Goal: Task Accomplishment & Management: Manage account settings

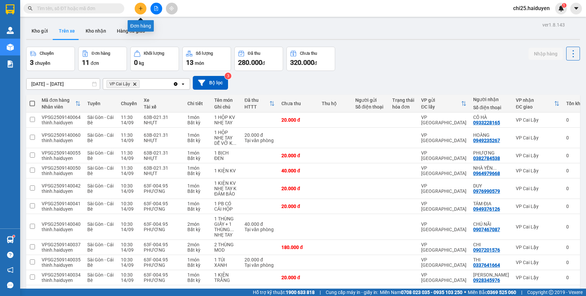
click at [138, 10] on icon "plus" at bounding box center [140, 8] width 5 height 5
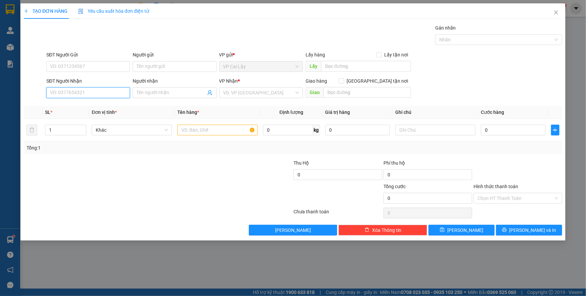
click at [99, 91] on input "SĐT Người Nhận" at bounding box center [88, 92] width 84 height 11
click at [67, 106] on div "0898542853 - [PERSON_NAME]" at bounding box center [88, 105] width 76 height 7
type input "0898542853"
type input "DUY"
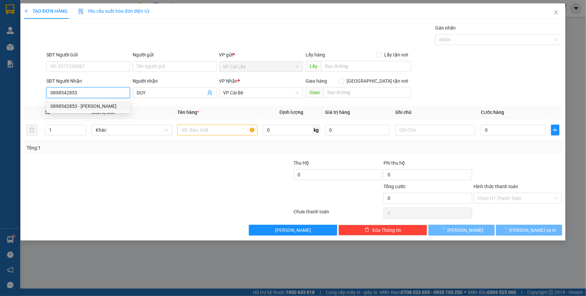
type input "30.000"
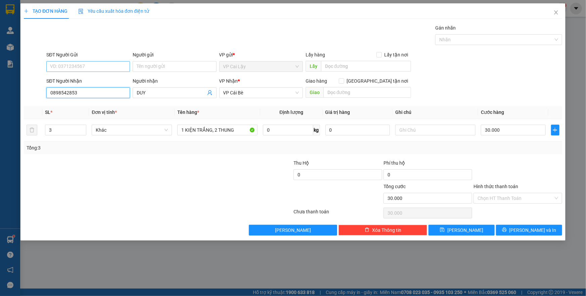
type input "0898542853"
click at [87, 68] on input "SĐT Người Gửi" at bounding box center [88, 66] width 84 height 11
click at [88, 82] on div "0937957880 - CHỊ [PERSON_NAME]" at bounding box center [88, 79] width 76 height 7
type input "0937957880"
type input "CHỊ [PERSON_NAME]"
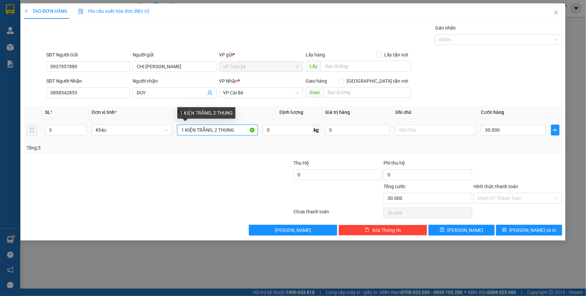
click at [217, 130] on input "1 KIỆN TRẮNG, 2 THUNG" at bounding box center [217, 130] width 80 height 11
type input "3 thùng giấy + 1 kiện trắng"
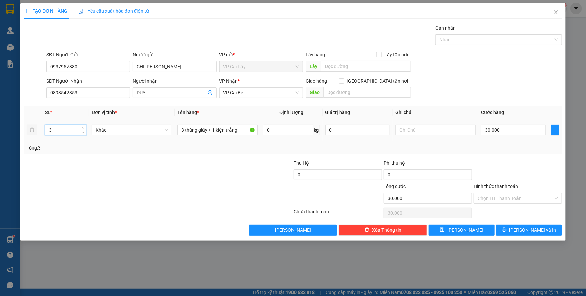
drag, startPoint x: 52, startPoint y: 130, endPoint x: 43, endPoint y: 131, distance: 9.1
click at [43, 131] on td "3" at bounding box center [65, 130] width 47 height 23
type input "4"
click at [511, 129] on input "30.000" at bounding box center [513, 130] width 65 height 11
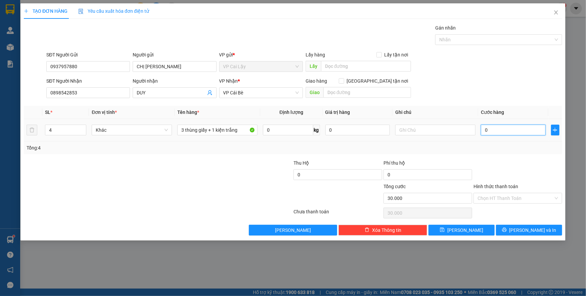
type input "0"
type input "4"
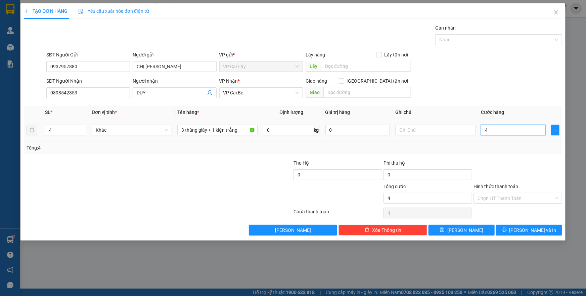
type input "40"
type input "40.000"
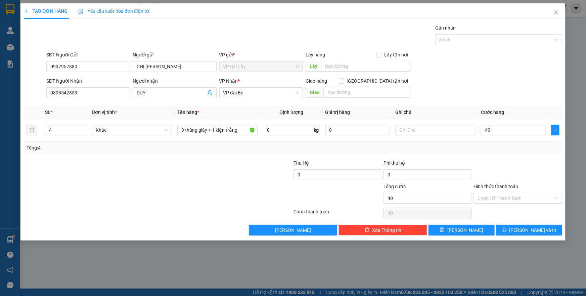
type input "40.000"
click at [523, 152] on div "Tổng: 4" at bounding box center [293, 147] width 539 height 13
click at [539, 233] on span "[PERSON_NAME] và In" at bounding box center [533, 229] width 47 height 7
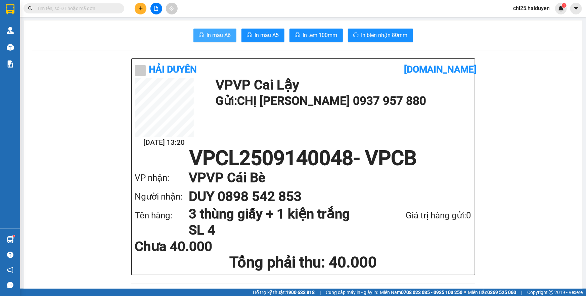
click at [214, 36] on span "In mẫu A6" at bounding box center [219, 35] width 24 height 8
click at [449, 34] on div "In mẫu A6 In mẫu A5 In tem 100mm In biên nhận 80mm" at bounding box center [303, 35] width 543 height 13
click at [325, 34] on span "In tem 100mm" at bounding box center [320, 35] width 35 height 8
click at [455, 255] on h1 "Tổng phải thu: 40.000" at bounding box center [303, 262] width 337 height 18
click at [451, 263] on h1 "Tổng phải thu: 40.000" at bounding box center [303, 262] width 337 height 18
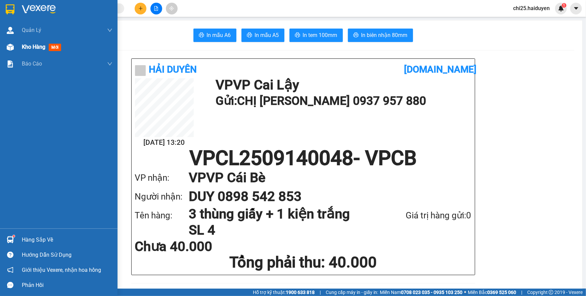
click at [21, 47] on div "Kho hàng mới" at bounding box center [59, 47] width 118 height 17
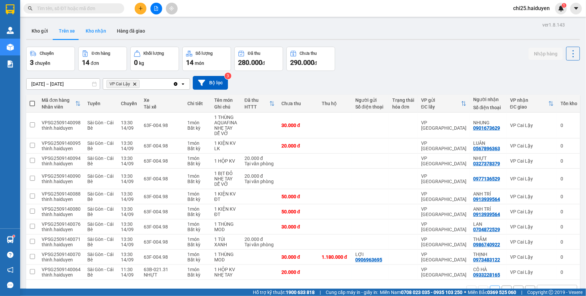
click at [98, 32] on button "Kho nhận" at bounding box center [95, 31] width 31 height 16
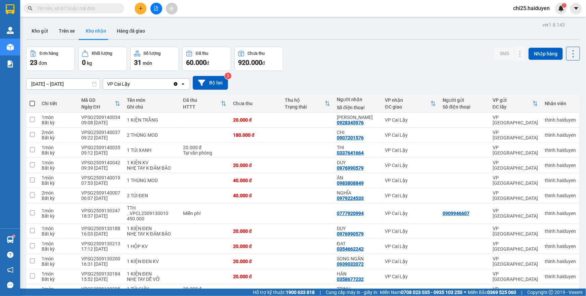
click at [84, 85] on input "[DATE] – [DATE]" at bounding box center [63, 84] width 73 height 11
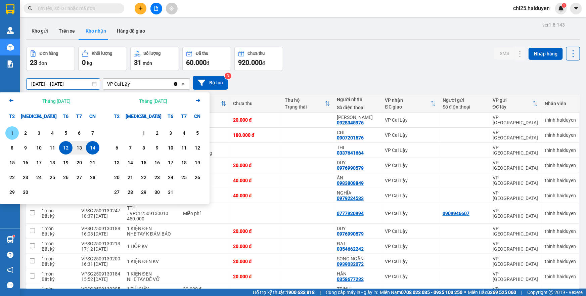
click at [13, 135] on div "1" at bounding box center [11, 133] width 9 height 8
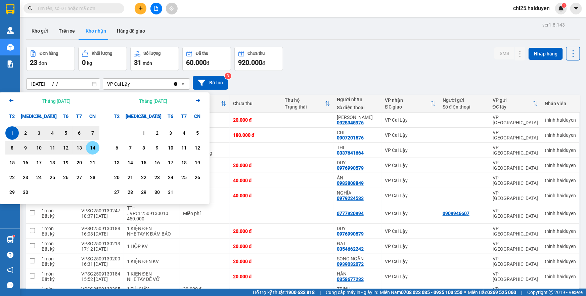
click at [94, 147] on div "14" at bounding box center [92, 148] width 9 height 8
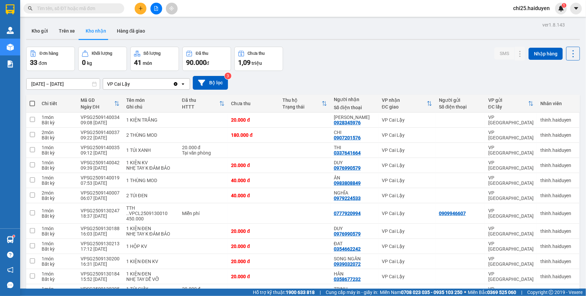
click at [85, 83] on input "01/09/2025 – 14/09/2025" at bounding box center [63, 84] width 73 height 11
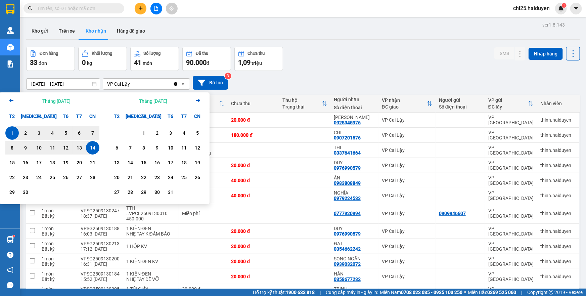
click at [10, 99] on icon "Arrow Left" at bounding box center [11, 100] width 8 height 8
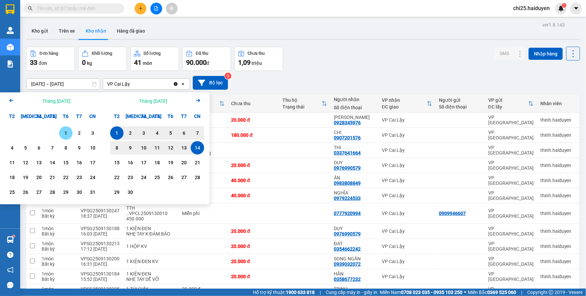
click at [66, 135] on div "1" at bounding box center [65, 133] width 9 height 8
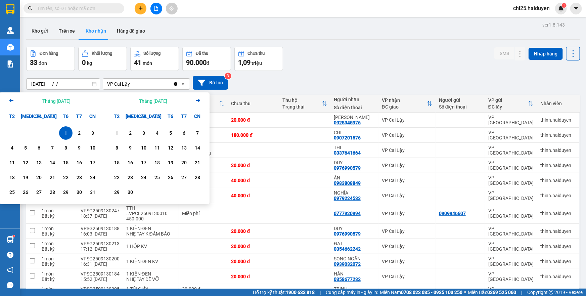
click at [198, 100] on icon "Next month." at bounding box center [198, 100] width 4 height 3
click at [12, 101] on icon "Arrow Left" at bounding box center [11, 100] width 8 height 8
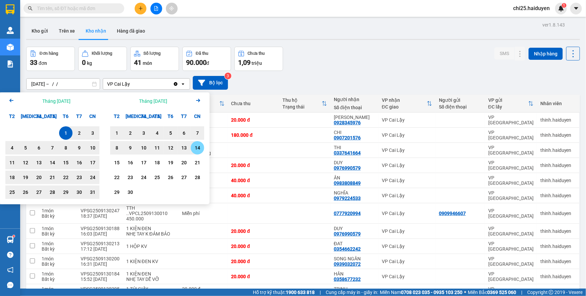
click at [199, 150] on div "14" at bounding box center [197, 148] width 9 height 8
type input "01/08/2025 – 14/09/2025"
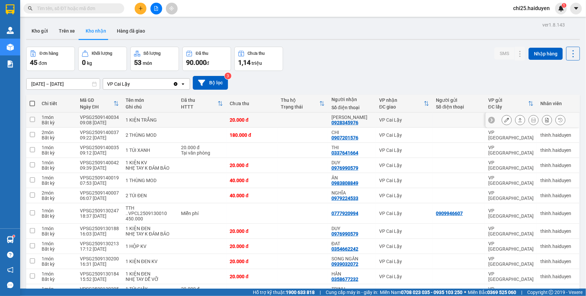
click at [31, 118] on input "checkbox" at bounding box center [32, 119] width 5 height 5
checkbox input "true"
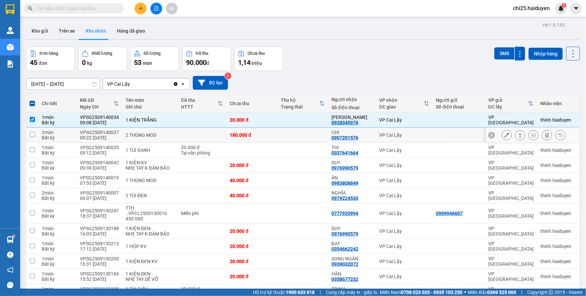
click at [120, 133] on td "VPSG2509140037 09:22 14/09" at bounding box center [100, 135] width 46 height 15
checkbox input "true"
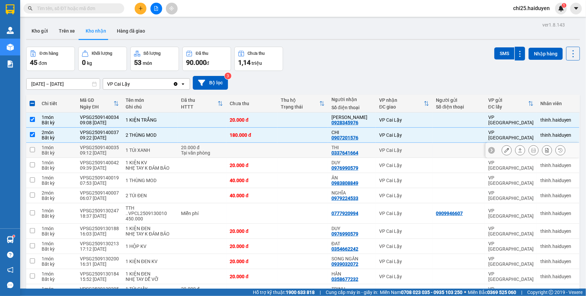
click at [134, 150] on div "1 TÚI XANH" at bounding box center [150, 150] width 49 height 5
checkbox input "true"
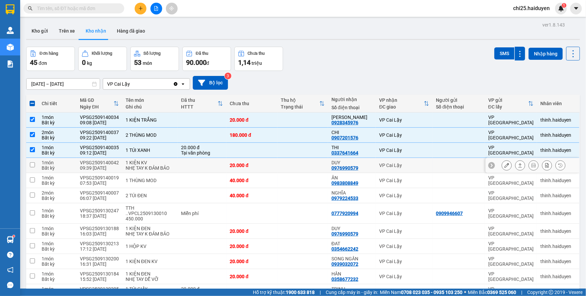
click at [154, 164] on div "1 KIỆN KV" at bounding box center [150, 162] width 49 height 5
checkbox input "true"
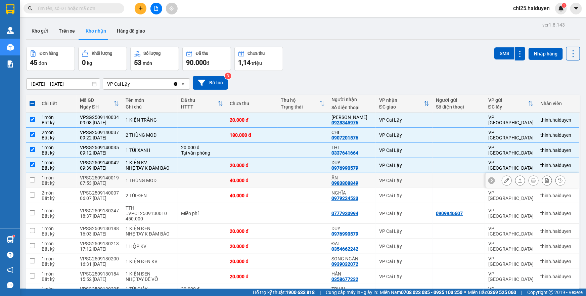
click at [192, 183] on td at bounding box center [202, 180] width 49 height 15
checkbox input "true"
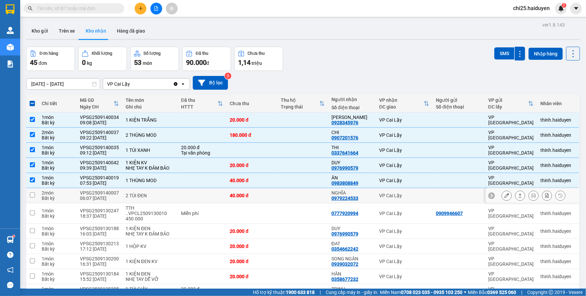
click at [189, 196] on td at bounding box center [202, 195] width 49 height 15
checkbox input "true"
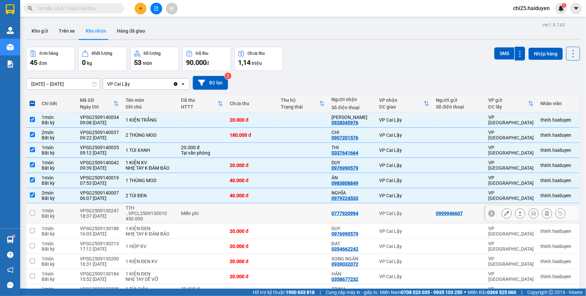
click at [144, 212] on div "TTH ..VPCL2509130010 450.000" at bounding box center [150, 213] width 49 height 16
checkbox input "true"
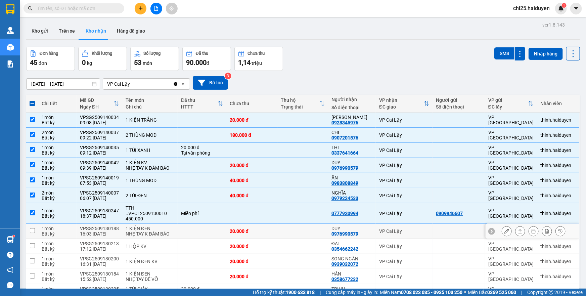
click at [219, 232] on td at bounding box center [202, 231] width 49 height 15
checkbox input "true"
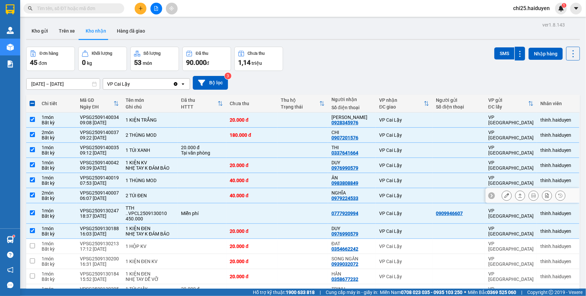
click at [80, 194] on td "VPSG2509140007 06:07 14/09" at bounding box center [100, 195] width 46 height 15
checkbox input "false"
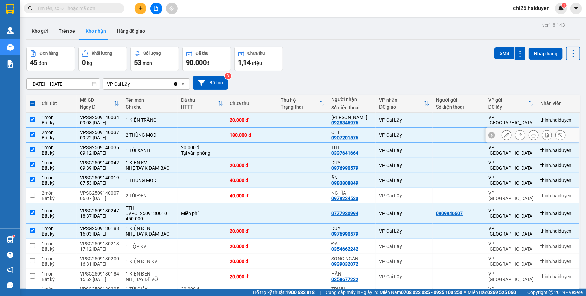
click at [313, 138] on td at bounding box center [303, 135] width 51 height 15
checkbox input "false"
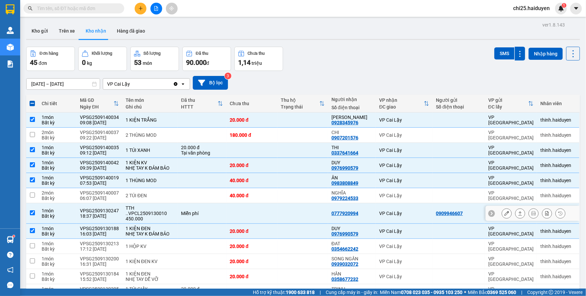
click at [140, 212] on div "TTH ..VPCL2509130010 450.000" at bounding box center [150, 213] width 49 height 16
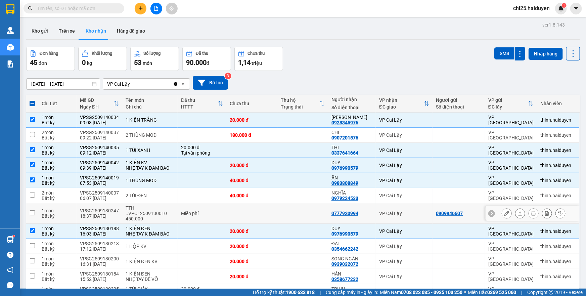
click at [192, 213] on div "Miễn phí" at bounding box center [202, 213] width 42 height 5
checkbox input "true"
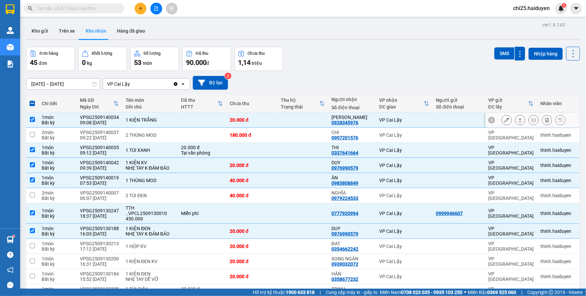
click at [253, 121] on div "20.000 đ" at bounding box center [252, 119] width 44 height 5
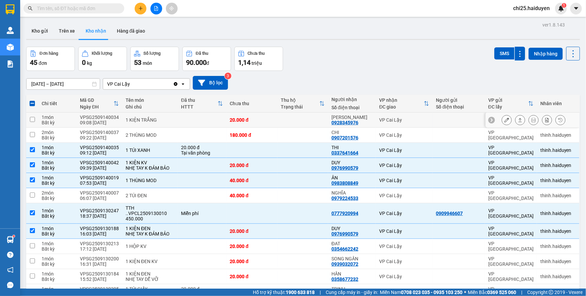
click at [139, 117] on div "1 KIỆN TRẮNG" at bounding box center [150, 119] width 49 height 5
checkbox input "true"
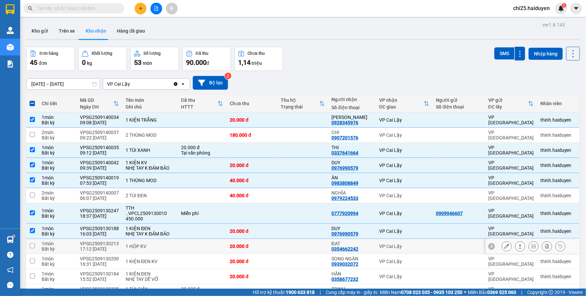
click at [150, 244] on div "1 HỘP KV" at bounding box center [150, 246] width 49 height 5
checkbox input "true"
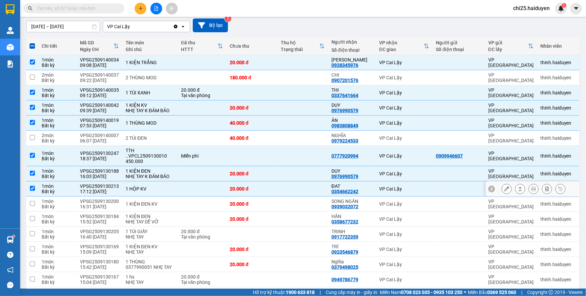
scroll to position [61, 0]
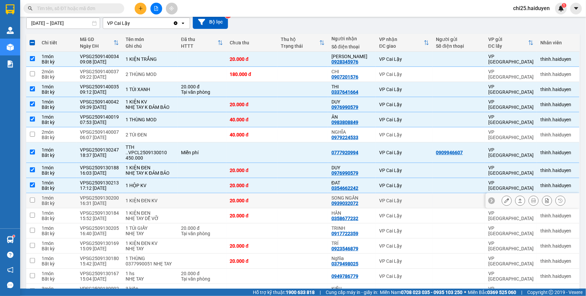
click at [122, 199] on td "1 KIỆN ĐEN KV" at bounding box center [149, 200] width 55 height 15
checkbox input "true"
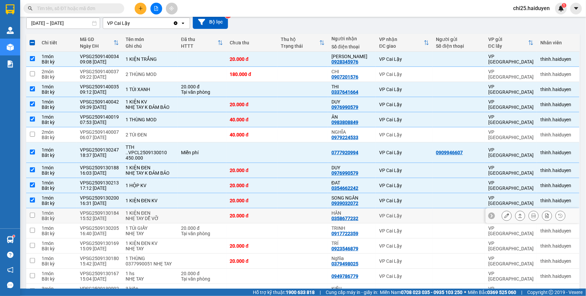
click at [118, 214] on div "VPSG2509130184" at bounding box center [99, 212] width 39 height 5
checkbox input "true"
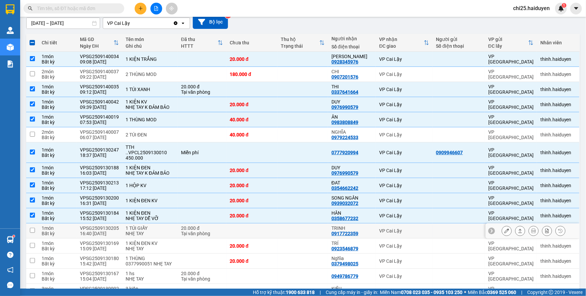
click at [121, 228] on td "VPSG2509130205 16:40 13/09" at bounding box center [100, 230] width 46 height 15
checkbox input "true"
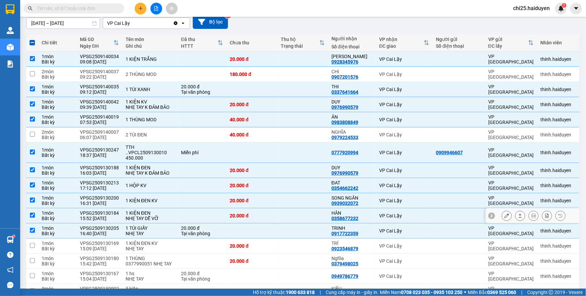
click at [149, 213] on div "1 KIỆN ĐEN" at bounding box center [150, 212] width 49 height 5
checkbox input "false"
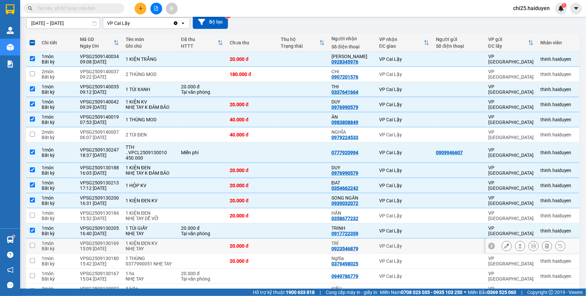
click at [149, 242] on div "1 KIỆN ĐEN KV" at bounding box center [150, 243] width 49 height 5
checkbox input "true"
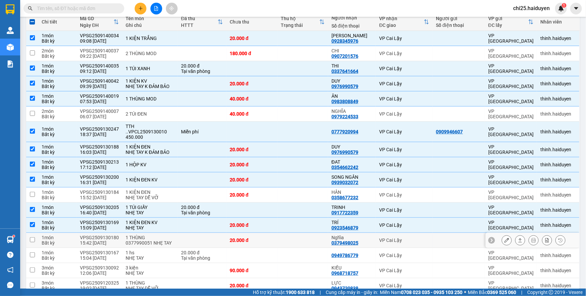
scroll to position [91, 0]
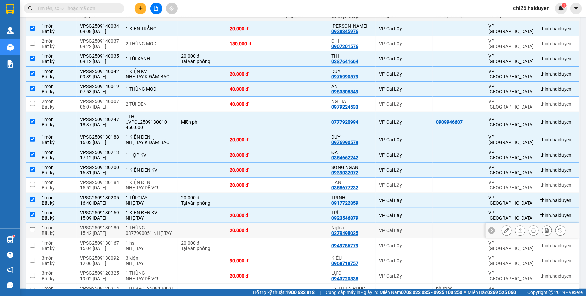
click at [157, 231] on div "0377990051 NHẸ TAY" at bounding box center [150, 233] width 49 height 5
checkbox input "true"
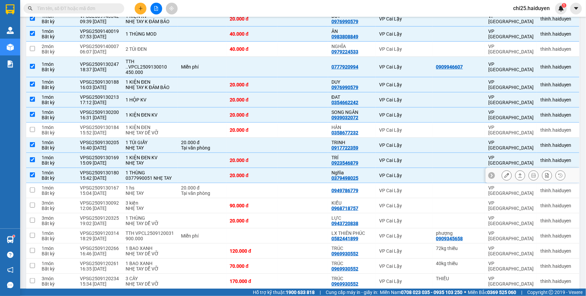
scroll to position [153, 0]
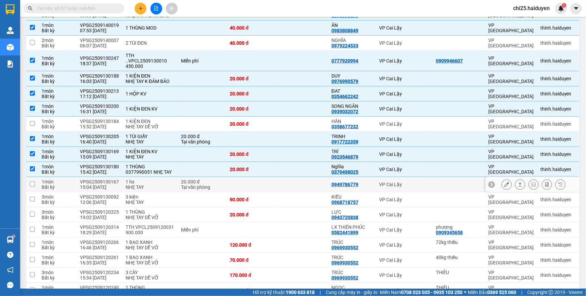
click at [157, 184] on div "NHẸ TAY" at bounding box center [150, 186] width 49 height 5
checkbox input "true"
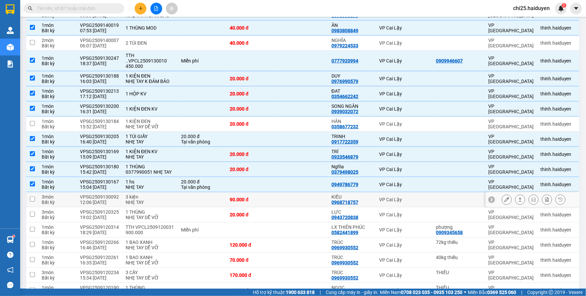
click at [151, 197] on div "3 kiện" at bounding box center [150, 196] width 49 height 5
checkbox input "true"
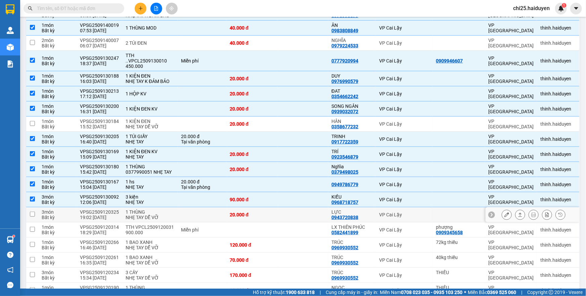
click at [161, 216] on div "NHẸ TAY DỄ VỠ" at bounding box center [150, 217] width 49 height 5
checkbox input "true"
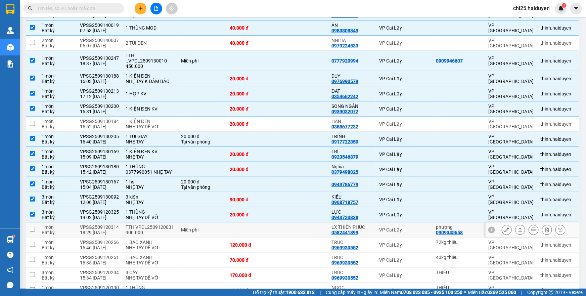
click at [224, 229] on td "Miễn phí" at bounding box center [202, 229] width 49 height 15
checkbox input "true"
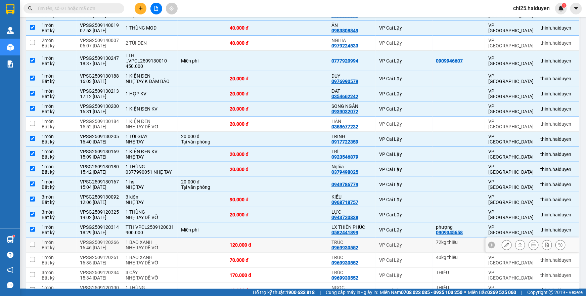
click at [205, 245] on td at bounding box center [202, 245] width 49 height 15
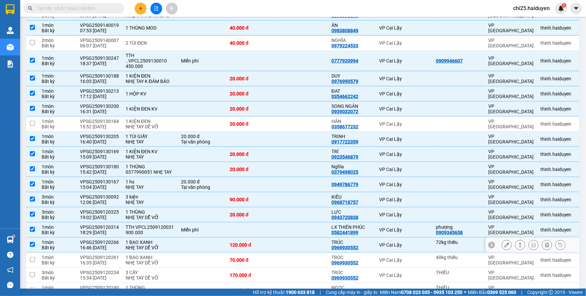
click at [292, 247] on td at bounding box center [303, 245] width 51 height 15
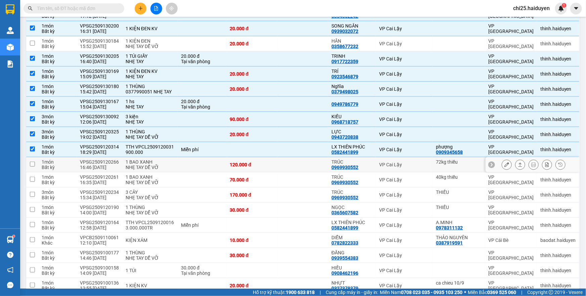
scroll to position [244, 0]
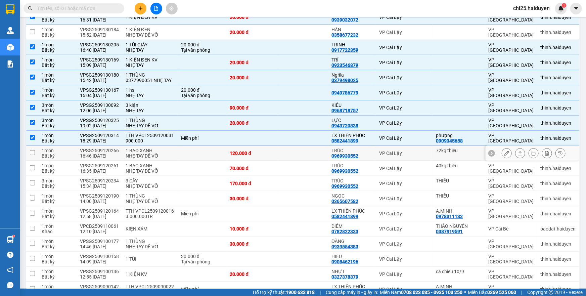
click at [384, 151] on div "VP Cai Lậy" at bounding box center [404, 153] width 50 height 5
checkbox input "true"
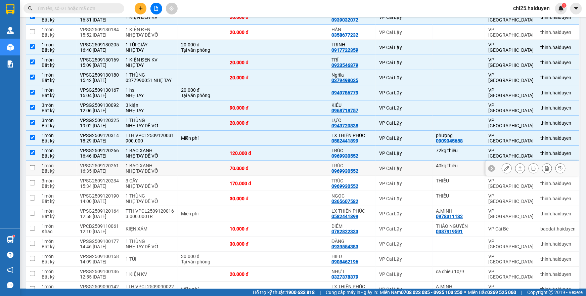
click at [382, 166] on div "VP Cai Lậy" at bounding box center [404, 168] width 50 height 5
checkbox input "true"
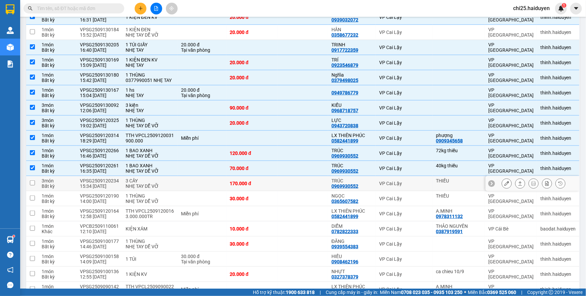
click at [383, 181] on div "VP Cai Lậy" at bounding box center [404, 183] width 50 height 5
checkbox input "true"
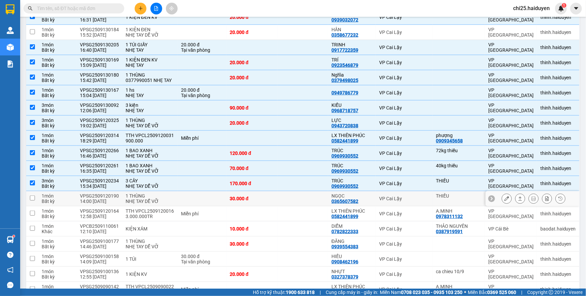
click at [388, 196] on div "VP Cai Lậy" at bounding box center [404, 198] width 50 height 5
checkbox input "true"
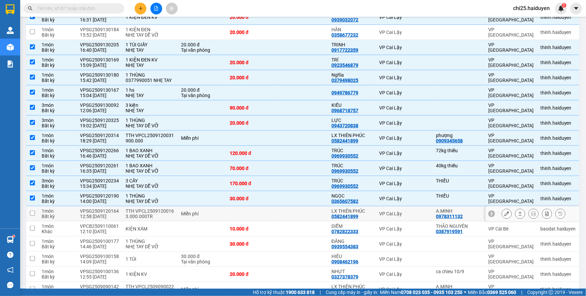
click at [357, 211] on div "LX THIÊN PHÚC" at bounding box center [352, 210] width 41 height 5
checkbox input "true"
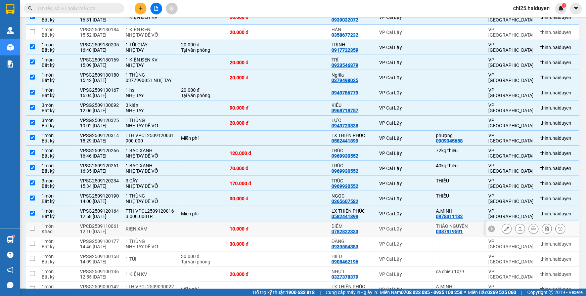
click at [320, 226] on td at bounding box center [303, 228] width 51 height 15
checkbox input "true"
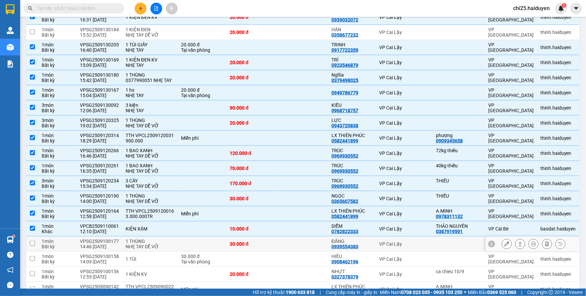
click at [300, 246] on td at bounding box center [303, 244] width 51 height 15
checkbox input "true"
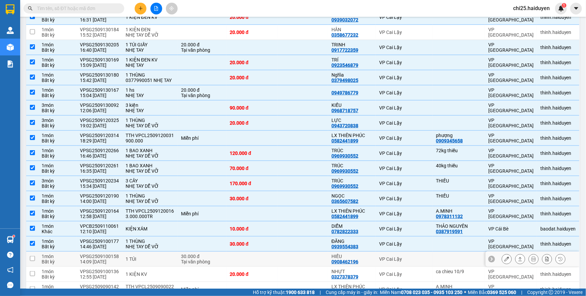
click at [268, 259] on td at bounding box center [251, 259] width 51 height 15
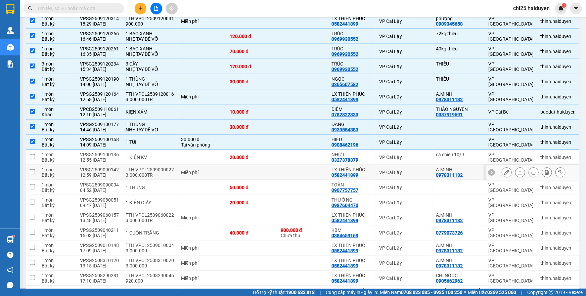
scroll to position [366, 0]
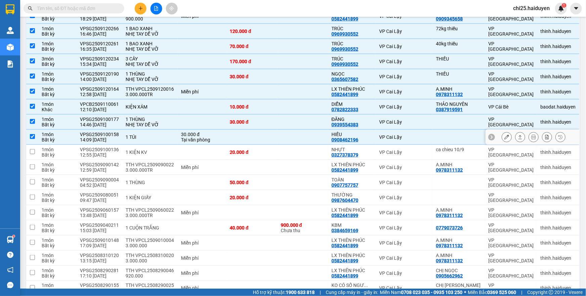
click at [310, 132] on td at bounding box center [303, 137] width 51 height 15
checkbox input "false"
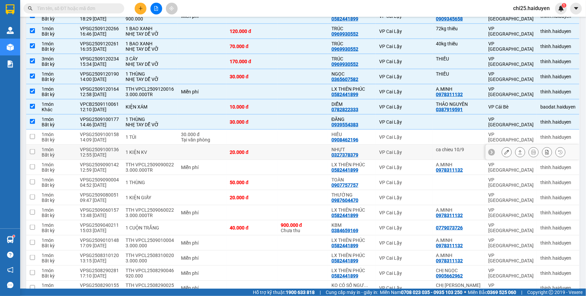
click at [305, 154] on td at bounding box center [303, 152] width 51 height 15
checkbox input "true"
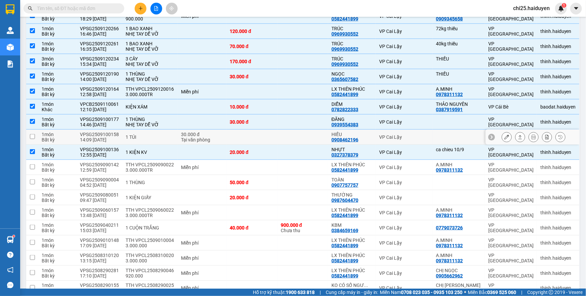
click at [304, 137] on td at bounding box center [303, 137] width 51 height 15
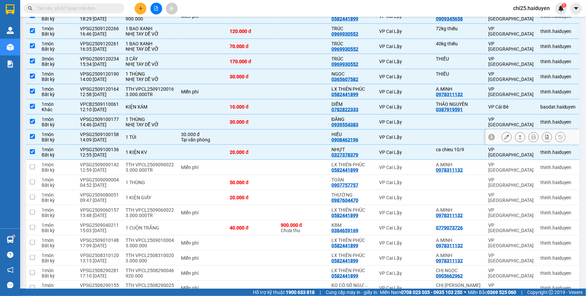
click at [304, 137] on td at bounding box center [303, 137] width 51 height 15
checkbox input "false"
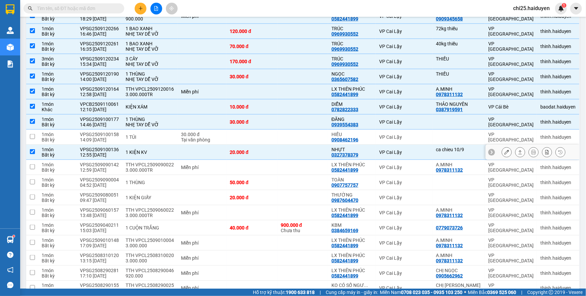
click at [319, 151] on td at bounding box center [303, 152] width 51 height 15
checkbox input "false"
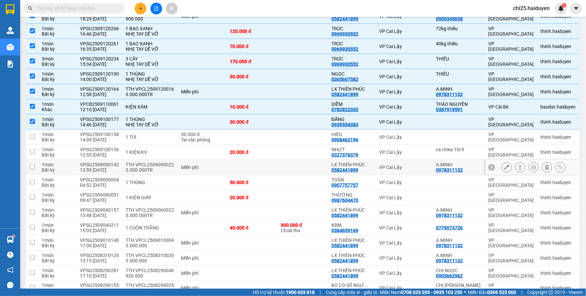
click at [312, 166] on td at bounding box center [303, 167] width 51 height 15
checkbox input "true"
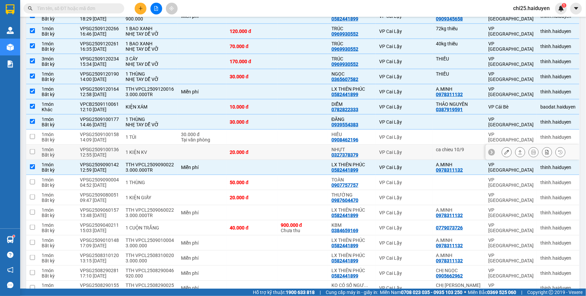
click at [311, 150] on td at bounding box center [303, 152] width 51 height 15
checkbox input "true"
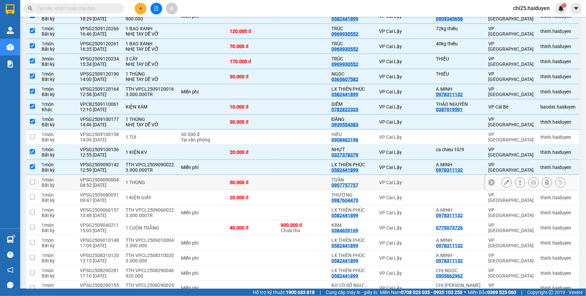
click at [273, 181] on div "50.000 đ" at bounding box center [252, 182] width 44 height 5
checkbox input "true"
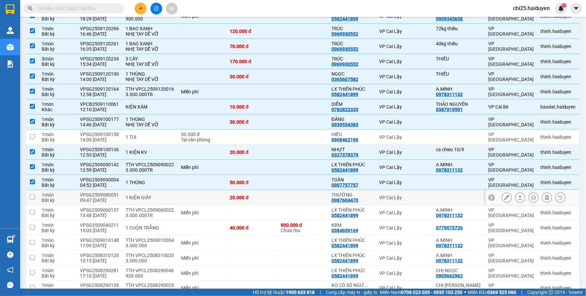
click at [265, 196] on div "20.000 đ" at bounding box center [252, 197] width 44 height 5
checkbox input "true"
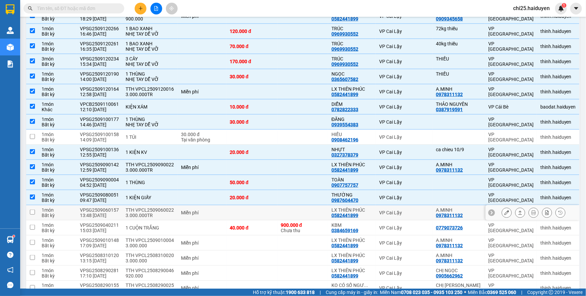
click at [276, 208] on td at bounding box center [251, 212] width 51 height 15
checkbox input "true"
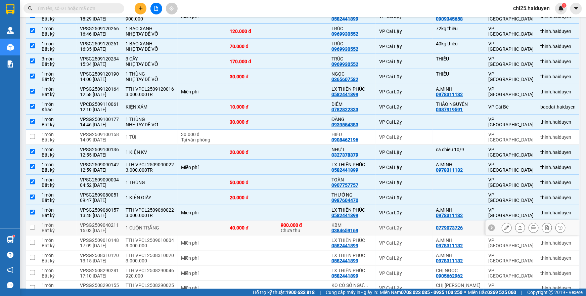
click at [269, 230] on td "40.000 đ" at bounding box center [251, 227] width 51 height 15
checkbox input "true"
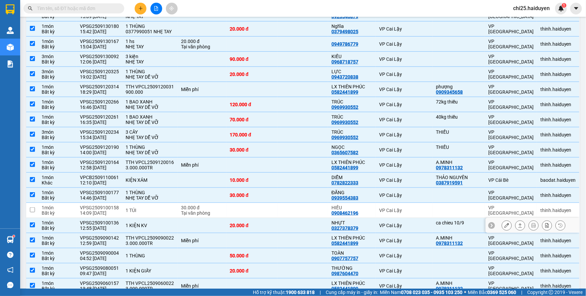
scroll to position [322, 0]
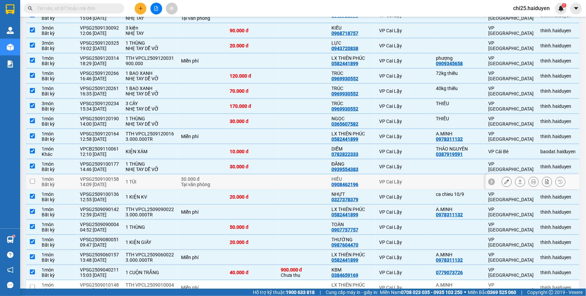
click at [326, 181] on td at bounding box center [303, 181] width 51 height 15
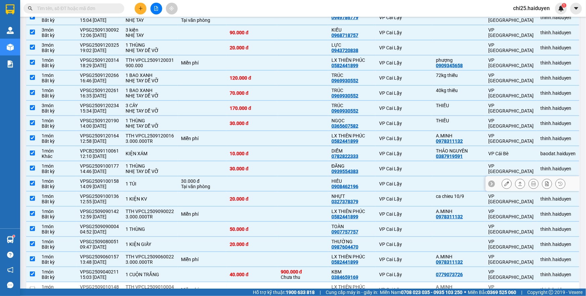
scroll to position [352, 0]
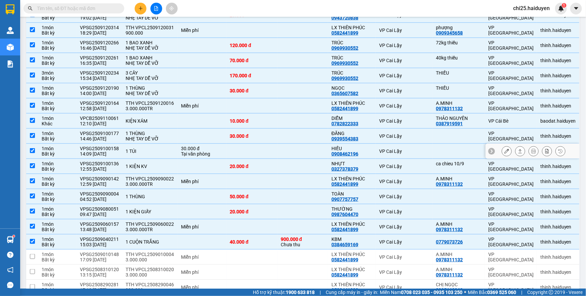
click at [294, 153] on td at bounding box center [303, 151] width 51 height 15
checkbox input "false"
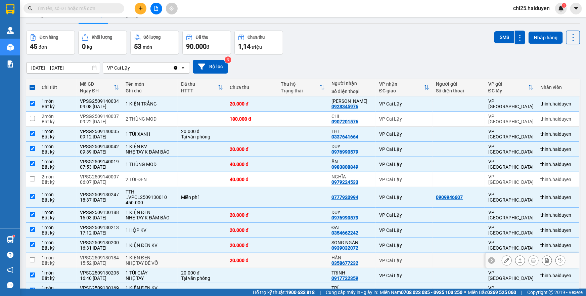
scroll to position [47, 0]
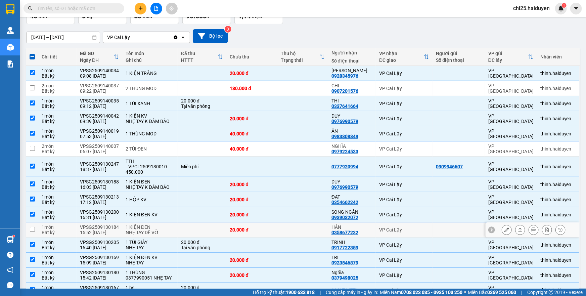
click at [264, 228] on div "20.000 đ" at bounding box center [252, 229] width 44 height 5
checkbox input "true"
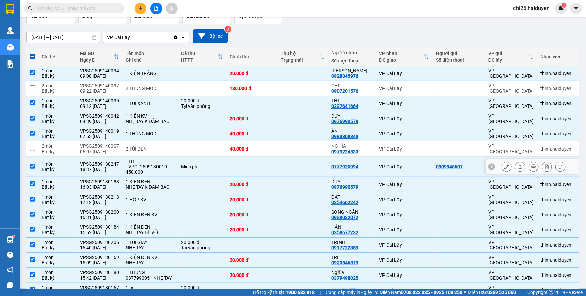
click at [311, 157] on td at bounding box center [303, 167] width 51 height 20
checkbox input "false"
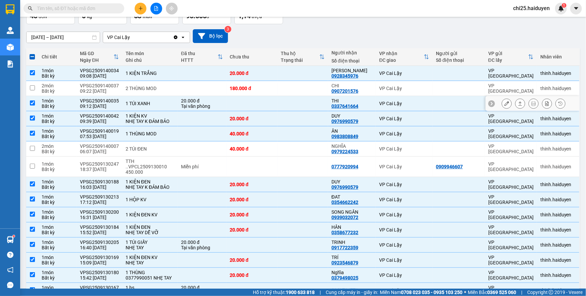
click at [332, 93] on td "CHI 0907201576" at bounding box center [352, 88] width 48 height 15
checkbox input "true"
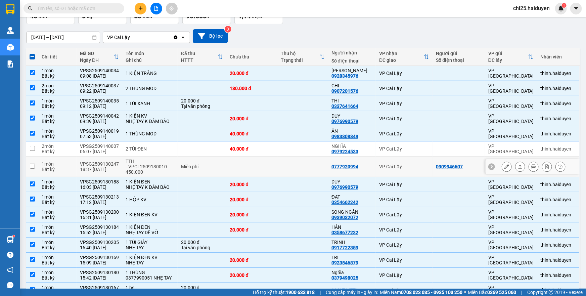
click at [331, 160] on td "0777920994" at bounding box center [352, 167] width 48 height 20
checkbox input "true"
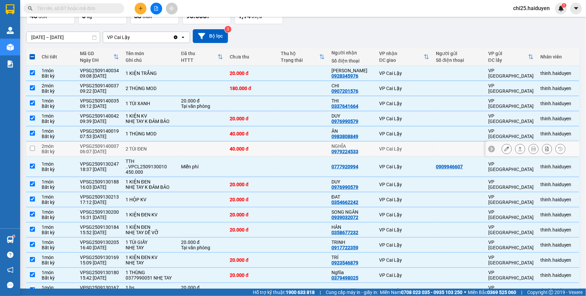
click at [332, 150] on td "NGHĨA 0979224533" at bounding box center [352, 148] width 48 height 15
checkbox input "true"
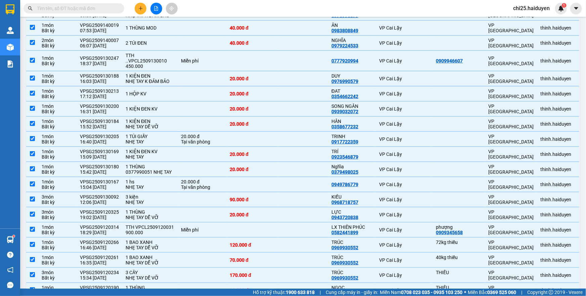
scroll to position [0, 0]
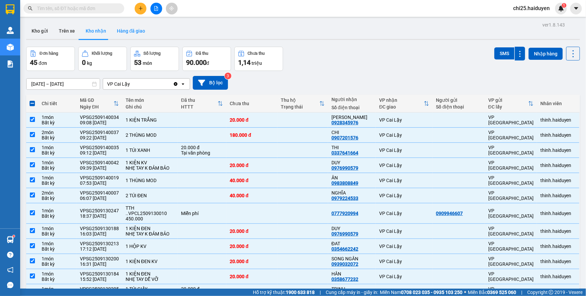
click at [134, 35] on button "Hàng đã giao" at bounding box center [131, 31] width 39 height 16
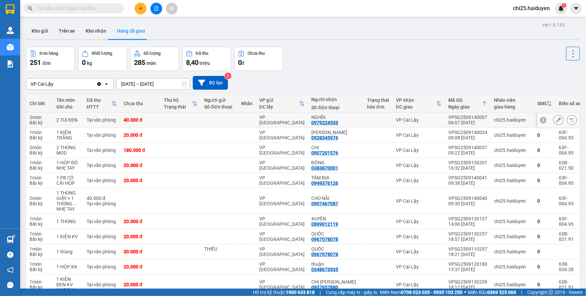
click at [256, 120] on td at bounding box center [247, 120] width 18 height 15
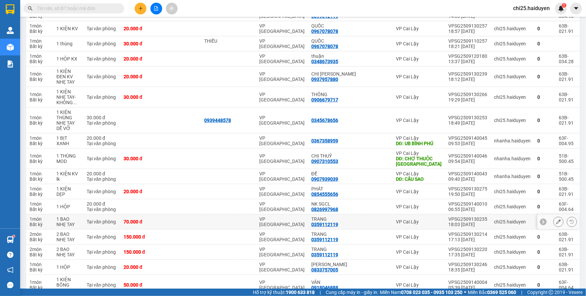
scroll to position [244, 0]
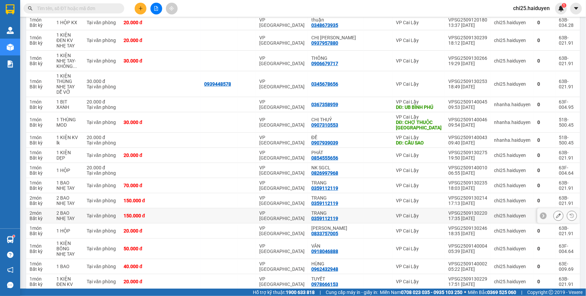
click at [270, 218] on td "VP [GEOGRAPHIC_DATA]" at bounding box center [282, 215] width 52 height 15
click at [272, 202] on td "VP [GEOGRAPHIC_DATA]" at bounding box center [282, 200] width 52 height 15
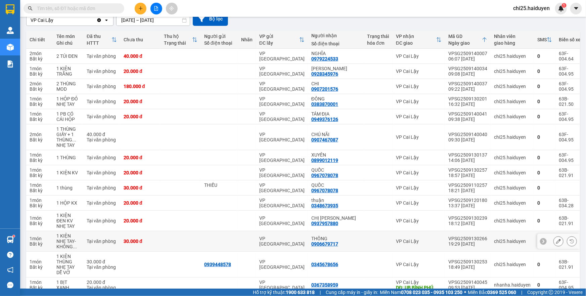
scroll to position [61, 0]
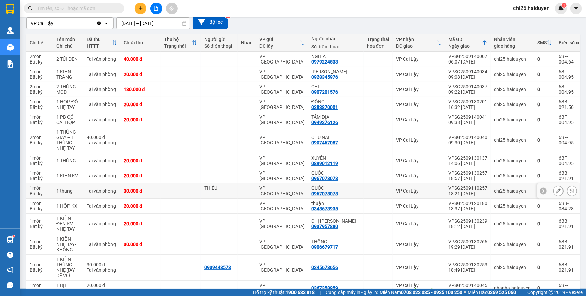
click at [256, 189] on td at bounding box center [247, 190] width 18 height 15
click at [235, 190] on div "THIẾU" at bounding box center [219, 190] width 30 height 11
click at [296, 190] on div "VP [GEOGRAPHIC_DATA]" at bounding box center [281, 190] width 45 height 11
click at [225, 181] on td at bounding box center [219, 175] width 37 height 15
click at [223, 187] on div "THIẾU" at bounding box center [219, 187] width 30 height 5
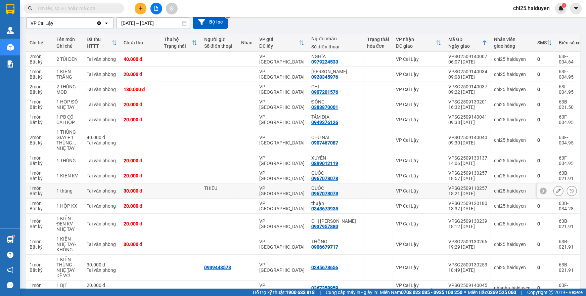
click at [224, 187] on div "THIẾU" at bounding box center [219, 187] width 30 height 5
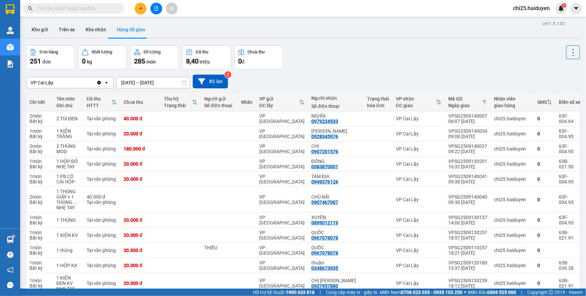
scroll to position [0, 0]
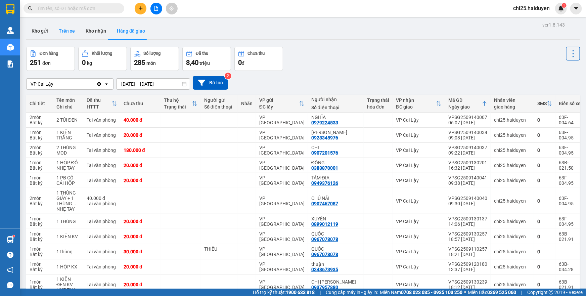
click at [61, 35] on button "Trên xe" at bounding box center [66, 31] width 27 height 16
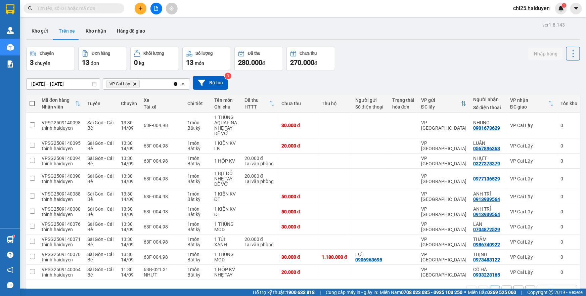
click at [39, 36] on button "Kho gửi" at bounding box center [39, 31] width 27 height 16
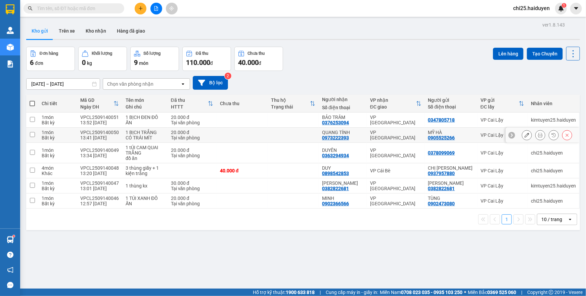
click at [525, 135] on icon at bounding box center [527, 135] width 5 height 5
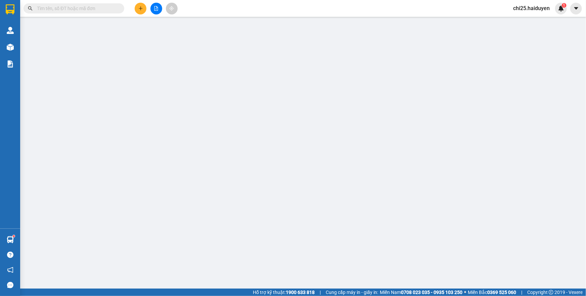
type input "0905525266"
type input "MỸ HÀ"
type input "0973222393"
type input "QUANG TÍNH"
type input "20.000"
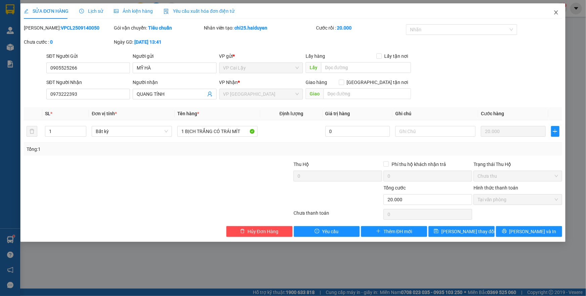
click at [555, 11] on icon "close" at bounding box center [556, 12] width 4 height 4
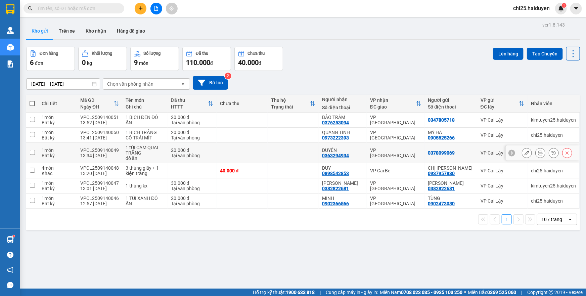
click at [525, 152] on icon at bounding box center [527, 153] width 5 height 5
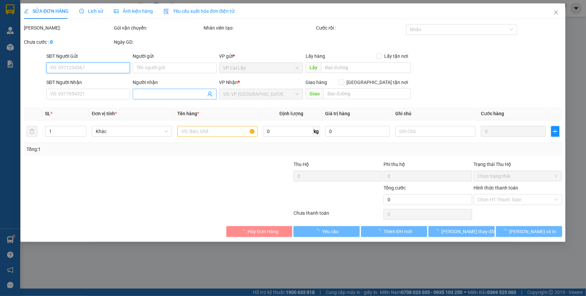
type input "0378099069"
type input "0363294934"
type input "DUYÊN"
type input "20.000"
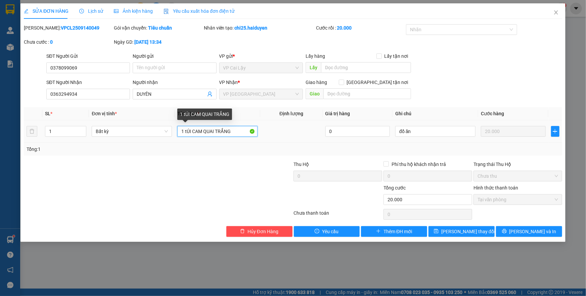
click at [191, 130] on input "1 tÚI CAM QUAI TRẮNG" at bounding box center [217, 131] width 80 height 11
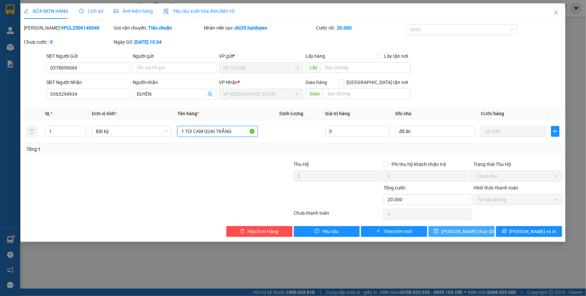
type input "1 TÚI CAM QUAI TRẮNG"
click at [468, 232] on span "[PERSON_NAME] thay đổi" at bounding box center [469, 231] width 54 height 7
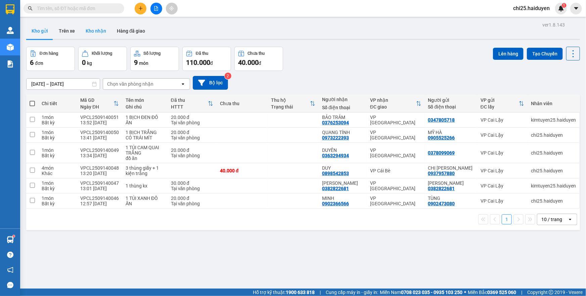
click at [98, 30] on button "Kho nhận" at bounding box center [95, 31] width 31 height 16
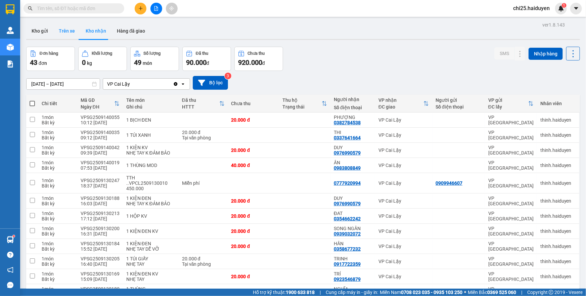
click at [66, 32] on button "Trên xe" at bounding box center [66, 31] width 27 height 16
type input "[DATE] – [DATE]"
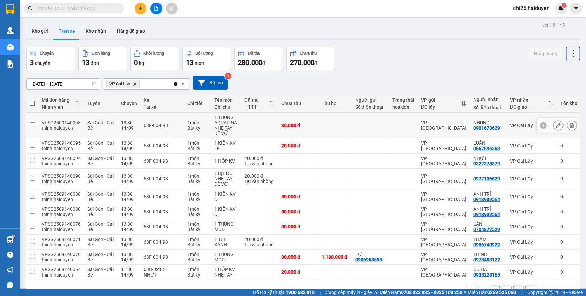
click at [339, 124] on td at bounding box center [336, 126] width 34 height 26
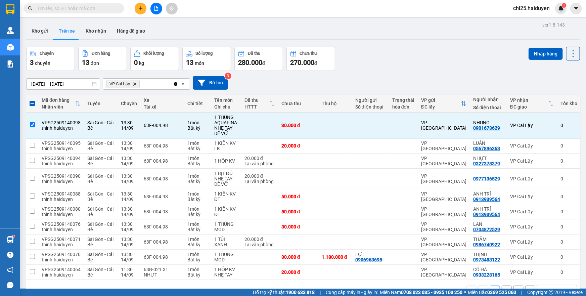
click at [135, 84] on icon "VP Cai Lậy, close by backspace" at bounding box center [134, 83] width 3 height 3
checkbox input "false"
click at [138, 84] on div "Chọn văn phòng nhận" at bounding box center [130, 84] width 46 height 7
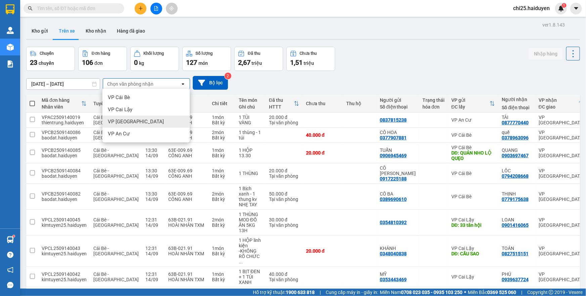
click at [144, 117] on div "VP [GEOGRAPHIC_DATA]" at bounding box center [145, 122] width 87 height 12
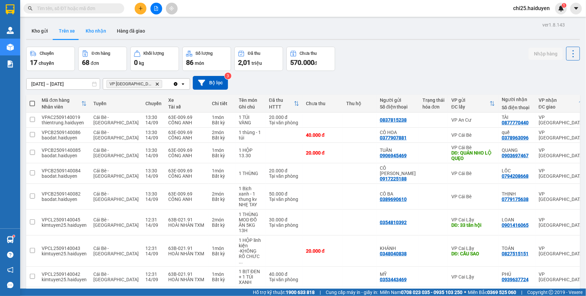
click at [99, 31] on button "Kho nhận" at bounding box center [95, 31] width 31 height 16
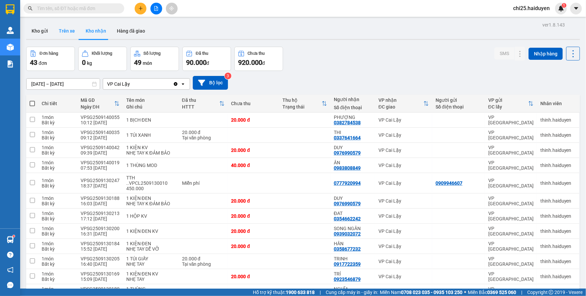
click at [63, 34] on button "Trên xe" at bounding box center [66, 31] width 27 height 16
type input "[DATE] – [DATE]"
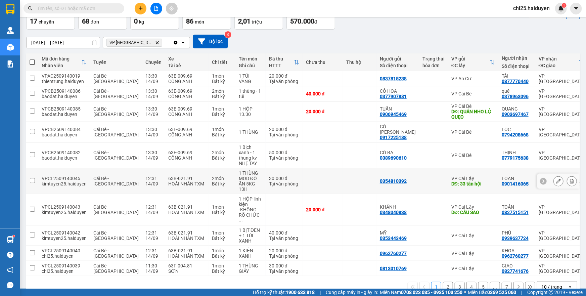
scroll to position [47, 0]
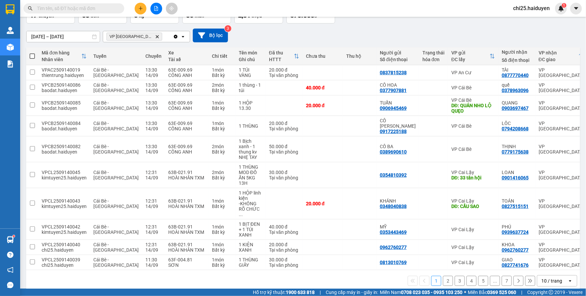
click at [551, 278] on div "10 / trang" at bounding box center [552, 281] width 21 height 7
click at [549, 257] on span "100 / trang" at bounding box center [550, 257] width 24 height 7
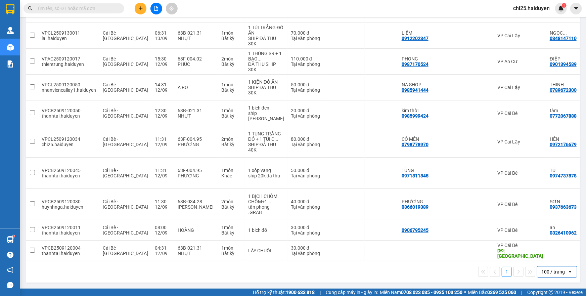
scroll to position [1085, 0]
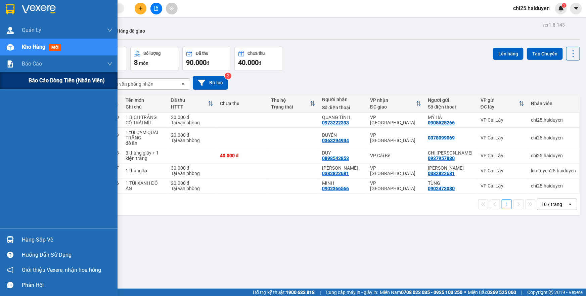
click at [29, 82] on span "Báo cáo dòng tiền (nhân viên)" at bounding box center [67, 80] width 76 height 8
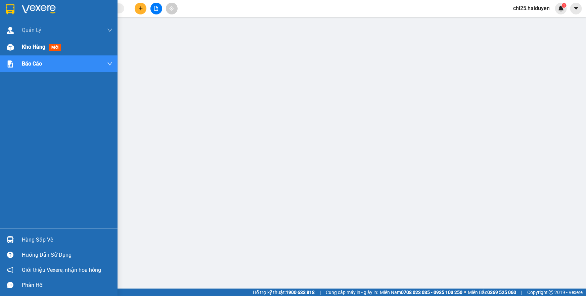
click at [36, 53] on div "Kho hàng mới" at bounding box center [67, 47] width 91 height 17
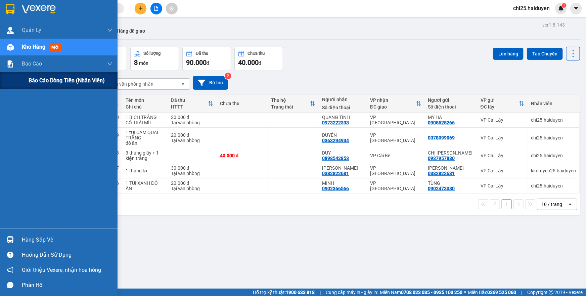
click at [27, 76] on div "Báo cáo dòng tiền (nhân viên)" at bounding box center [59, 80] width 118 height 17
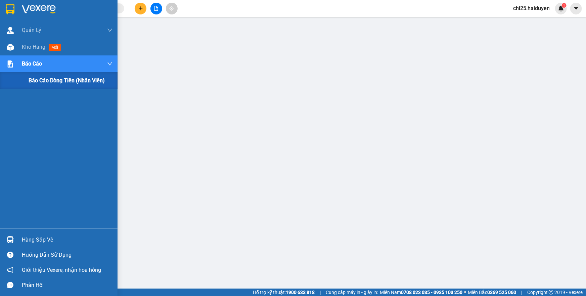
click at [113, 83] on div "Báo cáo dòng tiền (nhân viên)" at bounding box center [59, 80] width 118 height 17
click at [23, 49] on span "Kho hàng" at bounding box center [34, 47] width 24 height 6
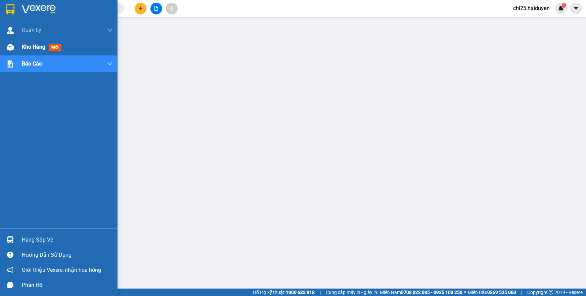
click at [23, 49] on span "Kho hàng" at bounding box center [34, 47] width 24 height 6
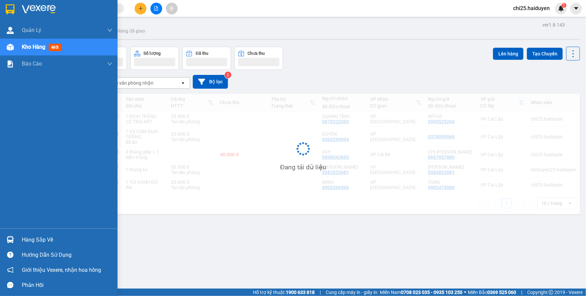
click at [23, 49] on span "Kho hàng" at bounding box center [34, 47] width 24 height 6
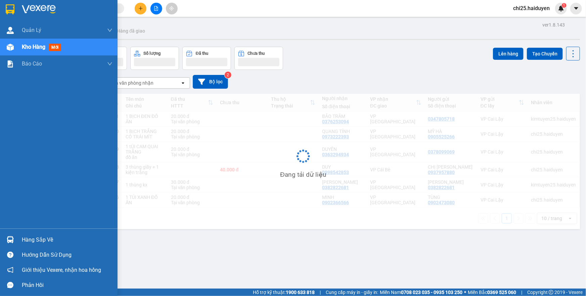
click at [23, 49] on span "Kho hàng" at bounding box center [34, 47] width 24 height 6
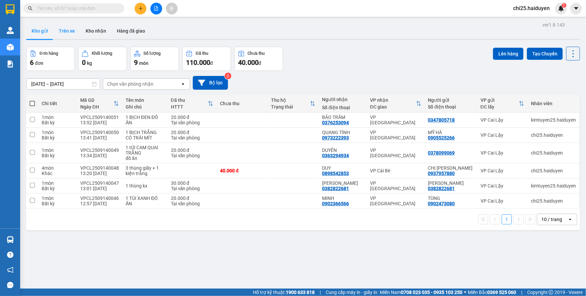
click at [64, 29] on button "Trên xe" at bounding box center [66, 31] width 27 height 16
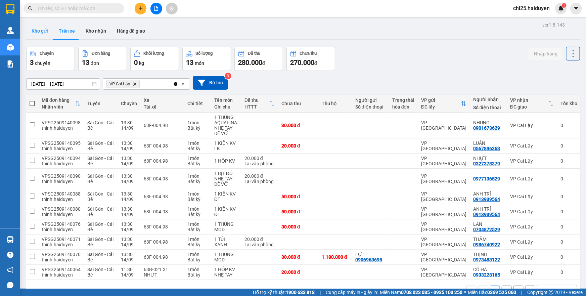
click at [44, 36] on button "Kho gửi" at bounding box center [39, 31] width 27 height 16
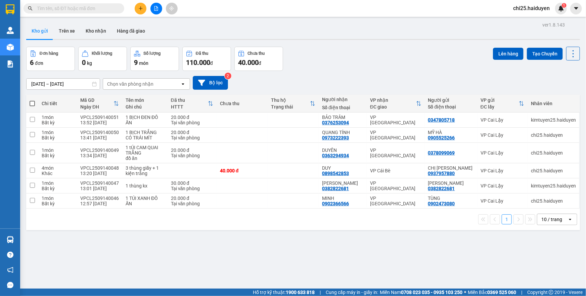
click at [110, 12] on input "text" at bounding box center [76, 8] width 79 height 7
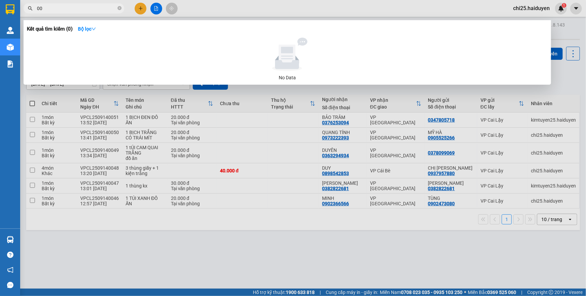
type input "0"
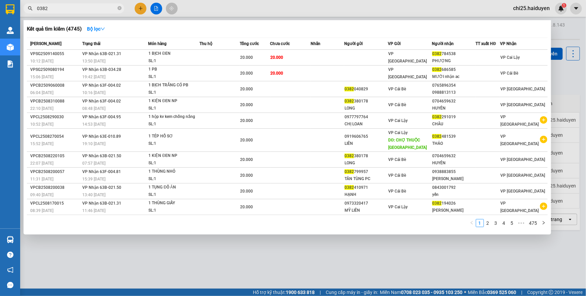
type input "0382"
click at [355, 48] on th "Người gửi" at bounding box center [366, 44] width 44 height 12
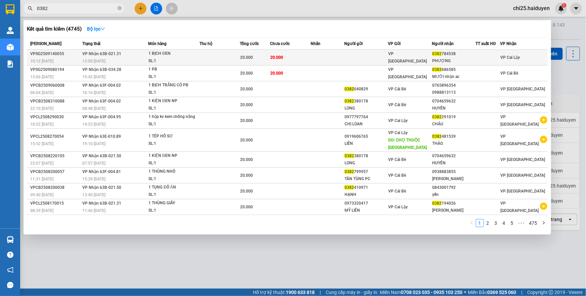
click at [356, 56] on td at bounding box center [366, 58] width 44 height 16
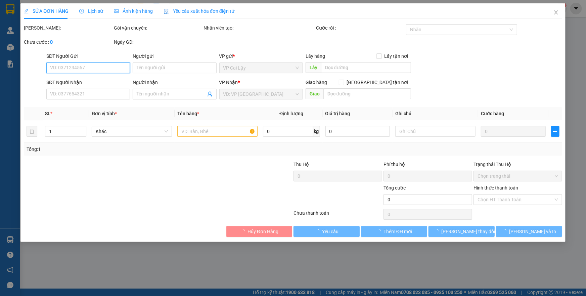
type input "0382784538"
type input "PHƯỢNG"
type input "20.000"
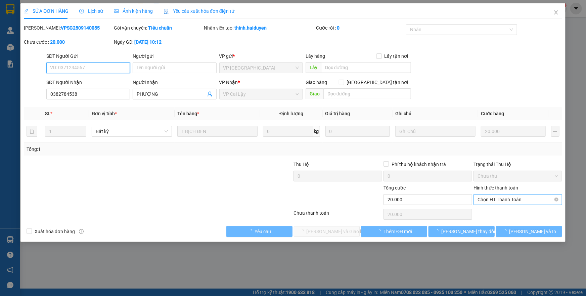
click at [503, 199] on span "Chọn HT Thanh Toán" at bounding box center [518, 200] width 81 height 10
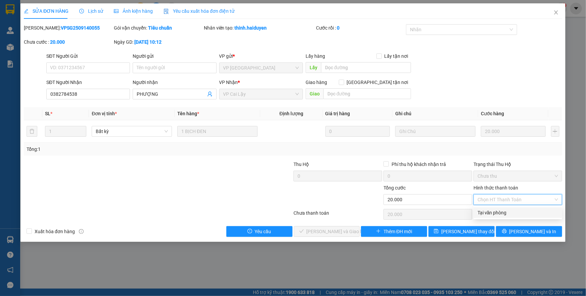
click at [507, 214] on div "Tại văn phòng" at bounding box center [518, 212] width 81 height 7
type input "0"
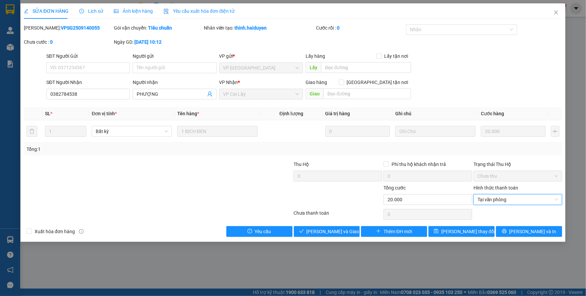
click at [344, 225] on div "Total Paid Fee 0 Total UnPaid Fee 20.000 Cash Collection Total Fee Mã ĐH: VPSG2…" at bounding box center [293, 130] width 539 height 213
click at [343, 228] on span "Lưu và Giao hàng" at bounding box center [339, 231] width 65 height 7
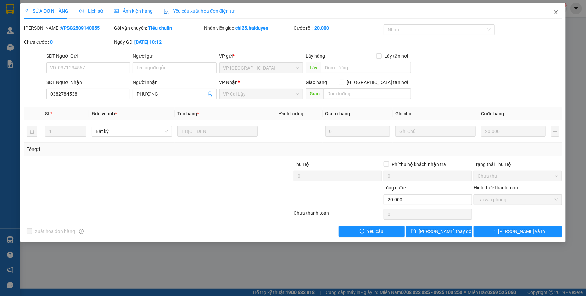
click at [554, 14] on icon "close" at bounding box center [556, 12] width 5 height 5
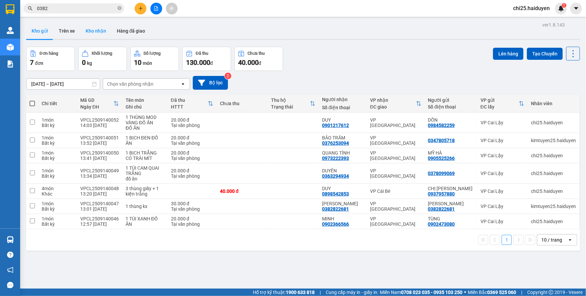
click at [89, 30] on button "Kho nhận" at bounding box center [95, 31] width 31 height 16
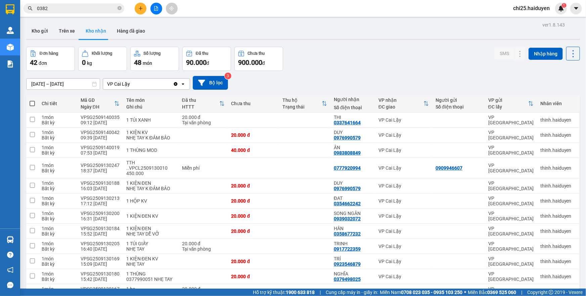
click at [131, 84] on div "VP Cai Lậy" at bounding box center [138, 84] width 70 height 11
click at [175, 85] on icon "Clear value" at bounding box center [176, 84] width 4 height 4
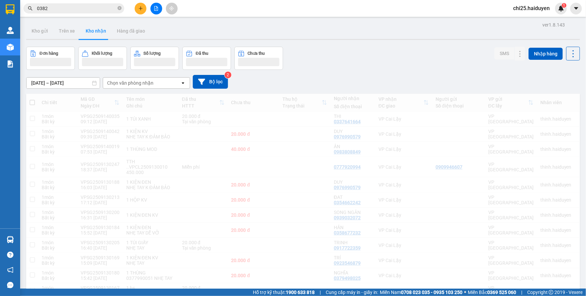
click at [154, 85] on div "Chọn văn phòng nhận" at bounding box center [141, 83] width 77 height 11
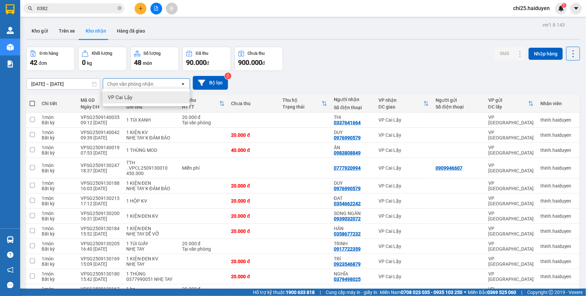
click at [152, 98] on div "VP Cai Lậy" at bounding box center [145, 97] width 87 height 12
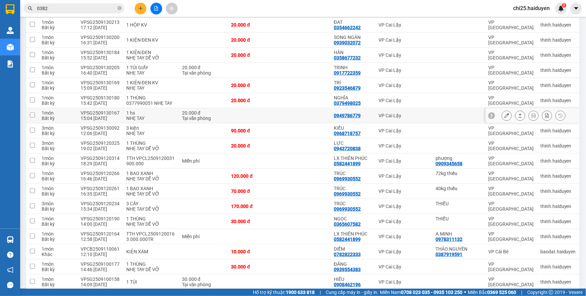
scroll to position [183, 0]
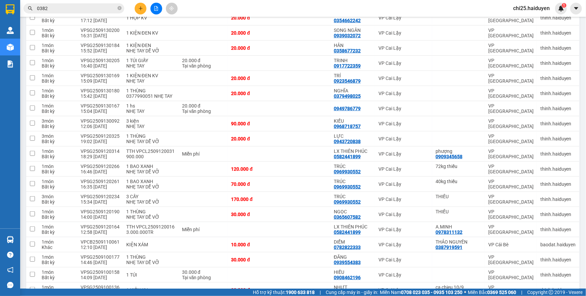
click at [521, 9] on span "chi25.haiduyen" at bounding box center [531, 8] width 47 height 8
click at [526, 21] on span "Đăng xuất" at bounding box center [535, 20] width 33 height 7
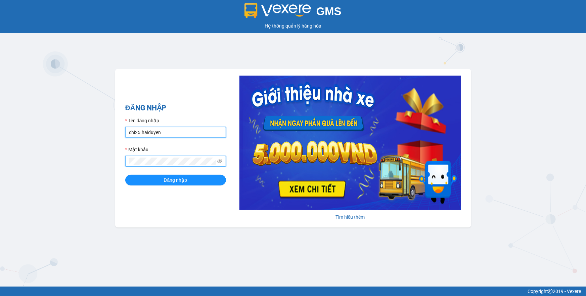
type input "lai.haiduyen"
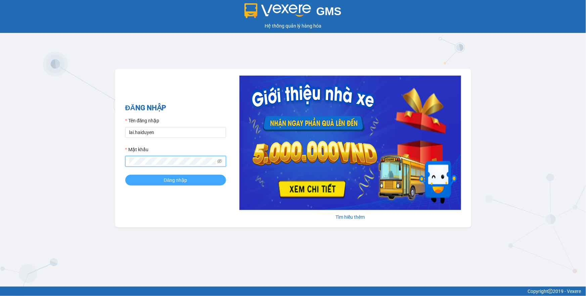
click at [199, 178] on button "Đăng nhập" at bounding box center [175, 180] width 101 height 11
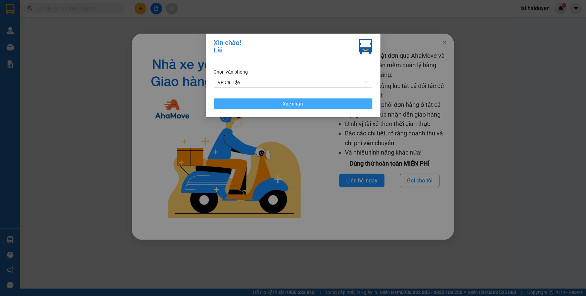
click at [266, 106] on button "Xác nhận" at bounding box center [293, 103] width 159 height 11
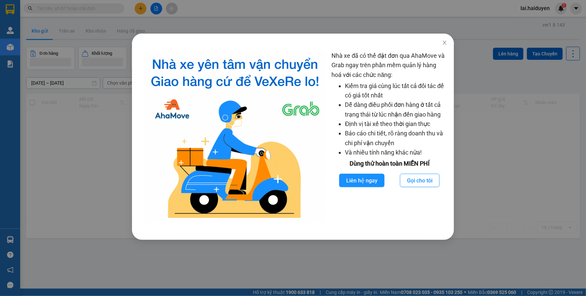
click at [324, 18] on div "Nhà xe đã có thể đặt đơn qua AhaMove và Grab ngay trên phần mềm quản lý hàng ho…" at bounding box center [293, 148] width 586 height 296
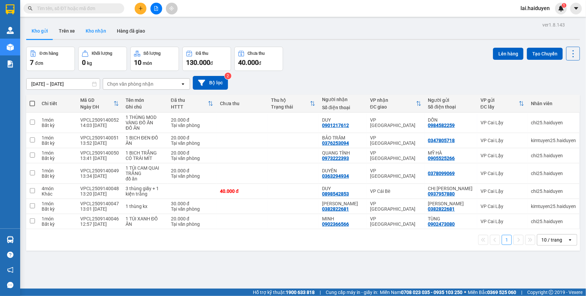
click at [92, 25] on button "Kho nhận" at bounding box center [95, 31] width 31 height 16
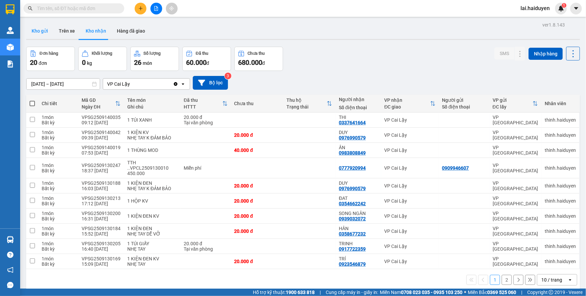
click at [38, 28] on button "Kho gửi" at bounding box center [39, 31] width 27 height 16
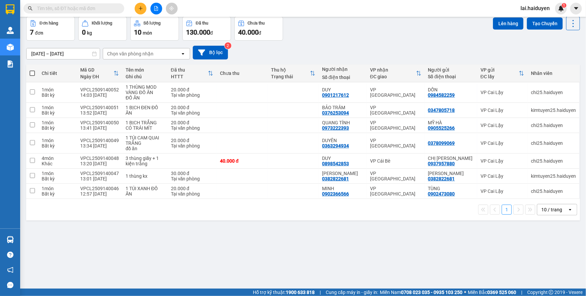
scroll to position [31, 0]
click at [263, 158] on div "40.000 đ" at bounding box center [242, 160] width 44 height 5
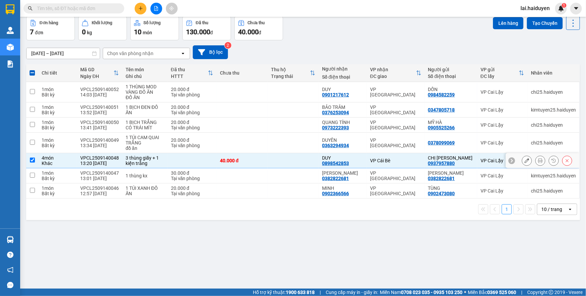
click at [262, 159] on div "40.000 đ" at bounding box center [242, 160] width 44 height 5
checkbox input "false"
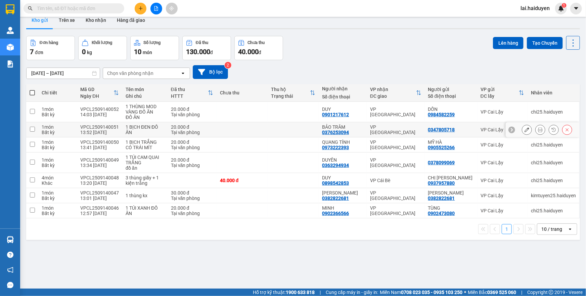
scroll to position [0, 0]
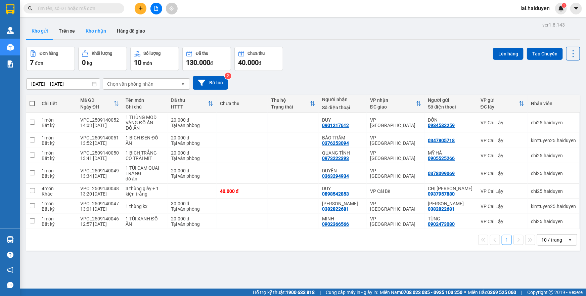
click at [97, 34] on button "Kho nhận" at bounding box center [95, 31] width 31 height 16
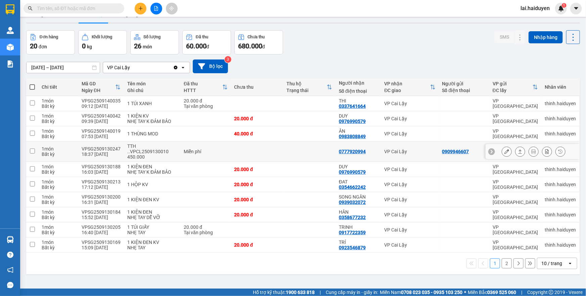
scroll to position [31, 0]
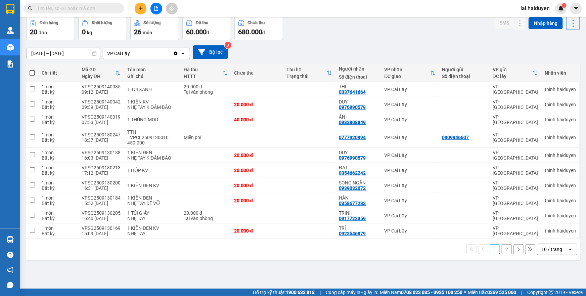
click at [550, 246] on div "10 / trang" at bounding box center [552, 249] width 21 height 7
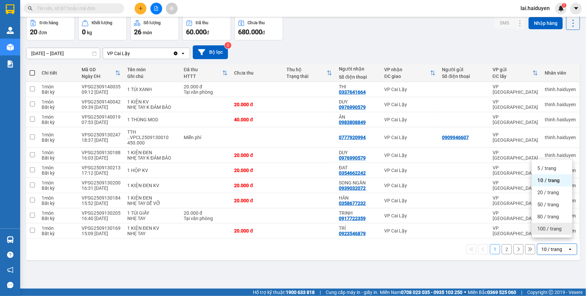
click at [556, 232] on div "100 / trang" at bounding box center [552, 229] width 40 height 12
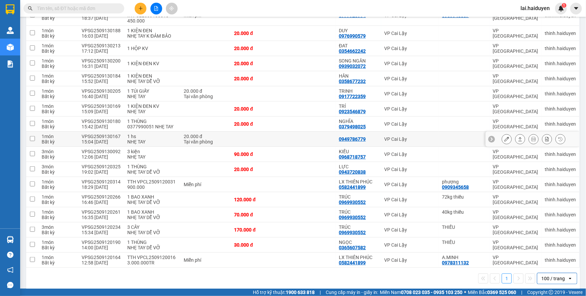
scroll to position [153, 0]
drag, startPoint x: 415, startPoint y: 237, endPoint x: 417, endPoint y: 233, distance: 5.0
click at [415, 242] on div "VP Cai Lậy" at bounding box center [410, 244] width 51 height 5
checkbox input "true"
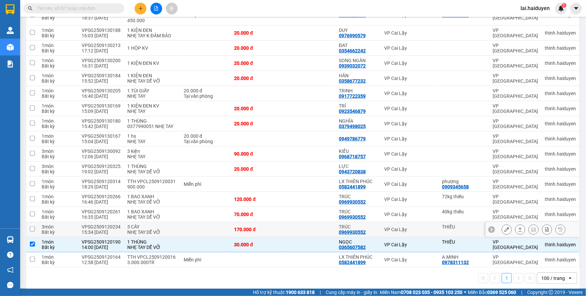
click at [420, 227] on div "VP Cai Lậy" at bounding box center [410, 229] width 51 height 5
checkbox input "true"
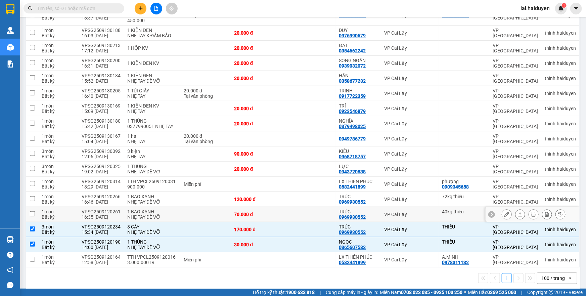
click at [421, 212] on div "VP Cai Lậy" at bounding box center [410, 214] width 51 height 5
checkbox input "true"
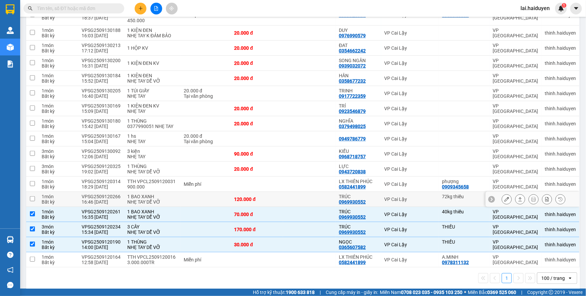
click at [423, 197] on div "VP Cai Lậy" at bounding box center [410, 199] width 51 height 5
checkbox input "true"
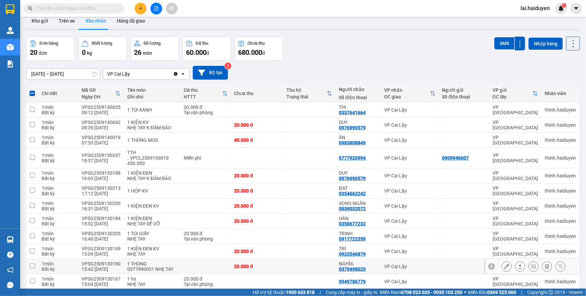
scroll to position [0, 0]
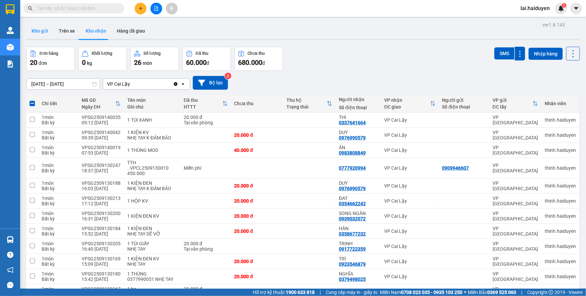
click at [37, 34] on button "Kho gửi" at bounding box center [39, 31] width 27 height 16
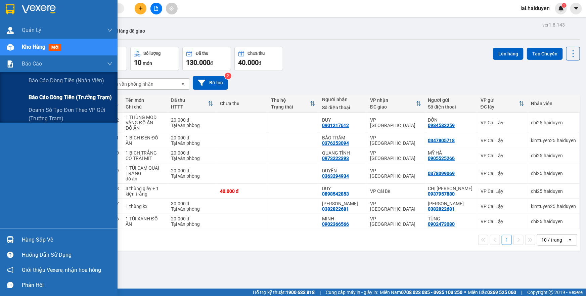
click at [50, 93] on span "Báo cáo dòng tiền (trưởng trạm)" at bounding box center [70, 97] width 83 height 8
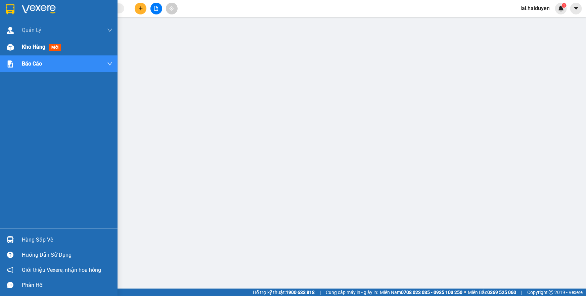
click at [33, 48] on span "Kho hàng" at bounding box center [34, 47] width 24 height 6
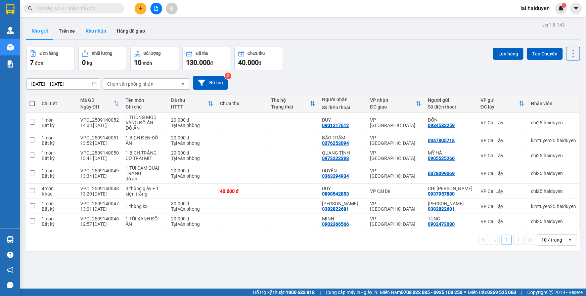
click at [97, 38] on button "Kho nhận" at bounding box center [95, 31] width 31 height 16
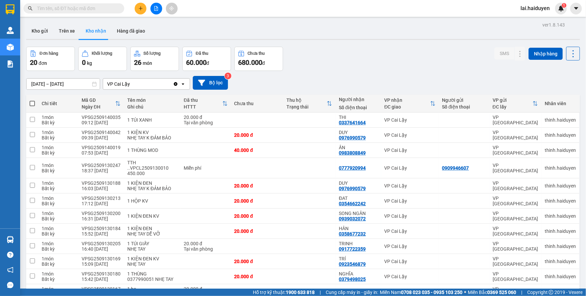
click at [70, 30] on button "Trên xe" at bounding box center [66, 31] width 27 height 16
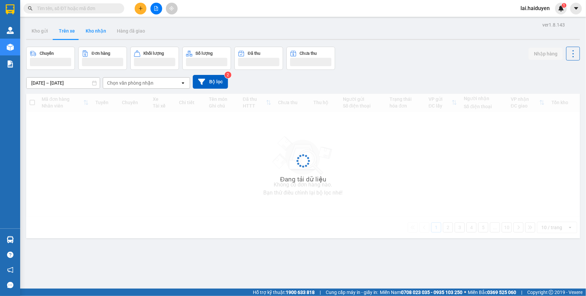
click at [70, 30] on button "Trên xe" at bounding box center [66, 31] width 27 height 16
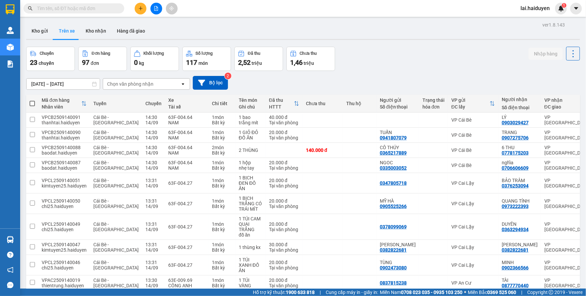
click at [128, 86] on div "Chọn văn phòng nhận" at bounding box center [130, 84] width 46 height 7
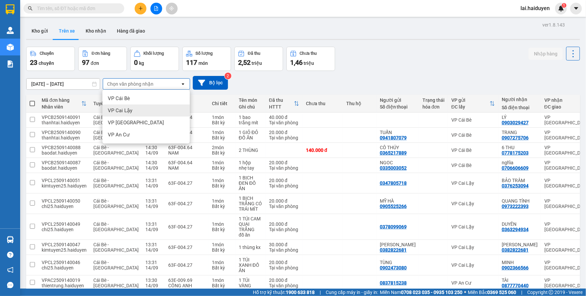
click at [128, 115] on div "VP Cai Lậy" at bounding box center [145, 111] width 87 height 12
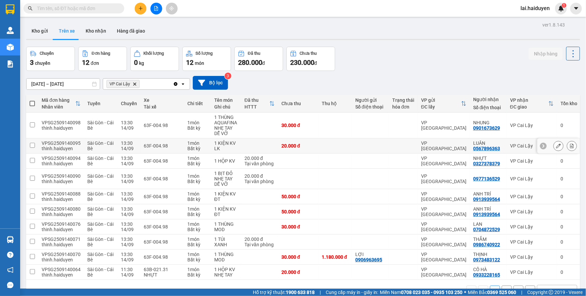
scroll to position [31, 0]
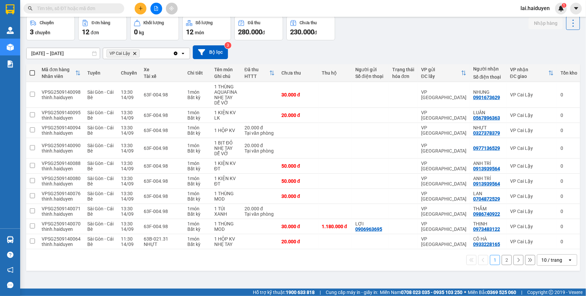
click at [550, 265] on div "10 / trang" at bounding box center [553, 260] width 30 height 11
click at [554, 249] on span "100 / trang" at bounding box center [550, 247] width 24 height 7
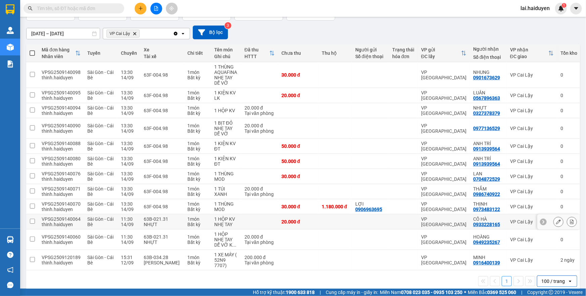
scroll to position [61, 0]
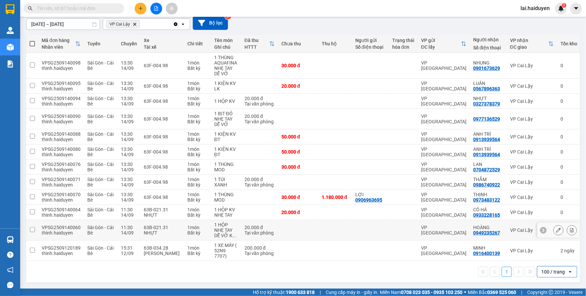
click at [332, 228] on td at bounding box center [336, 230] width 34 height 20
checkbox input "true"
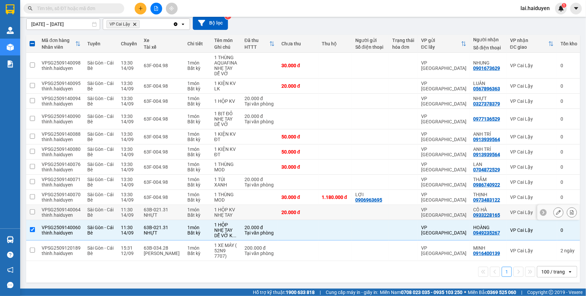
click at [370, 210] on div at bounding box center [371, 212] width 30 height 5
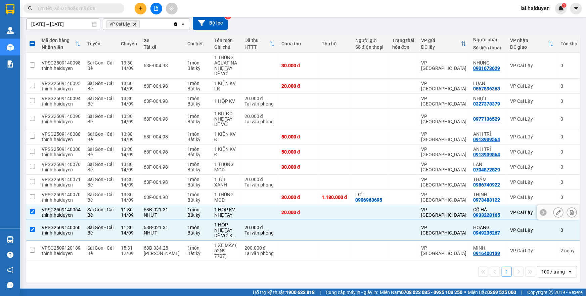
click at [369, 210] on div at bounding box center [371, 212] width 30 height 5
checkbox input "false"
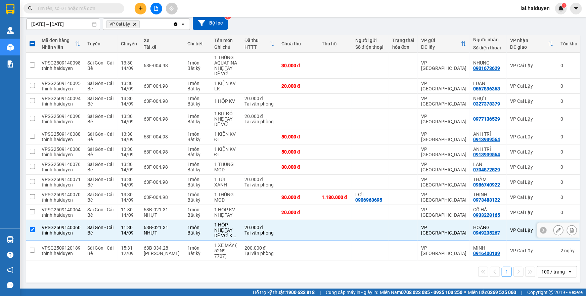
click at [368, 227] on div at bounding box center [371, 229] width 30 height 5
checkbox input "false"
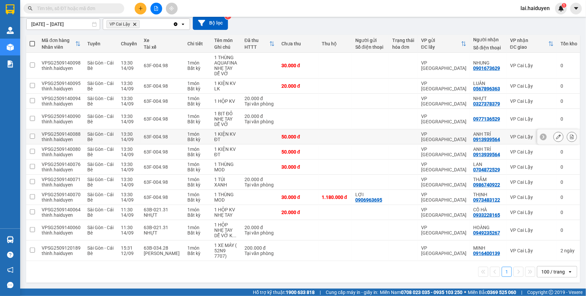
click at [356, 135] on div at bounding box center [371, 136] width 30 height 5
checkbox input "true"
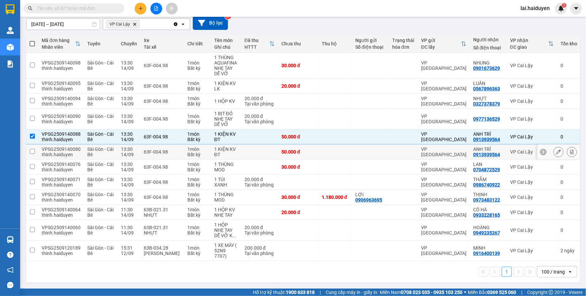
click at [346, 153] on td at bounding box center [336, 151] width 34 height 15
checkbox input "true"
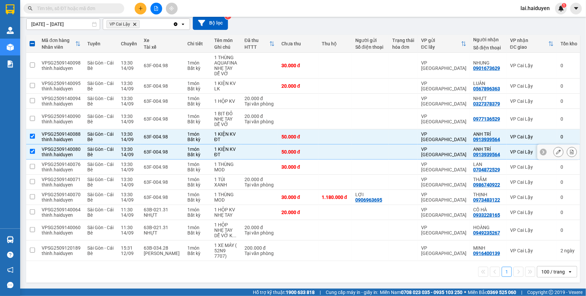
click at [473, 152] on div "0913939564" at bounding box center [486, 154] width 27 height 5
copy div "0913939564"
click at [97, 10] on input "text" at bounding box center [76, 8] width 79 height 7
paste input "0913939564"
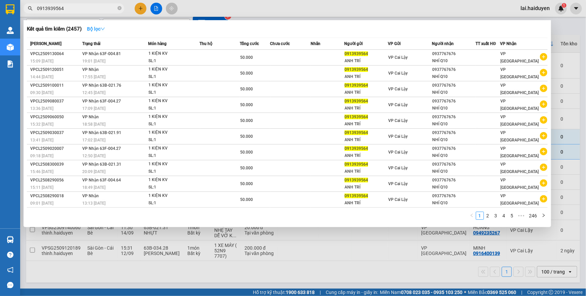
type input "0913939564"
click at [95, 26] on strong "Bộ lọc" at bounding box center [96, 28] width 18 height 5
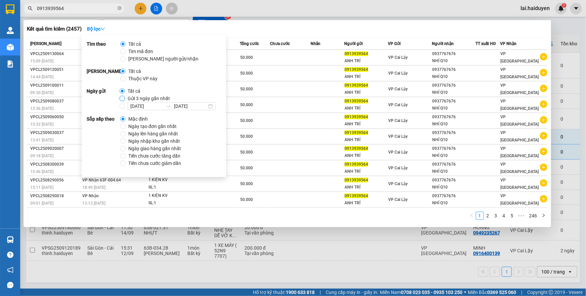
click at [124, 97] on input "Gửi 3 ngày gần nhất" at bounding box center [122, 98] width 5 height 5
radio input "true"
radio input "false"
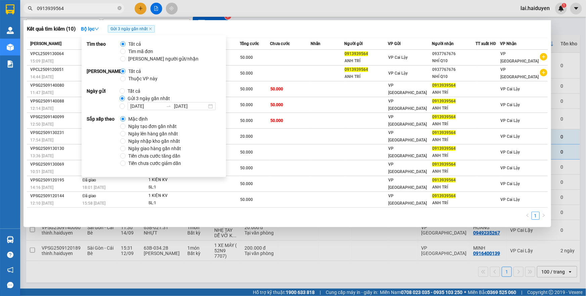
click at [75, 4] on span "0913939564" at bounding box center [74, 8] width 101 height 10
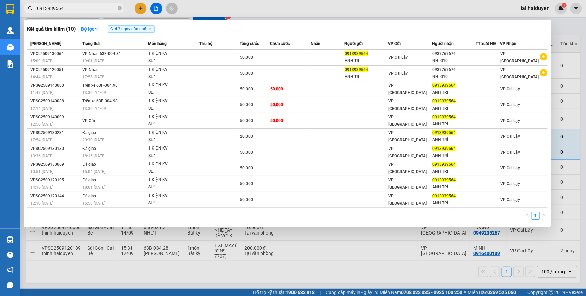
click at [204, 9] on div at bounding box center [293, 148] width 586 height 296
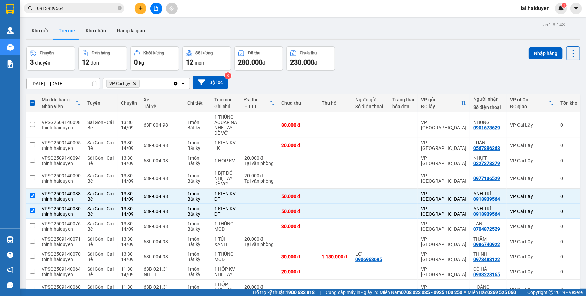
scroll to position [0, 0]
click at [40, 37] on button "Kho gửi" at bounding box center [39, 31] width 27 height 16
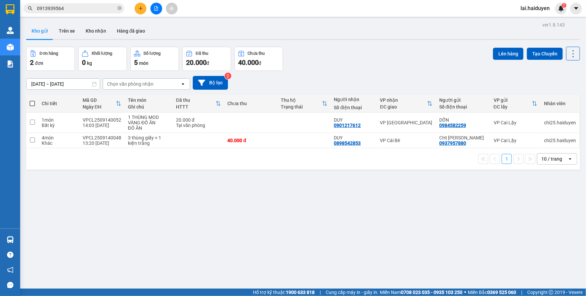
click at [336, 55] on div "Đơn hàng 2 đơn Khối lượng 0 kg Số lượng 5 món Đã thu 20.000 đ Chưa thu 40.000 đ…" at bounding box center [303, 59] width 554 height 24
click at [96, 9] on input "0913939564" at bounding box center [76, 8] width 79 height 7
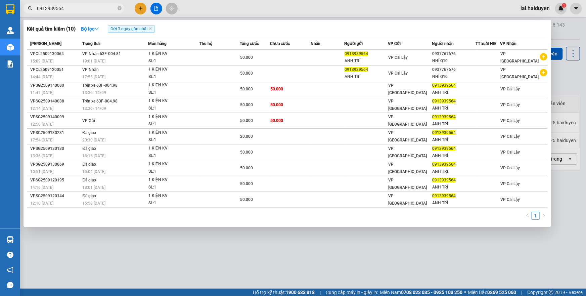
click at [96, 9] on input "0913939564" at bounding box center [76, 8] width 79 height 7
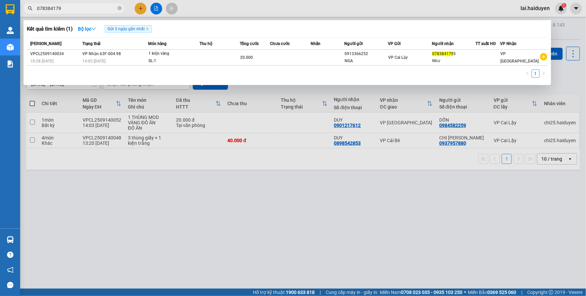
type input "0783841795"
click at [82, 6] on input "0783841795" at bounding box center [76, 8] width 79 height 7
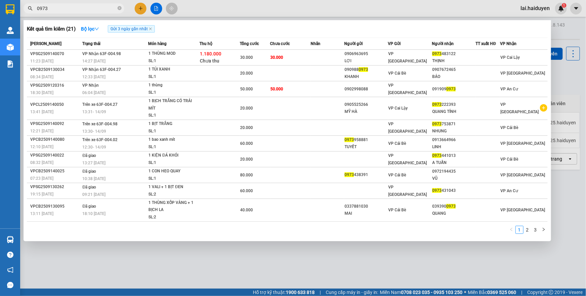
click at [262, 4] on div at bounding box center [293, 148] width 586 height 296
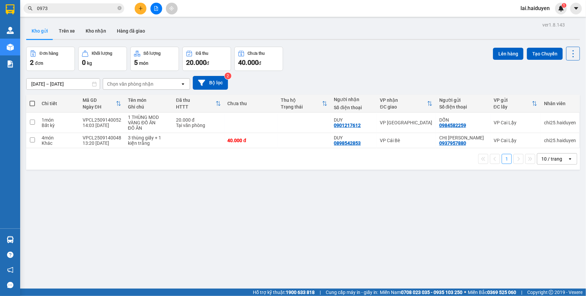
click at [302, 41] on div "ver 1.8.143 Kho gửi Trên xe Kho nhận Hàng đã giao Đơn hàng 2 đơn Khối lượng 0 k…" at bounding box center [303, 168] width 559 height 296
click at [87, 10] on input "0973" at bounding box center [76, 8] width 79 height 7
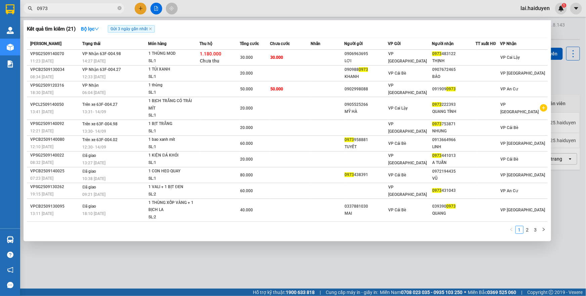
click at [87, 10] on input "0973" at bounding box center [76, 8] width 79 height 7
paste input "783841795"
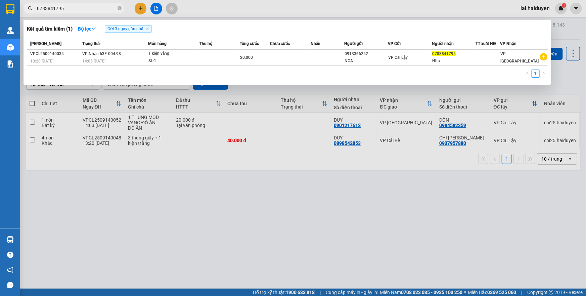
type input "0783841795"
click at [264, 161] on div at bounding box center [293, 148] width 586 height 296
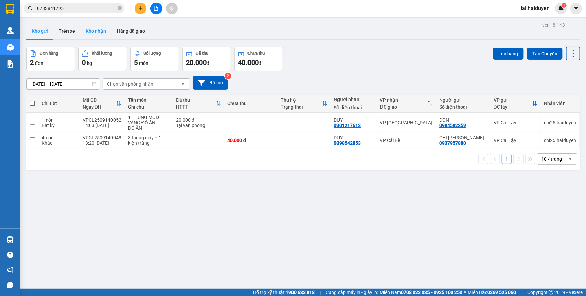
click at [89, 34] on button "Kho nhận" at bounding box center [95, 31] width 31 height 16
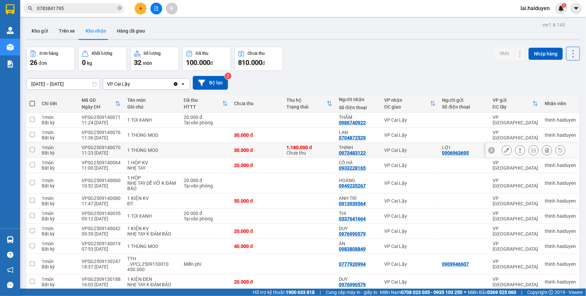
click at [261, 150] on div "30.000 đ" at bounding box center [258, 150] width 46 height 5
checkbox input "true"
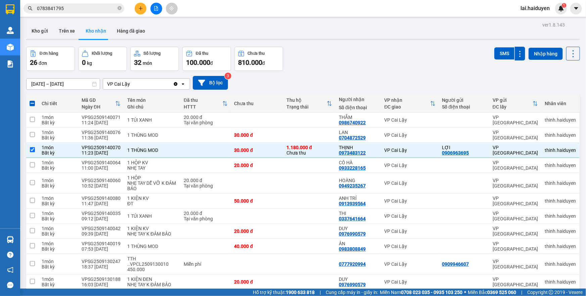
click at [82, 10] on input "0783841795" at bounding box center [76, 8] width 79 height 7
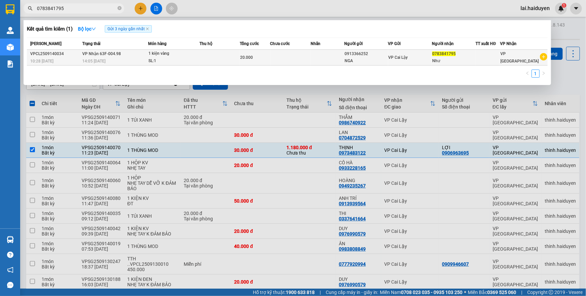
click at [84, 57] on td "VP Nhận 63F-004.98 14:05 - 14/09" at bounding box center [115, 58] width 68 height 16
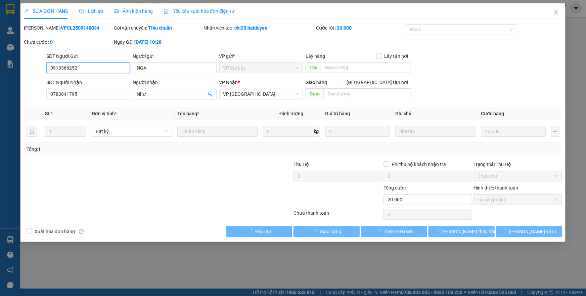
type input "0913366252"
type input "NGA"
type input "0783841795"
type input "Như"
type input "20.000"
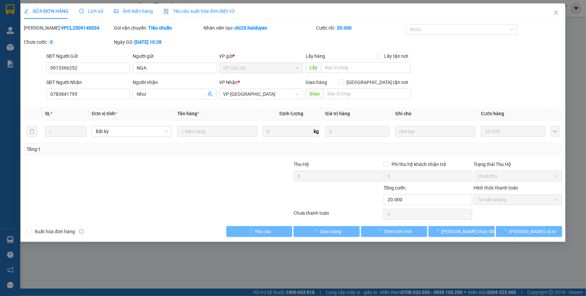
click at [89, 13] on div "SỬA ĐƠN HÀNG Lịch sử Ảnh kiện hàng Yêu cầu xuất hóa đơn điện tử Total Paid Fee …" at bounding box center [293, 148] width 586 height 296
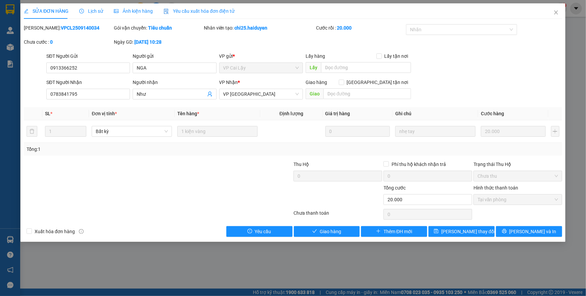
click at [89, 13] on span "Lịch sử" at bounding box center [91, 10] width 24 height 5
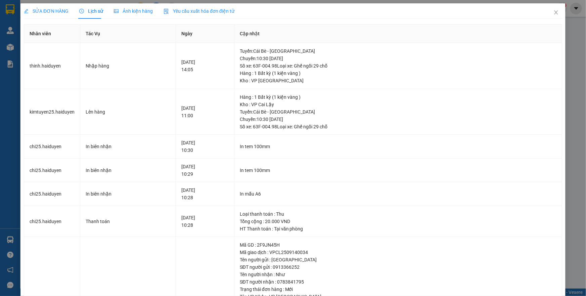
click at [50, 14] on div "SỬA ĐƠN HÀNG" at bounding box center [46, 10] width 45 height 7
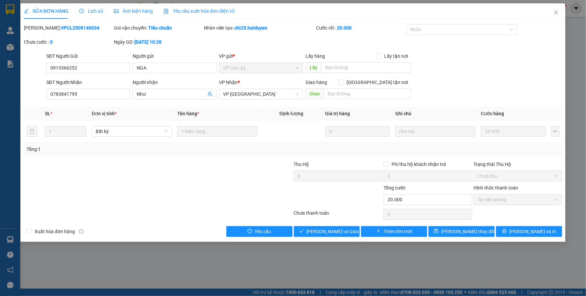
click at [101, 11] on span "Lịch sử" at bounding box center [91, 10] width 24 height 5
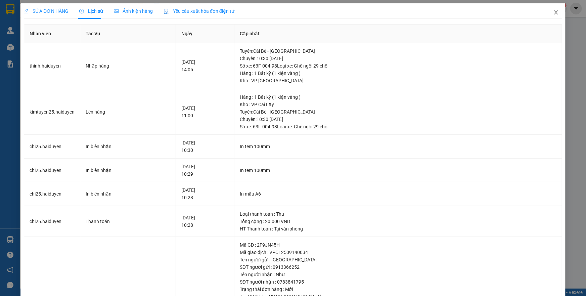
click at [554, 12] on icon "close" at bounding box center [556, 12] width 5 height 5
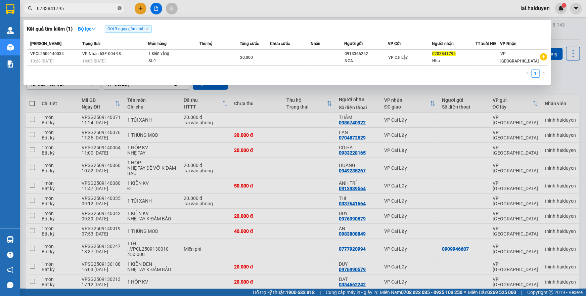
click at [119, 8] on icon "close-circle" at bounding box center [120, 8] width 4 height 4
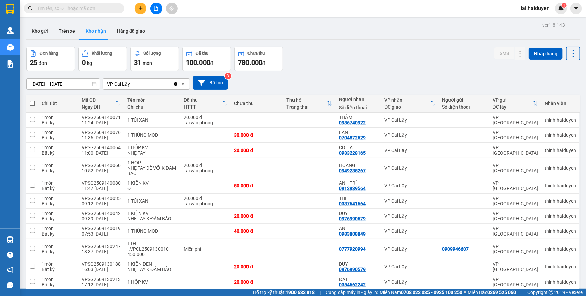
click at [101, 9] on input "text" at bounding box center [76, 8] width 79 height 7
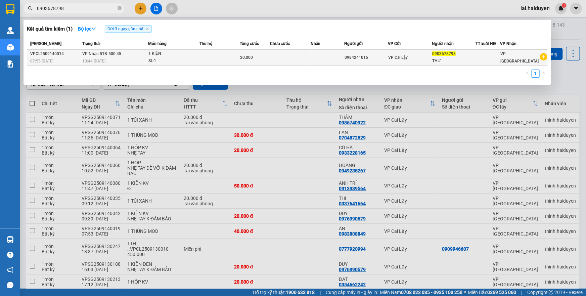
type input "0903678798"
click at [201, 59] on td at bounding box center [220, 58] width 40 height 16
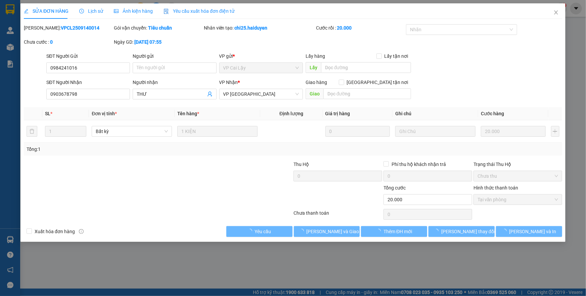
click at [90, 10] on span "Lịch sử" at bounding box center [91, 10] width 24 height 5
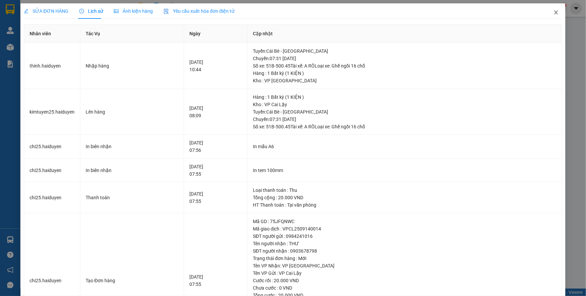
click at [548, 14] on span "Close" at bounding box center [556, 12] width 19 height 19
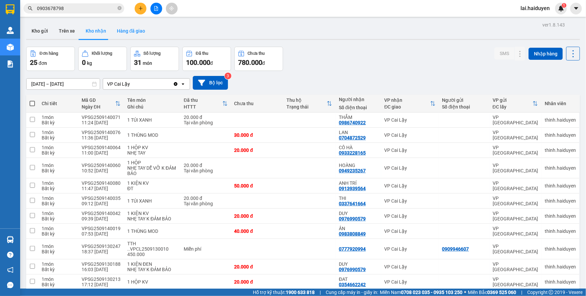
click at [120, 28] on button "Hàng đã giao" at bounding box center [131, 31] width 39 height 16
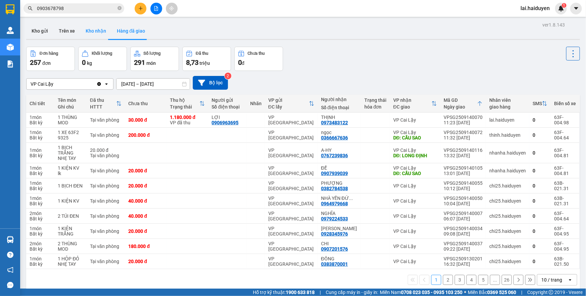
click at [88, 28] on button "Kho nhận" at bounding box center [95, 31] width 31 height 16
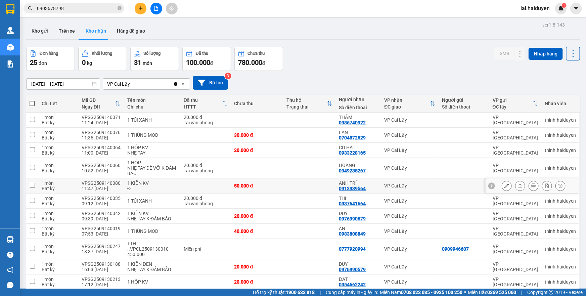
click at [308, 185] on td at bounding box center [309, 185] width 52 height 15
checkbox input "true"
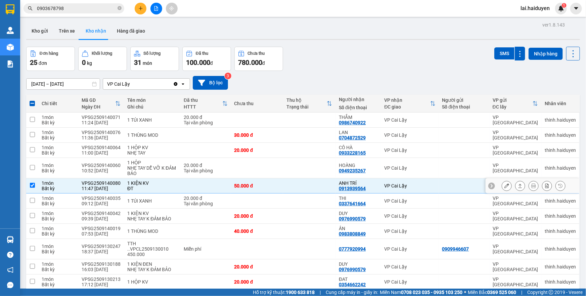
click at [502, 189] on div at bounding box center [507, 186] width 10 height 10
click at [505, 186] on icon at bounding box center [507, 185] width 5 height 5
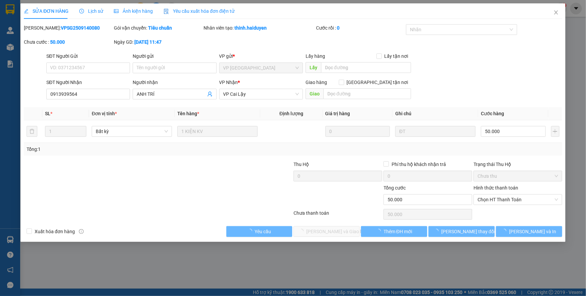
type input "0913939564"
type input "ANH TRÍ"
type input "50.000"
click at [500, 202] on span "Chọn HT Thanh Toán" at bounding box center [518, 200] width 81 height 10
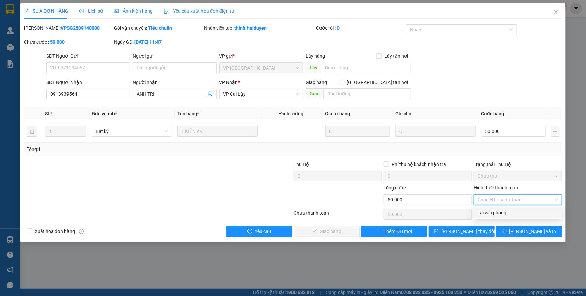
click at [500, 213] on div "Tại văn phòng" at bounding box center [518, 212] width 81 height 7
type input "0"
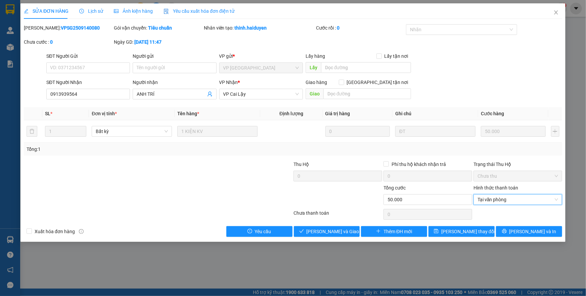
click at [358, 204] on div at bounding box center [338, 196] width 90 height 24
click at [335, 229] on span "Lưu và Giao hàng" at bounding box center [339, 231] width 65 height 7
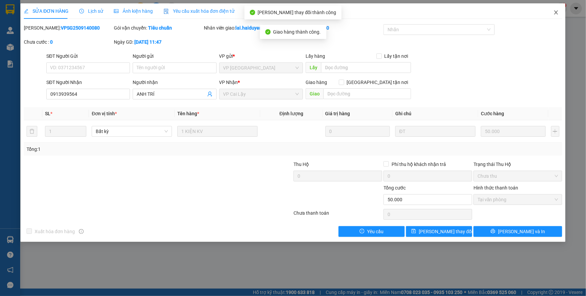
click at [556, 11] on icon "close" at bounding box center [556, 12] width 5 height 5
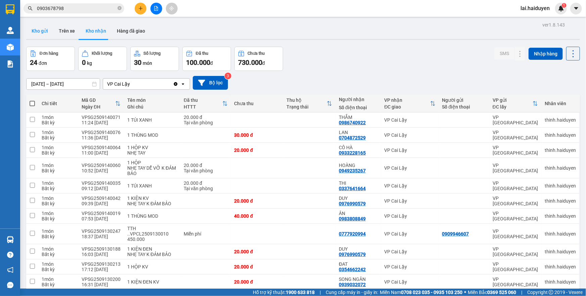
click at [44, 30] on button "Kho gửi" at bounding box center [39, 31] width 27 height 16
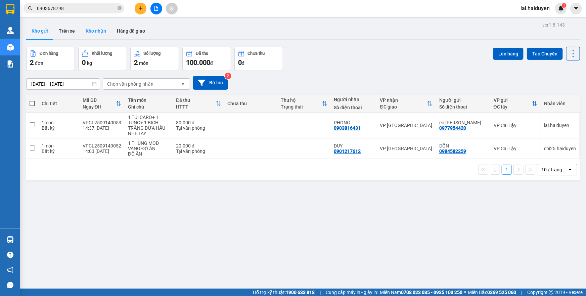
click at [101, 33] on button "Kho nhận" at bounding box center [95, 31] width 31 height 16
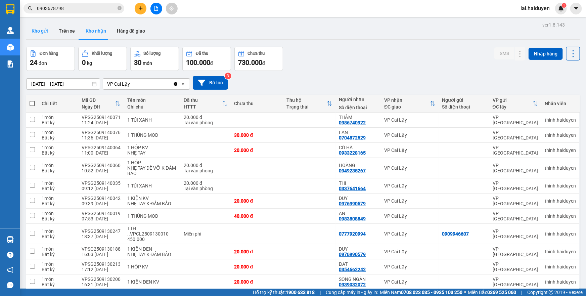
click at [42, 31] on button "Kho gửi" at bounding box center [39, 31] width 27 height 16
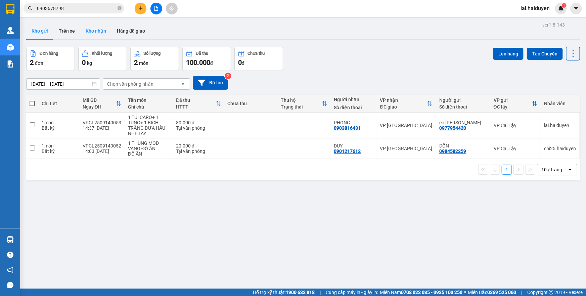
click at [93, 27] on button "Kho nhận" at bounding box center [95, 31] width 31 height 16
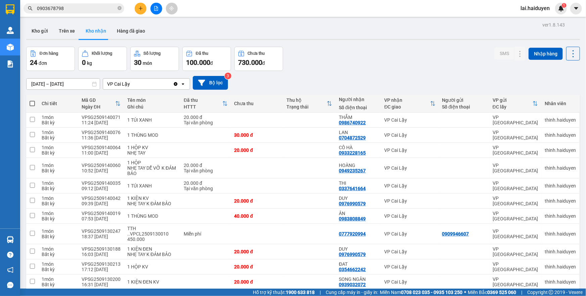
click at [46, 31] on button "Kho gửi" at bounding box center [39, 31] width 27 height 16
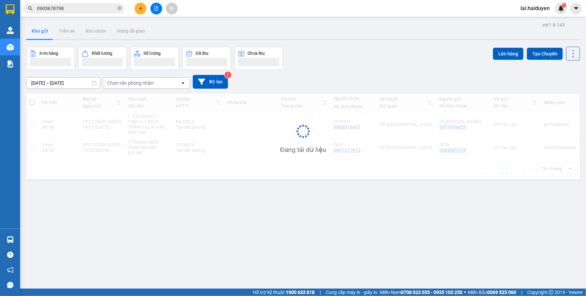
click at [46, 31] on button "Kho gửi" at bounding box center [39, 31] width 27 height 16
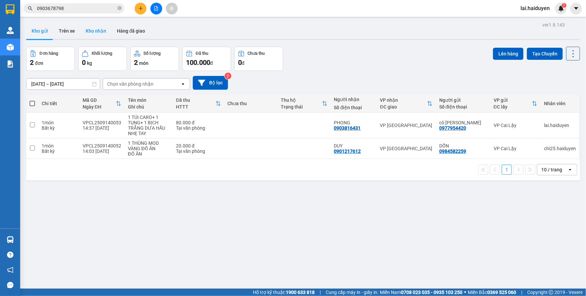
click at [104, 32] on button "Kho nhận" at bounding box center [95, 31] width 31 height 16
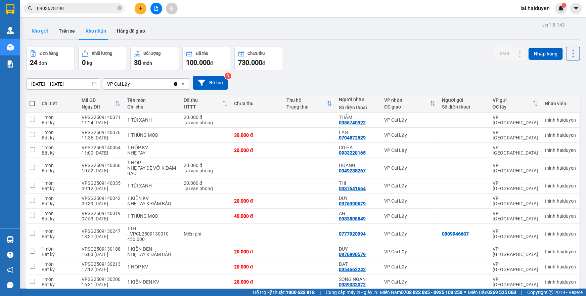
click at [30, 30] on button "Kho gửi" at bounding box center [39, 31] width 27 height 16
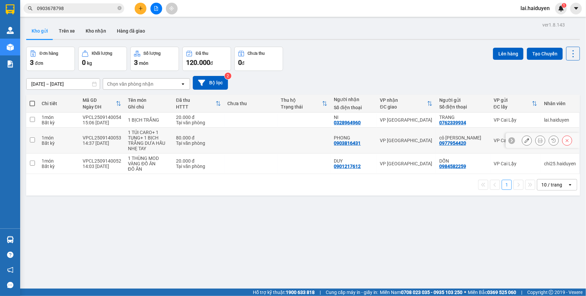
click at [243, 143] on td at bounding box center [250, 141] width 53 height 26
checkbox input "true"
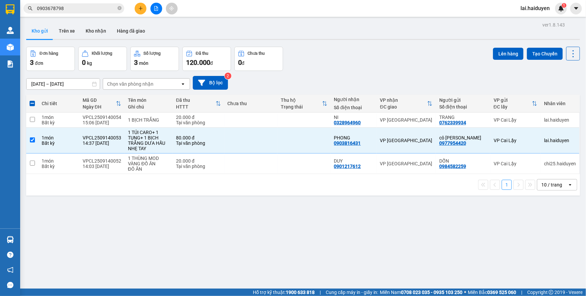
click at [72, 10] on input "0903678798" at bounding box center [76, 8] width 79 height 7
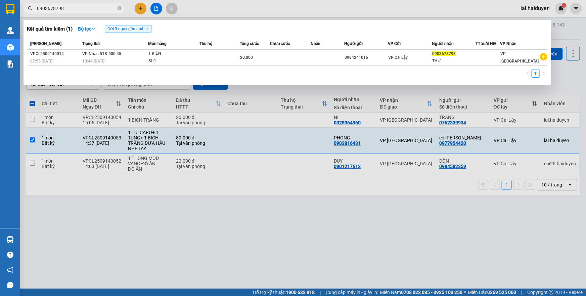
click at [72, 10] on input "0903678798" at bounding box center [76, 8] width 79 height 7
type input "0903396390"
click at [204, 8] on div at bounding box center [293, 148] width 586 height 296
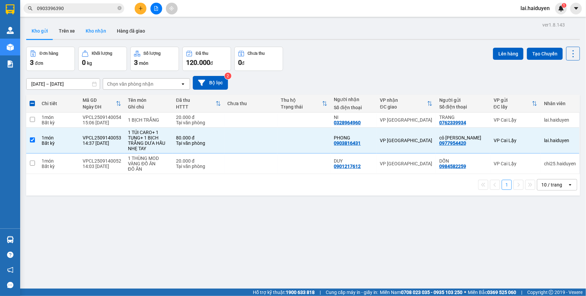
click at [92, 31] on button "Kho nhận" at bounding box center [95, 31] width 31 height 16
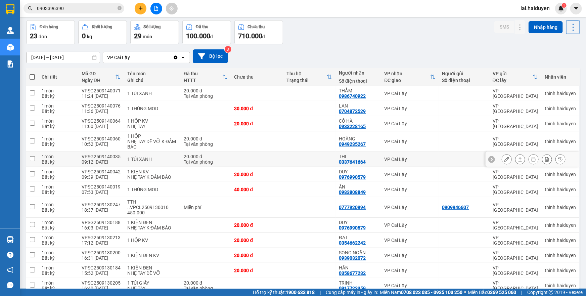
scroll to position [61, 0]
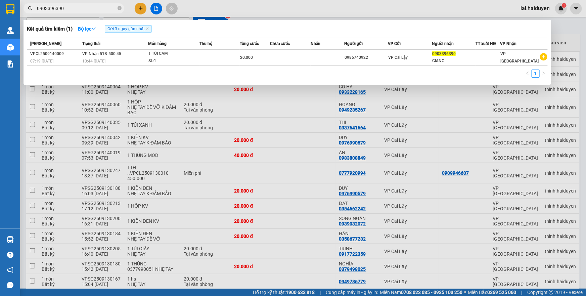
click at [87, 7] on input "0903396390" at bounding box center [76, 8] width 79 height 7
click at [69, 8] on input "0903396390" at bounding box center [76, 8] width 79 height 7
click at [98, 7] on input "0903396390" at bounding box center [76, 8] width 79 height 7
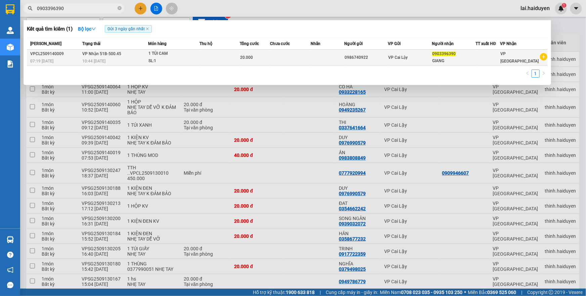
click at [264, 61] on td "20.000" at bounding box center [255, 58] width 30 height 16
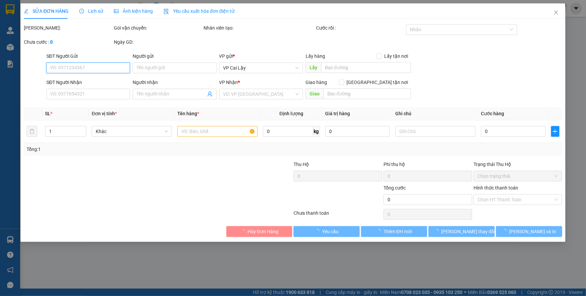
type input "0986740922"
type input "0903396390"
type input "GIANG"
type input "20.000"
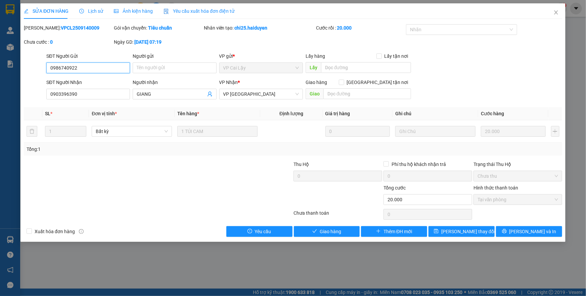
click at [65, 69] on input "0986740922" at bounding box center [88, 68] width 84 height 11
click at [558, 12] on icon "close" at bounding box center [556, 12] width 5 height 5
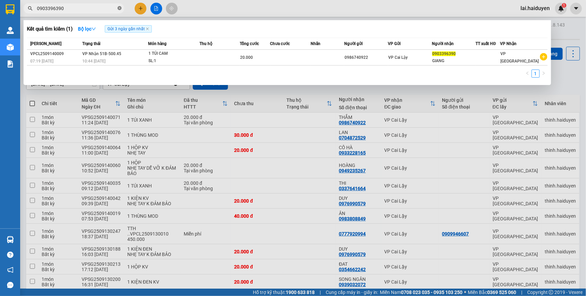
click at [120, 9] on icon "close-circle" at bounding box center [120, 8] width 4 height 4
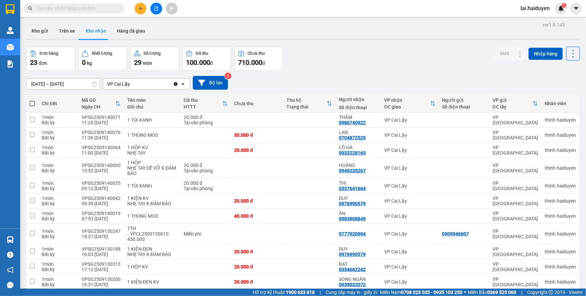
paste input "0986740922"
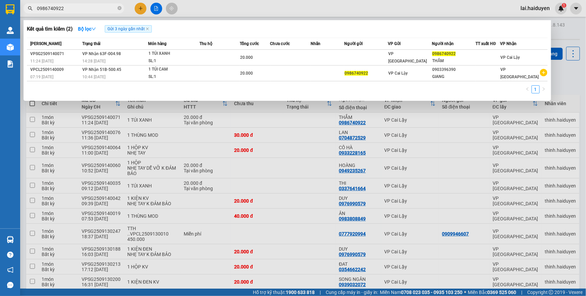
type input "0986740922"
click at [199, 10] on div at bounding box center [293, 148] width 586 height 296
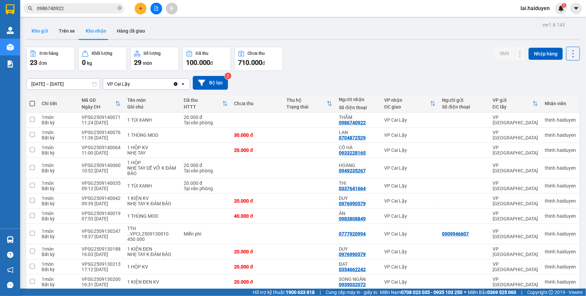
click at [43, 34] on button "Kho gửi" at bounding box center [39, 31] width 27 height 16
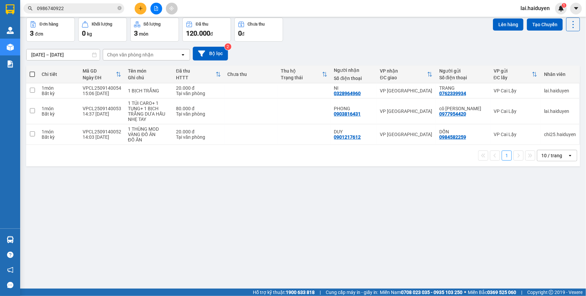
scroll to position [31, 0]
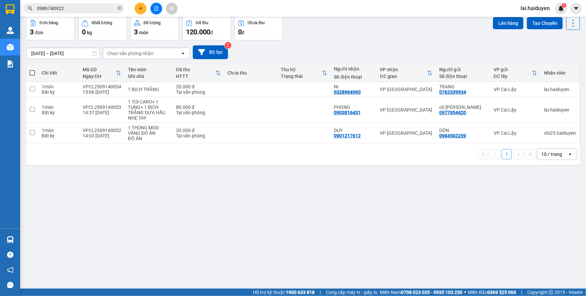
click at [339, 27] on div "Đơn hàng 3 đơn Khối lượng 0 kg Số lượng 3 món Đã thu 120.000 đ Chưa thu 0 đ Lên…" at bounding box center [303, 28] width 554 height 24
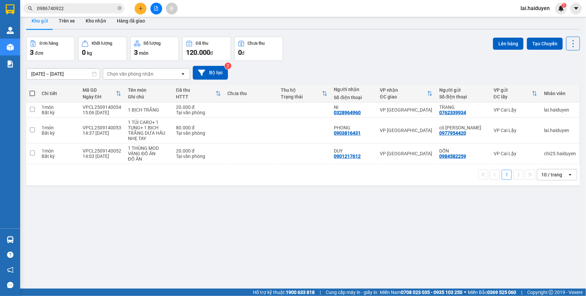
scroll to position [0, 0]
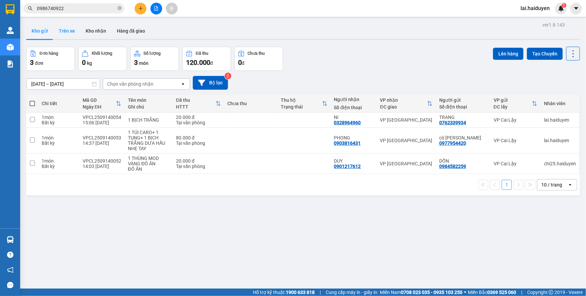
click at [67, 35] on button "Trên xe" at bounding box center [66, 31] width 27 height 16
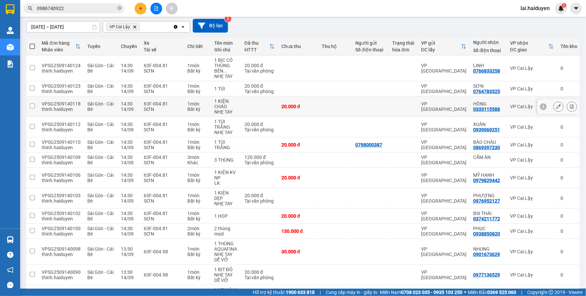
scroll to position [98, 0]
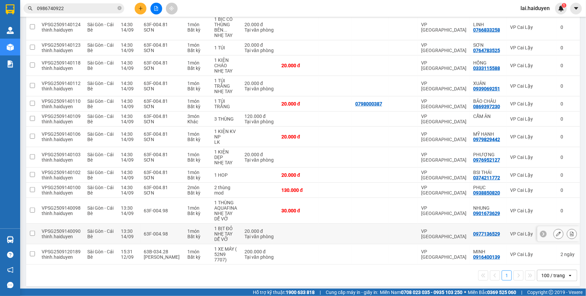
click at [287, 227] on td at bounding box center [298, 234] width 40 height 20
checkbox input "true"
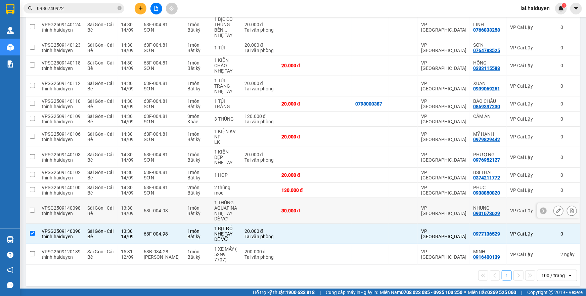
click at [330, 198] on td at bounding box center [336, 211] width 34 height 26
checkbox input "true"
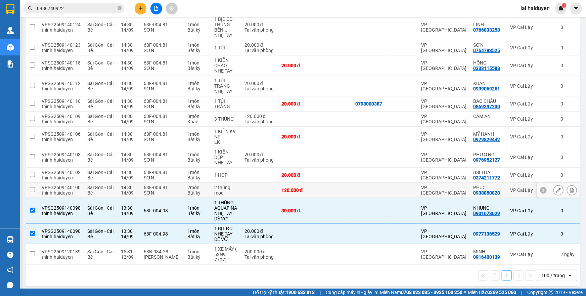
click at [259, 184] on td at bounding box center [259, 190] width 37 height 15
checkbox input "true"
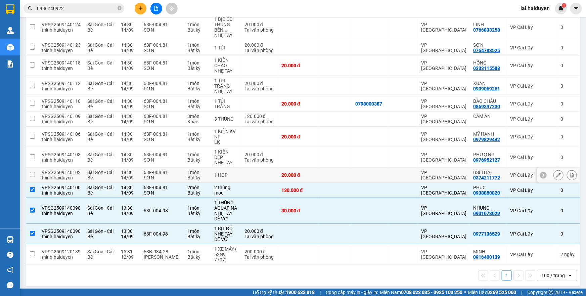
click at [263, 169] on td at bounding box center [259, 175] width 37 height 15
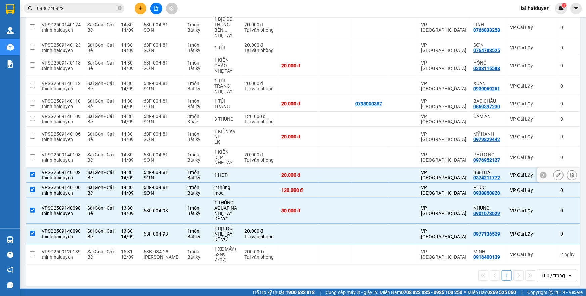
click at [263, 171] on td at bounding box center [259, 175] width 37 height 15
checkbox input "false"
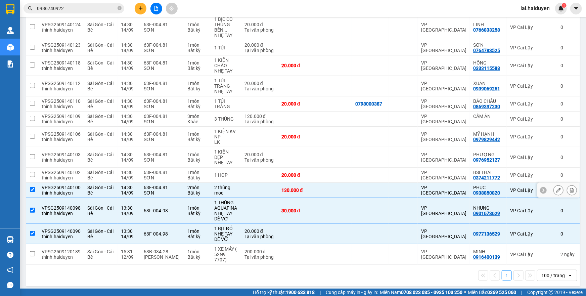
click at [263, 183] on td at bounding box center [259, 190] width 37 height 15
checkbox input "false"
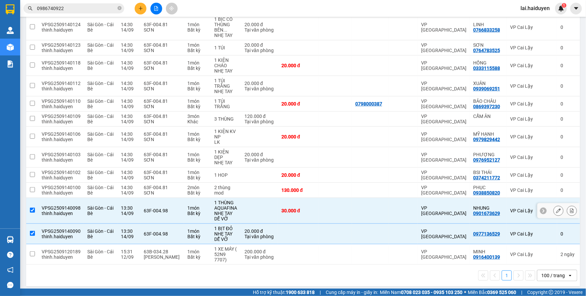
click at [260, 203] on td at bounding box center [259, 211] width 37 height 26
checkbox input "false"
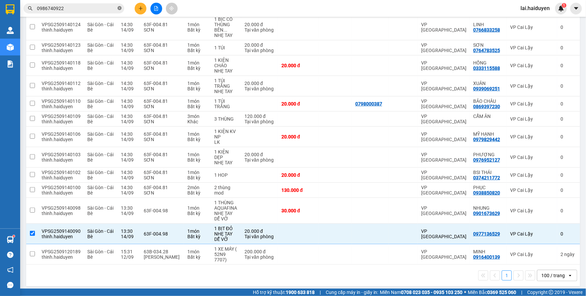
click at [120, 8] on icon "close-circle" at bounding box center [120, 8] width 4 height 4
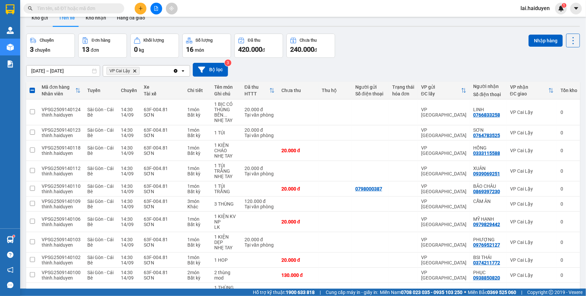
scroll to position [0, 0]
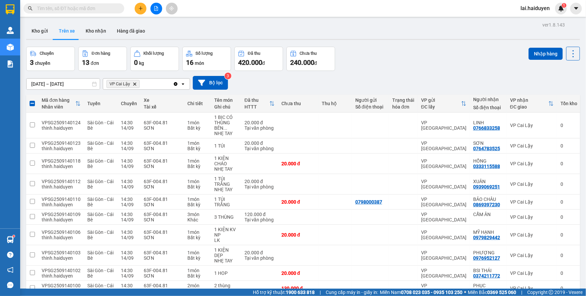
click at [87, 7] on input "text" at bounding box center [76, 8] width 79 height 7
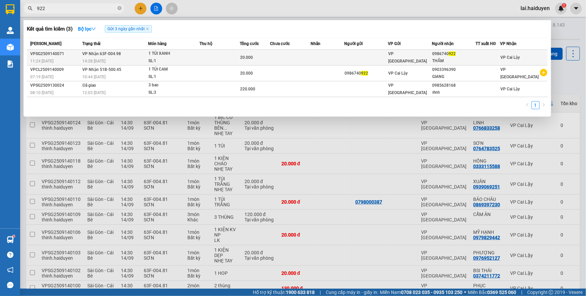
type input "922"
click at [215, 56] on td at bounding box center [220, 58] width 40 height 16
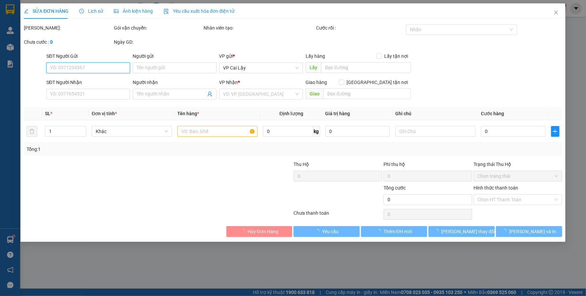
type input "0986740922"
type input "THẮM"
type input "20.000"
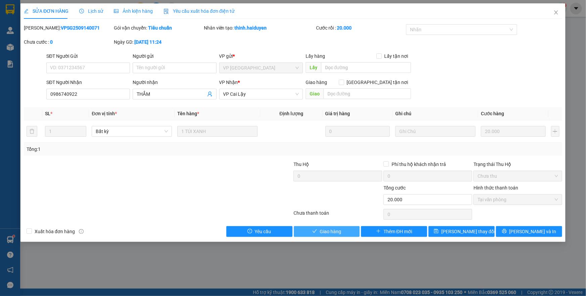
click at [334, 230] on span "Giao hàng" at bounding box center [331, 231] width 22 height 7
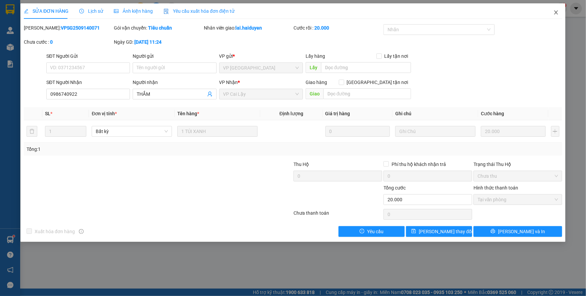
click at [556, 13] on icon "close" at bounding box center [556, 12] width 4 height 4
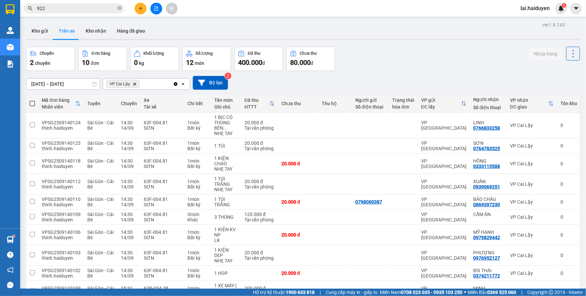
click at [157, 10] on icon "file-add" at bounding box center [157, 8] width 4 height 5
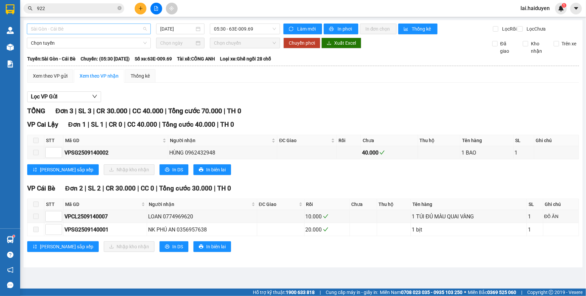
click at [131, 27] on span "Sài Gòn - Cái Bè" at bounding box center [89, 29] width 116 height 10
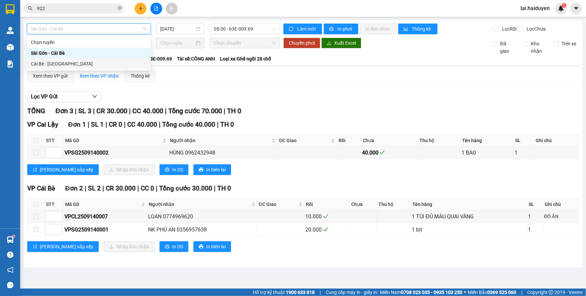
click at [115, 64] on div "Cái Bè - [GEOGRAPHIC_DATA]" at bounding box center [89, 63] width 116 height 7
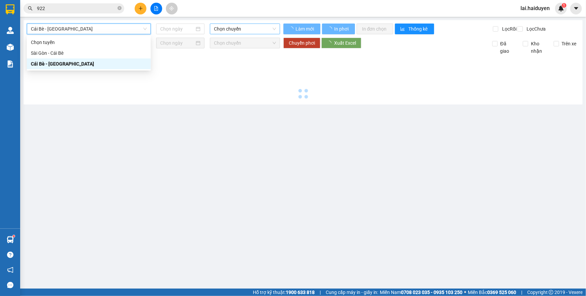
type input "[DATE]"
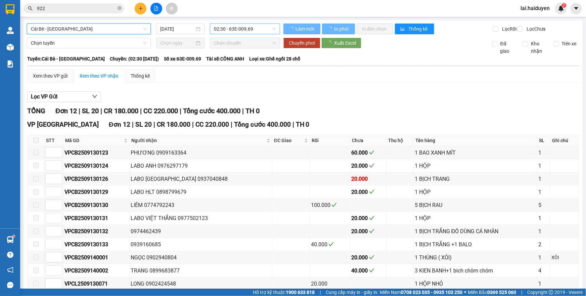
click at [228, 27] on span "02:30 - 63E-009.69" at bounding box center [245, 29] width 62 height 10
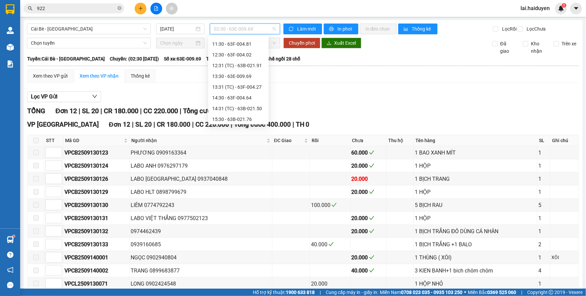
scroll to position [153, 0]
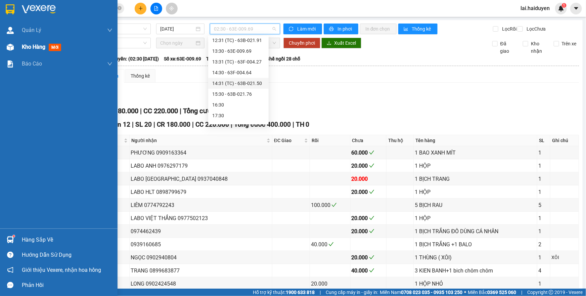
click at [19, 46] on div "Kho hàng mới" at bounding box center [59, 47] width 118 height 17
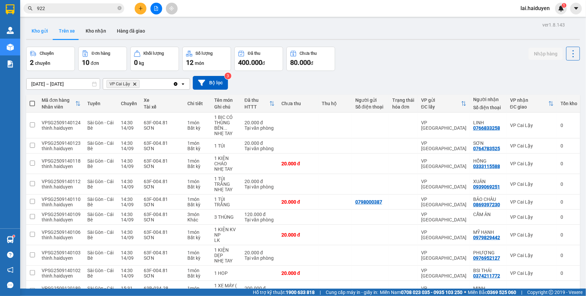
click at [38, 32] on button "Kho gửi" at bounding box center [39, 31] width 27 height 16
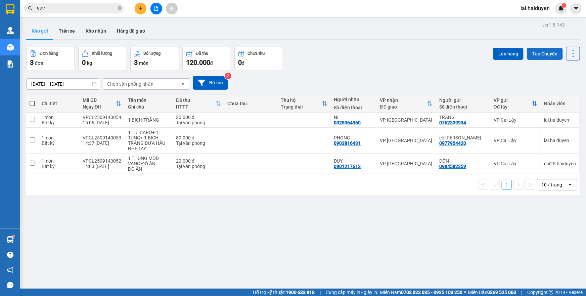
click at [539, 53] on button "Tạo Chuyến" at bounding box center [545, 54] width 36 height 12
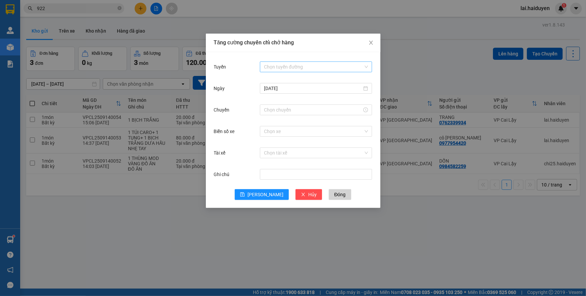
click at [295, 69] on input "Tuyến" at bounding box center [313, 67] width 99 height 10
click at [286, 92] on div "Cái Bè - [GEOGRAPHIC_DATA]" at bounding box center [316, 90] width 104 height 7
click at [281, 105] on div at bounding box center [316, 110] width 112 height 11
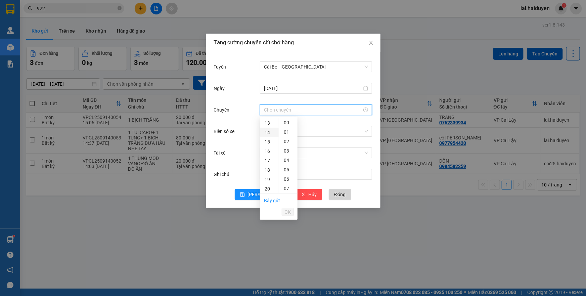
click at [267, 133] on div "14" at bounding box center [269, 132] width 19 height 9
click at [287, 146] on div "32" at bounding box center [288, 148] width 18 height 9
type input "14:32"
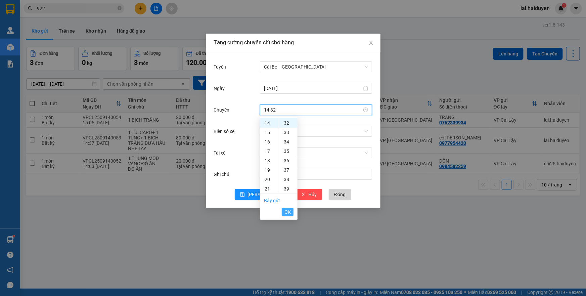
click at [285, 213] on span "OK" at bounding box center [288, 211] width 6 height 7
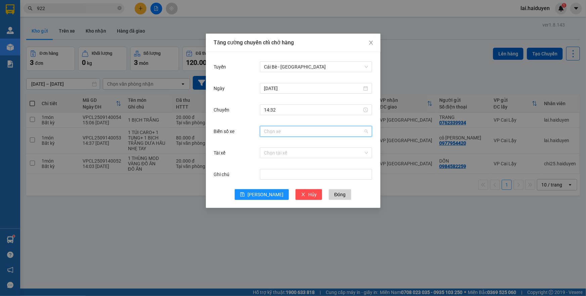
click at [291, 128] on input "Biển số xe" at bounding box center [313, 131] width 99 height 10
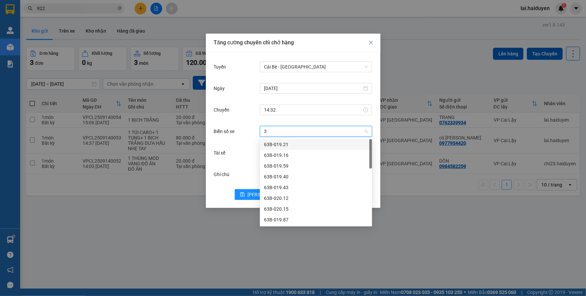
type input "34"
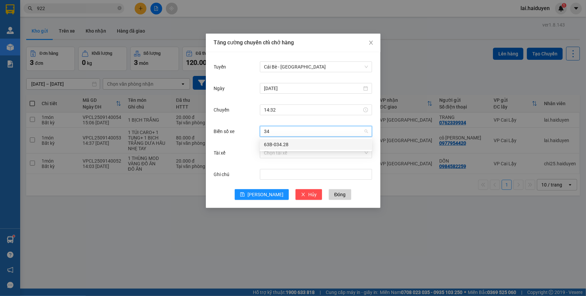
click at [290, 144] on div "63B-034.28" at bounding box center [316, 144] width 104 height 7
click at [286, 151] on input "Tài xế" at bounding box center [313, 153] width 99 height 10
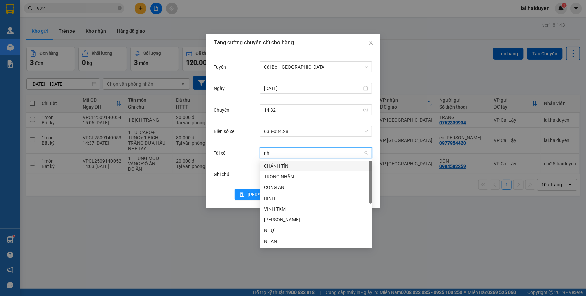
type input "nha"
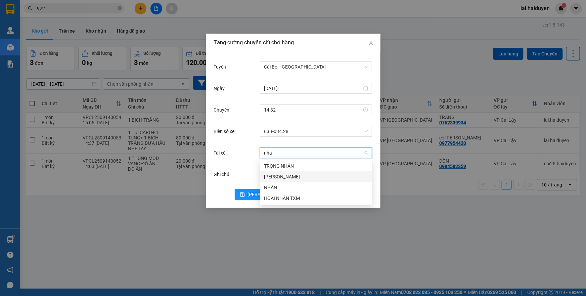
click at [288, 177] on div "NGỌC NHÂN" at bounding box center [316, 176] width 104 height 7
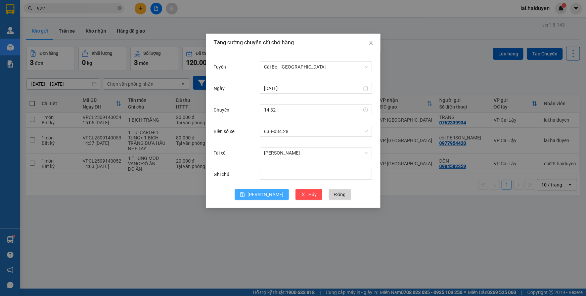
click at [265, 195] on span "[PERSON_NAME]" at bounding box center [266, 194] width 36 height 7
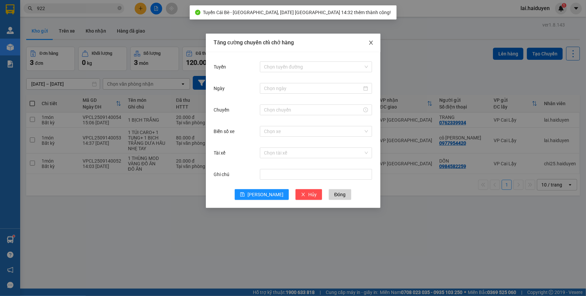
click at [370, 43] on icon "close" at bounding box center [371, 42] width 5 height 5
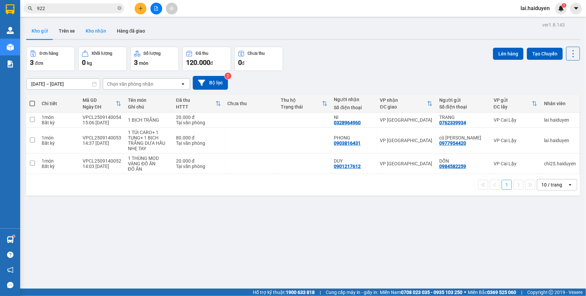
click at [91, 27] on button "Kho nhận" at bounding box center [95, 31] width 31 height 16
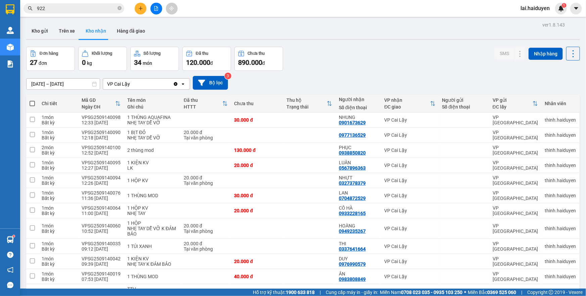
click at [42, 33] on button "Kho gửi" at bounding box center [39, 31] width 27 height 16
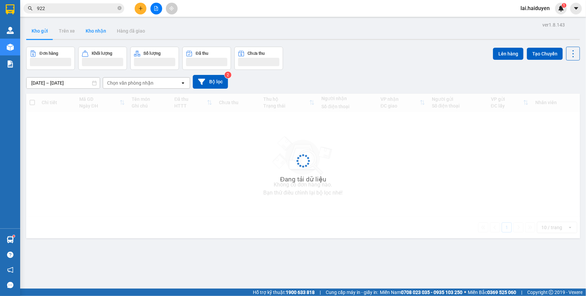
click at [42, 33] on button "Kho gửi" at bounding box center [39, 31] width 27 height 16
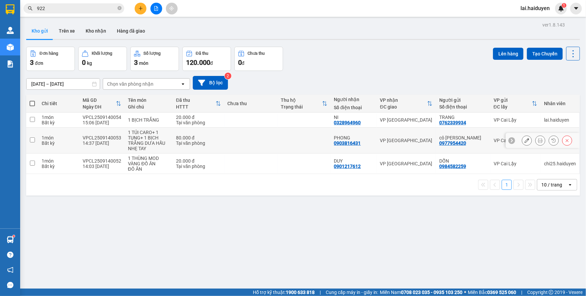
click at [221, 140] on td "80.000 đ Tại văn phòng" at bounding box center [198, 141] width 51 height 26
checkbox input "true"
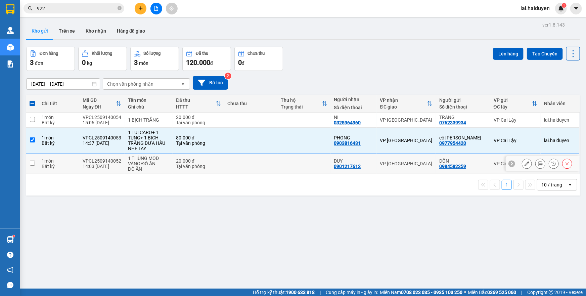
click at [219, 165] on div "Tại văn phòng" at bounding box center [198, 166] width 45 height 5
checkbox input "true"
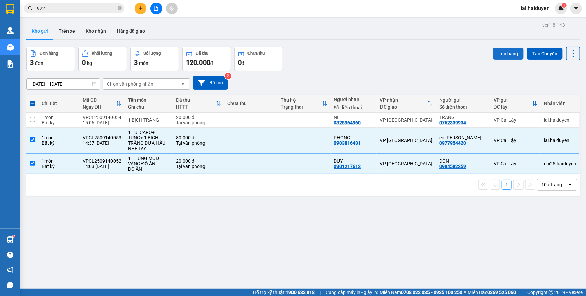
click at [501, 54] on button "Lên hàng" at bounding box center [508, 54] width 31 height 12
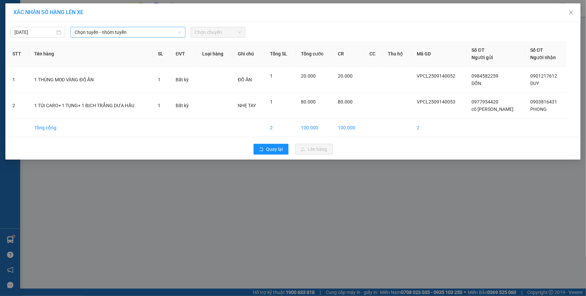
click at [120, 34] on span "Chọn tuyến - nhóm tuyến" at bounding box center [128, 32] width 107 height 10
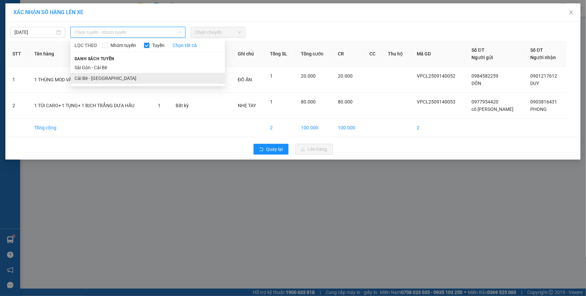
click at [105, 79] on li "Cái Bè - [GEOGRAPHIC_DATA]" at bounding box center [148, 78] width 155 height 11
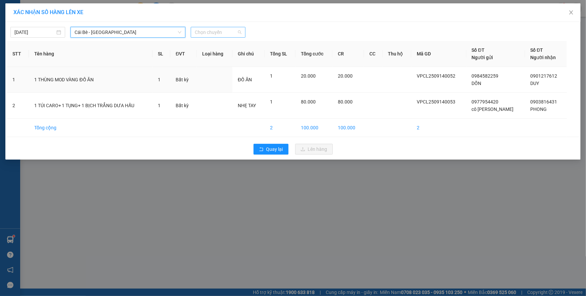
click at [203, 31] on span "Chọn chuyến" at bounding box center [218, 32] width 47 height 10
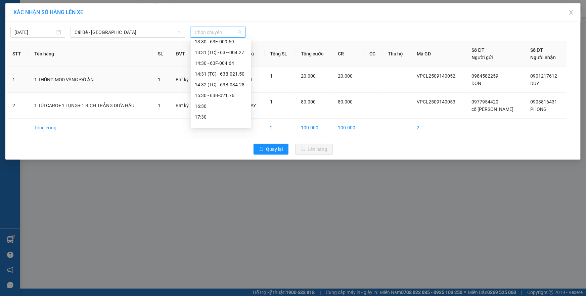
scroll to position [171, 0]
click at [222, 77] on div "14:32 (TC) - 63B-034.28" at bounding box center [221, 78] width 52 height 7
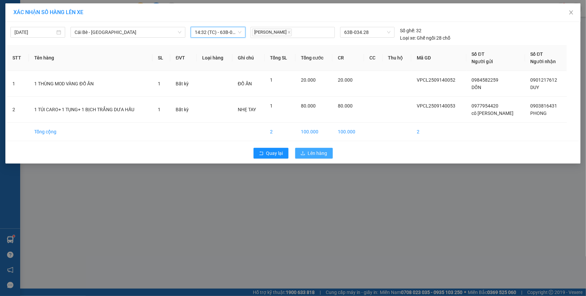
click at [308, 153] on span "Lên hàng" at bounding box center [317, 153] width 19 height 7
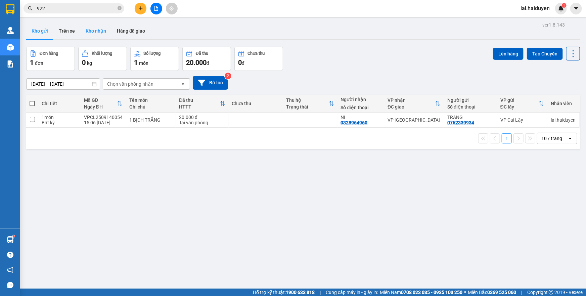
click at [91, 32] on button "Kho nhận" at bounding box center [95, 31] width 31 height 16
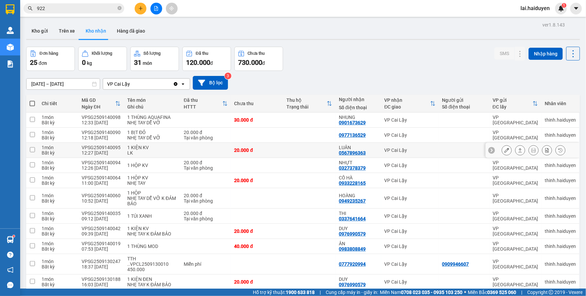
click at [293, 146] on td at bounding box center [309, 150] width 52 height 15
checkbox input "true"
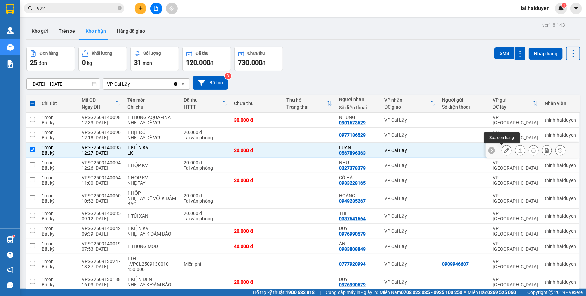
click at [505, 149] on icon at bounding box center [507, 150] width 5 height 5
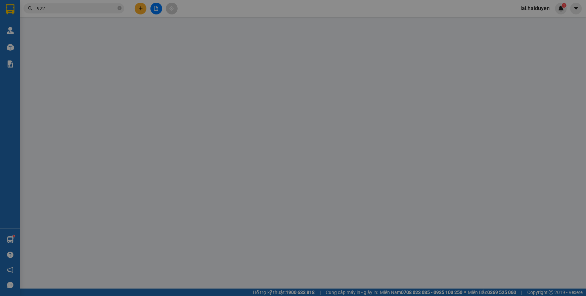
type input "0567896363"
type input "LUÂN"
type input "20.000"
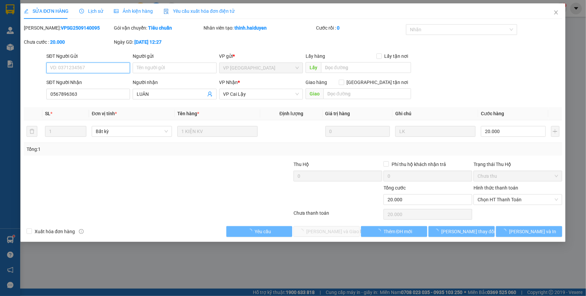
click at [489, 202] on span "Chọn HT Thanh Toán" at bounding box center [518, 200] width 81 height 10
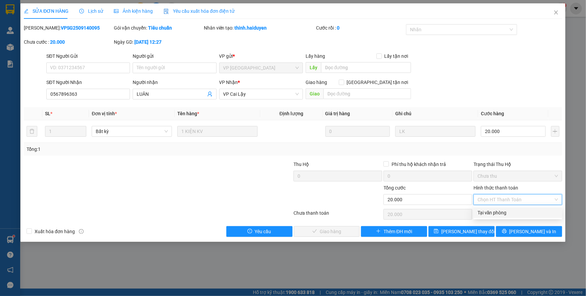
click at [489, 212] on div "Tại văn phòng" at bounding box center [518, 212] width 81 height 7
type input "0"
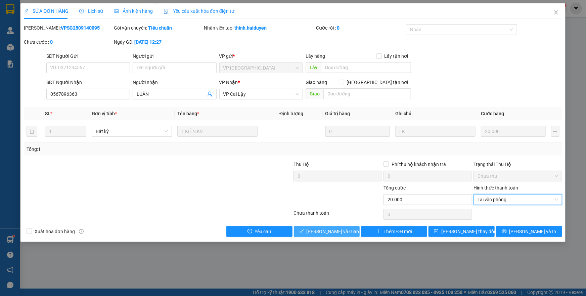
click at [344, 231] on span "[PERSON_NAME] và Giao hàng" at bounding box center [339, 231] width 65 height 7
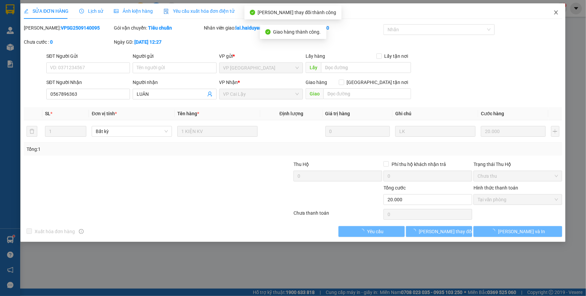
click at [555, 16] on span "Close" at bounding box center [556, 12] width 19 height 19
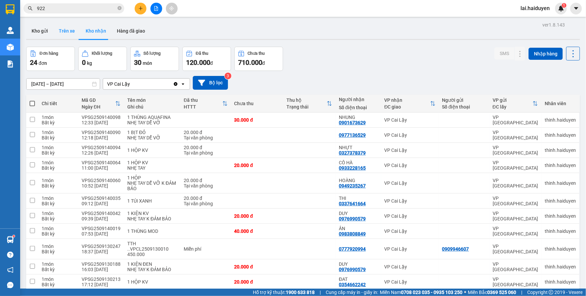
click at [65, 32] on button "Trên xe" at bounding box center [66, 31] width 27 height 16
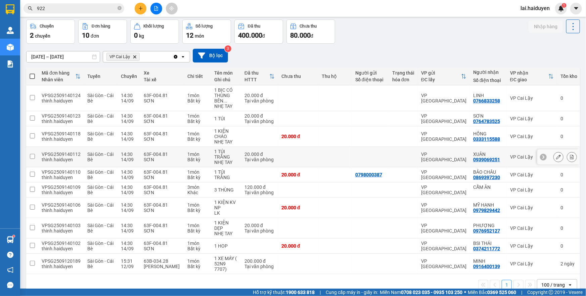
scroll to position [37, 0]
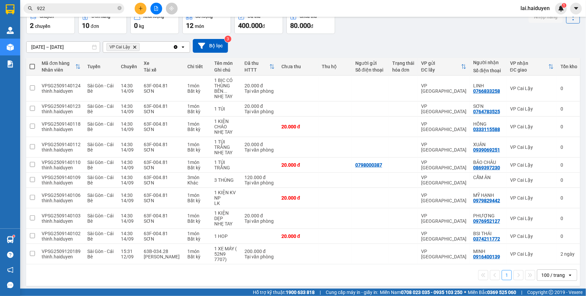
click at [543, 273] on div "100 / trang" at bounding box center [554, 275] width 24 height 7
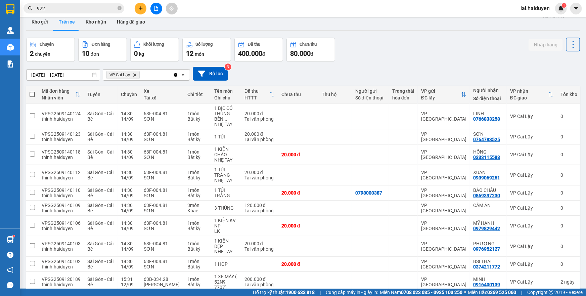
scroll to position [0, 0]
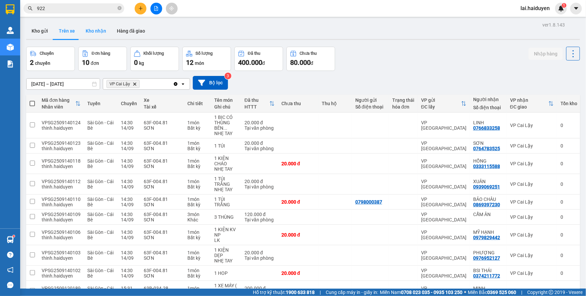
click at [96, 33] on button "Kho nhận" at bounding box center [95, 31] width 31 height 16
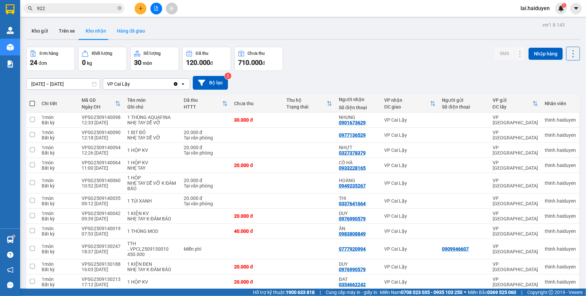
click at [134, 31] on button "Hàng đã giao" at bounding box center [131, 31] width 39 height 16
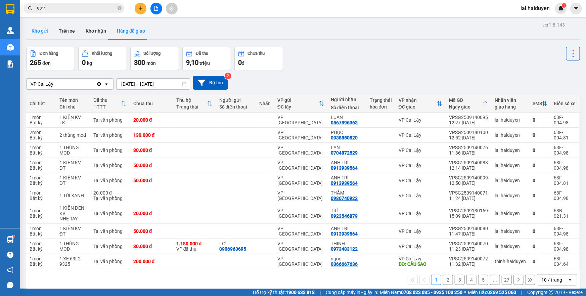
click at [44, 34] on button "Kho gửi" at bounding box center [39, 31] width 27 height 16
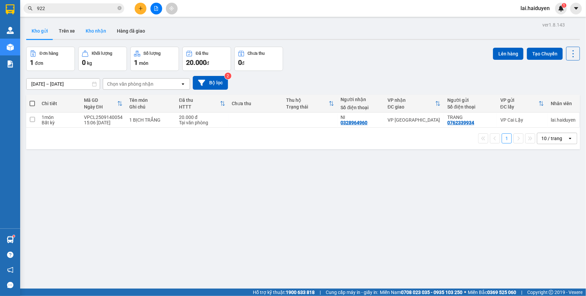
click at [89, 34] on button "Kho nhận" at bounding box center [95, 31] width 31 height 16
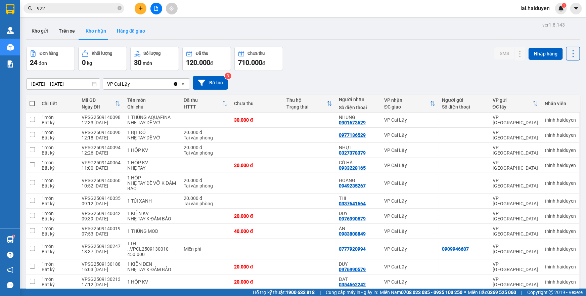
click at [132, 31] on button "Hàng đã giao" at bounding box center [131, 31] width 39 height 16
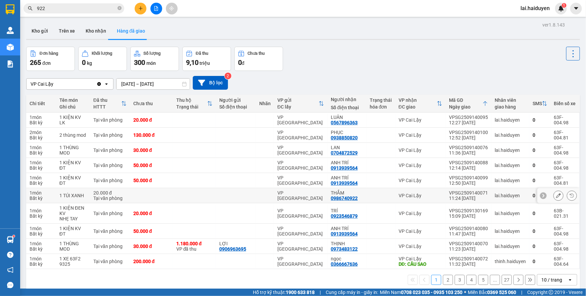
scroll to position [31, 0]
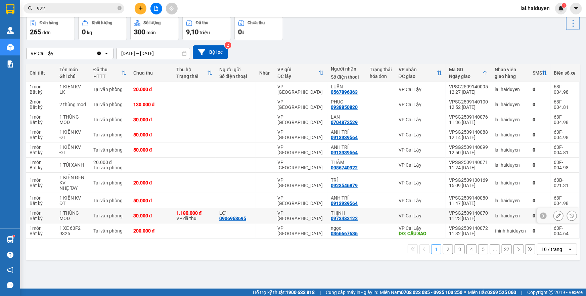
click at [336, 218] on div "0973483122" at bounding box center [344, 218] width 27 height 5
copy div "0973483122"
click at [218, 215] on td "LỢI 0906963695" at bounding box center [236, 215] width 40 height 15
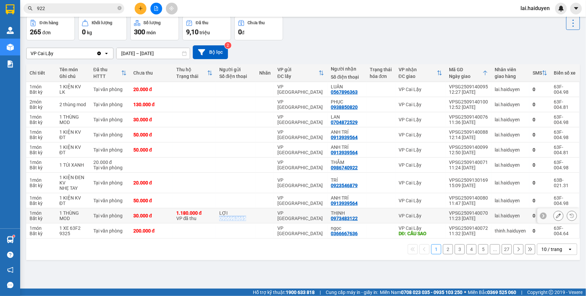
copy div "0906963695"
click at [335, 219] on div "0973483122" at bounding box center [344, 218] width 27 height 5
copy div "0973483122"
click at [476, 214] on div "VPSG2509140070" at bounding box center [468, 212] width 39 height 5
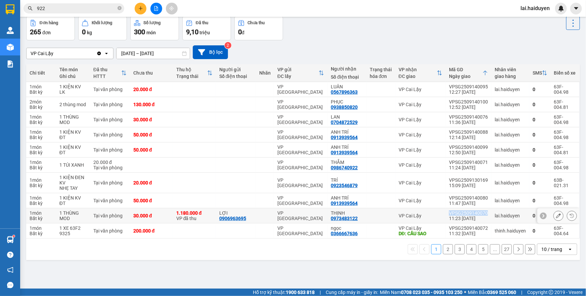
click at [476, 214] on div "VPSG2509140070" at bounding box center [468, 212] width 39 height 5
copy div "VPSG2509140070"
drag, startPoint x: 172, startPoint y: 212, endPoint x: 204, endPoint y: 211, distance: 31.6
click at [204, 211] on tr "1 món Bất kỳ 1 THÙNG MOD Tại văn phòng 30.000 đ 1.180.000 đ VP đã thu LỢI 09069…" at bounding box center [303, 215] width 554 height 15
copy tr "30.000 đ 1.180.000 đ"
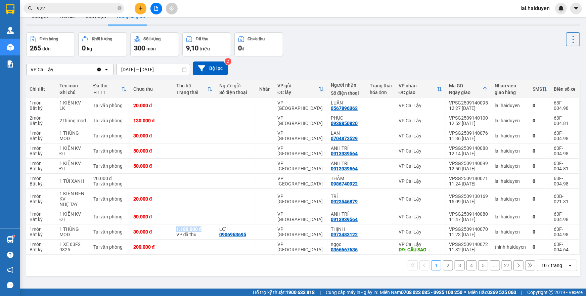
scroll to position [0, 0]
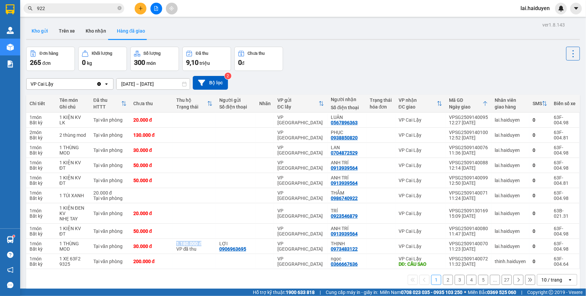
click at [31, 27] on button "Kho gửi" at bounding box center [39, 31] width 27 height 16
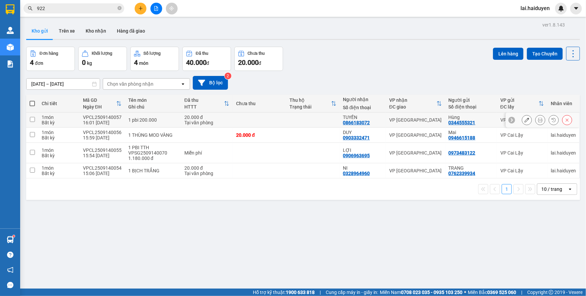
click at [538, 119] on icon at bounding box center [540, 120] width 5 height 5
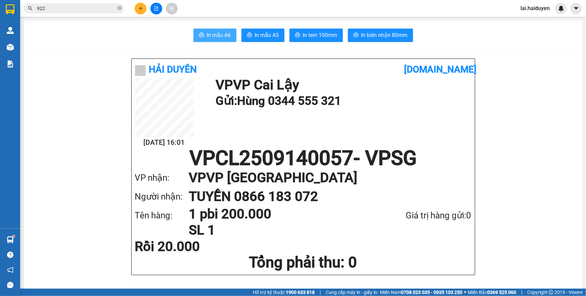
click at [216, 39] on span "In mẫu A6" at bounding box center [219, 35] width 24 height 8
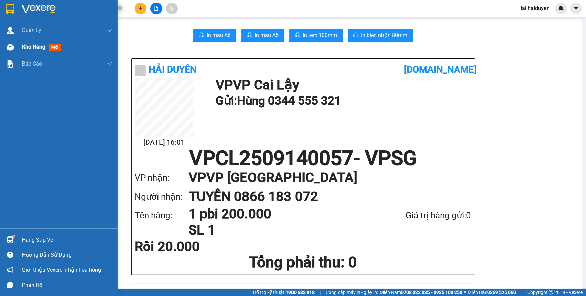
click at [29, 44] on span "Kho hàng" at bounding box center [34, 47] width 24 height 6
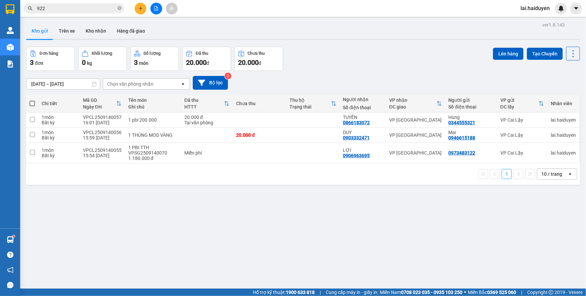
click at [386, 53] on div "Đơn hàng 3 đơn Khối lượng 0 kg Số lượng 3 món Đã thu 20.000 đ Chưa thu 20.000 đ…" at bounding box center [303, 59] width 554 height 24
click at [211, 152] on div "Miễn phí" at bounding box center [206, 152] width 45 height 5
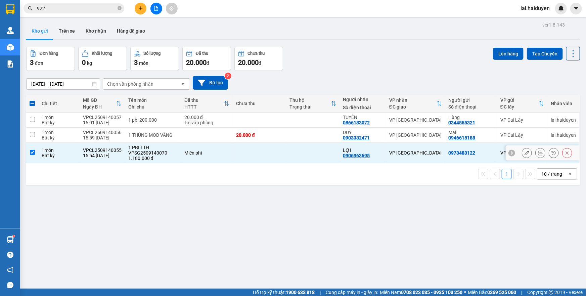
click at [188, 158] on td "Miễn phí" at bounding box center [207, 153] width 52 height 20
checkbox input "false"
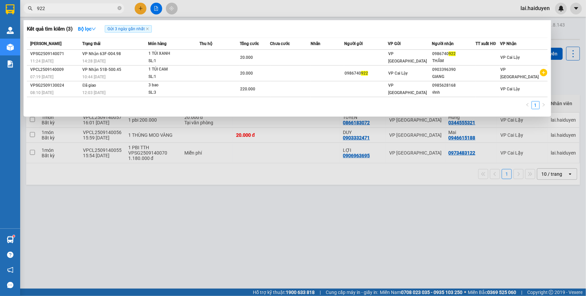
click at [95, 10] on input "922" at bounding box center [76, 8] width 79 height 7
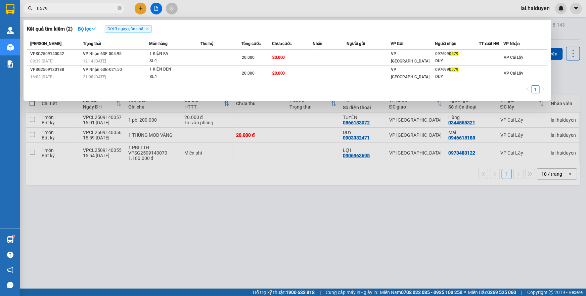
type input "0579"
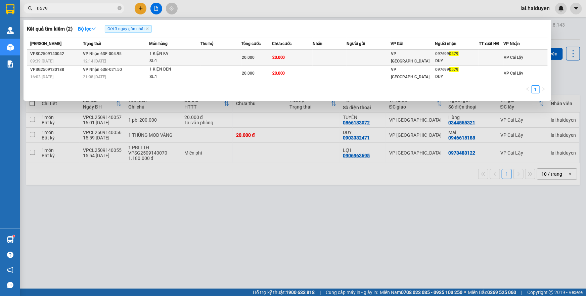
click at [261, 58] on div "20.000" at bounding box center [257, 57] width 30 height 7
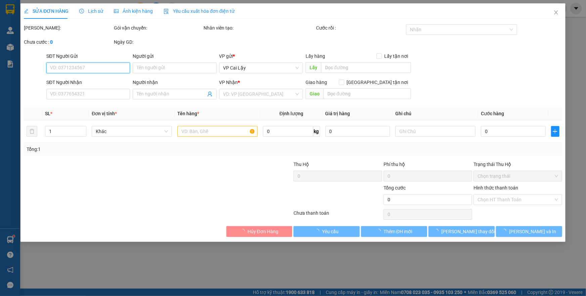
type input "0976990579"
type input "DUY"
type input "20.000"
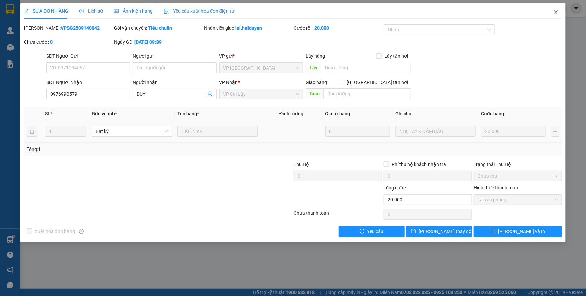
click at [559, 13] on span "Close" at bounding box center [556, 12] width 19 height 19
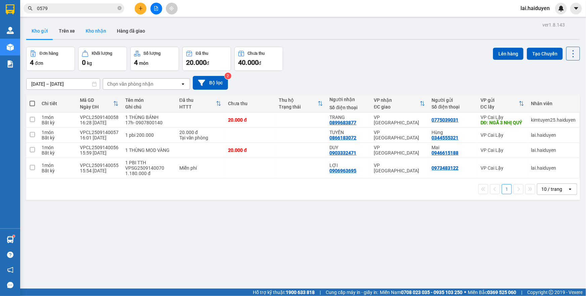
click at [91, 32] on button "Kho nhận" at bounding box center [95, 31] width 31 height 16
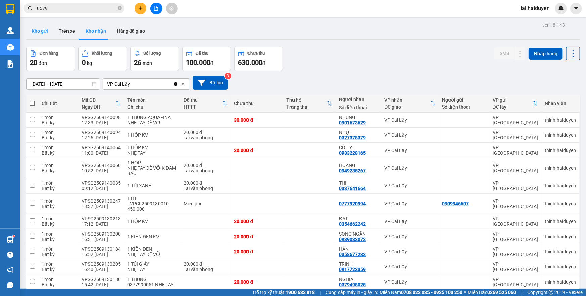
click at [42, 35] on button "Kho gửi" at bounding box center [39, 31] width 27 height 16
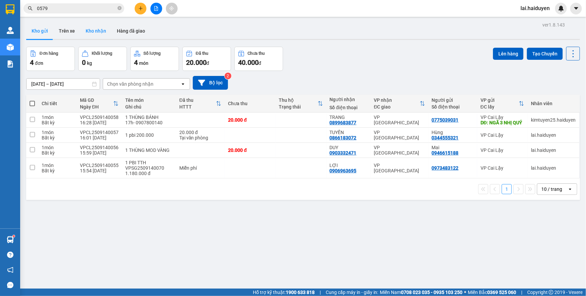
click at [96, 36] on button "Kho nhận" at bounding box center [95, 31] width 31 height 16
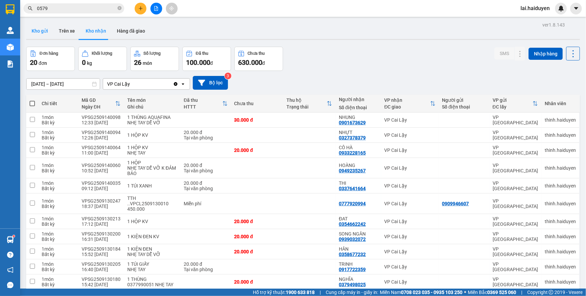
click at [34, 30] on button "Kho gửi" at bounding box center [39, 31] width 27 height 16
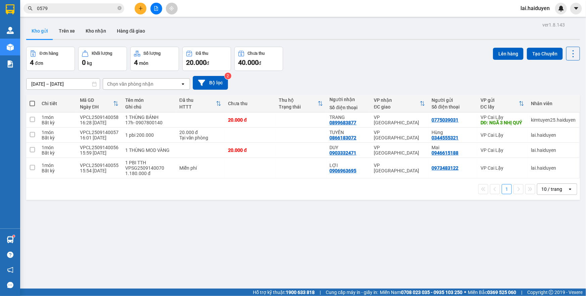
click at [140, 9] on icon "plus" at bounding box center [140, 8] width 5 height 5
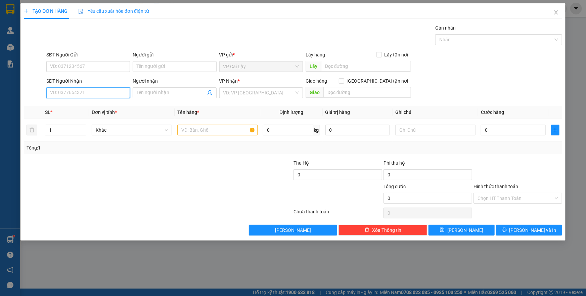
click at [97, 94] on input "SĐT Người Nhận" at bounding box center [88, 92] width 84 height 11
click at [339, 69] on input "text" at bounding box center [366, 66] width 90 height 11
type input "cx châu thành 6"
click at [242, 94] on input "search" at bounding box center [258, 93] width 71 height 10
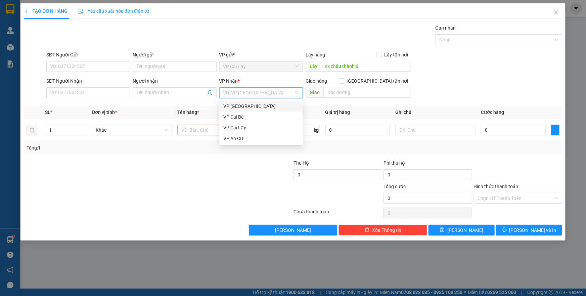
click at [238, 107] on div "VP [GEOGRAPHIC_DATA]" at bounding box center [261, 105] width 76 height 7
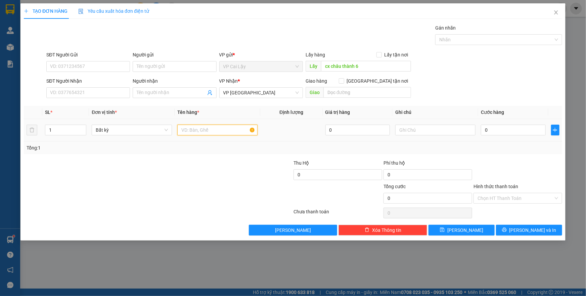
click at [194, 131] on input "text" at bounding box center [217, 130] width 80 height 11
type input "1 biển số xe + 1 túi nhỏ"
click at [78, 95] on input "SĐT Người Nhận" at bounding box center [88, 92] width 84 height 11
type input "0816870784"
click at [91, 68] on input "SĐT Người Gửi" at bounding box center [88, 66] width 84 height 11
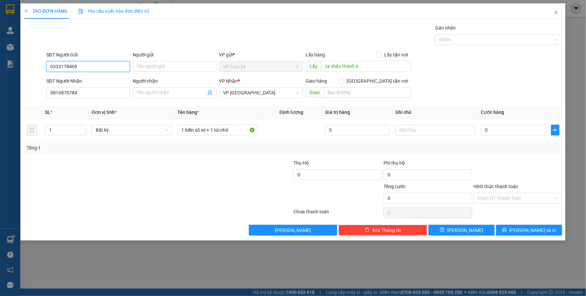
click at [59, 66] on input "0333178409" at bounding box center [88, 66] width 84 height 11
click at [65, 67] on input "0333178409" at bounding box center [88, 66] width 84 height 11
click at [75, 66] on input "0333178409" at bounding box center [88, 66] width 84 height 11
click at [95, 64] on input "0333178409" at bounding box center [88, 66] width 84 height 11
type input "0333178409"
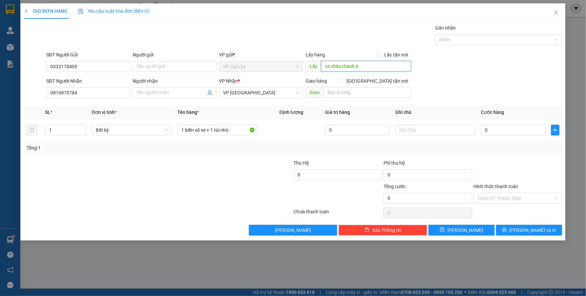
click at [322, 66] on input "cx châu thành 6" at bounding box center [366, 66] width 90 height 11
type input "qua cx châu thành 6"
click at [496, 131] on input "0" at bounding box center [513, 130] width 65 height 11
type input "3"
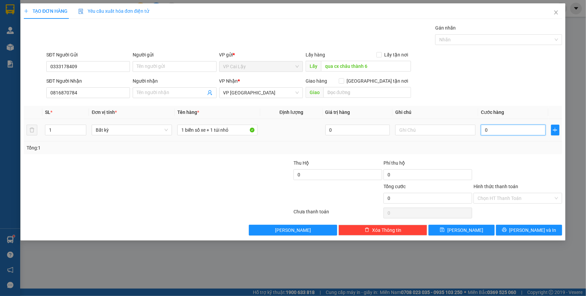
type input "3"
type input "30"
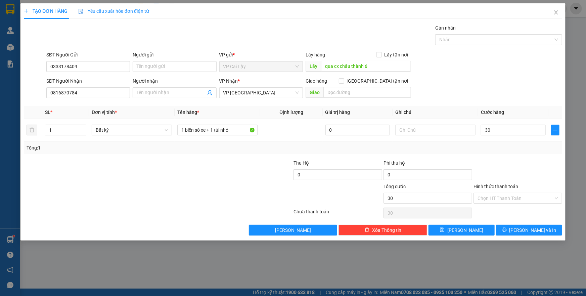
type input "30.000"
click at [501, 161] on div at bounding box center [518, 171] width 90 height 24
click at [445, 130] on input "text" at bounding box center [436, 130] width 80 height 11
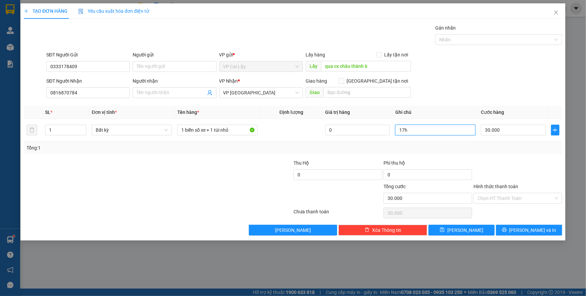
type input "17h"
click at [144, 183] on div at bounding box center [113, 195] width 180 height 24
click at [517, 174] on div at bounding box center [518, 171] width 90 height 24
click at [444, 227] on button "[PERSON_NAME]" at bounding box center [462, 230] width 66 height 11
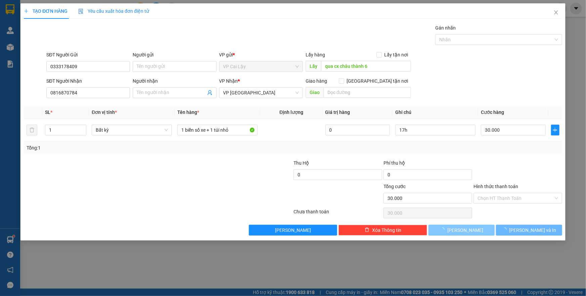
type input "0"
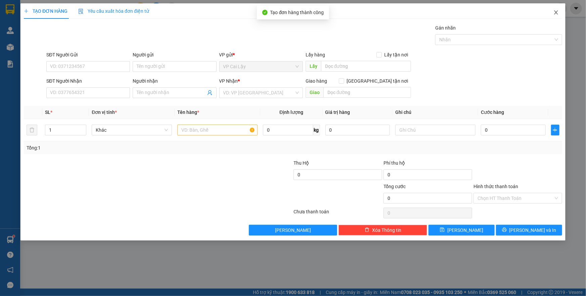
click at [558, 10] on icon "close" at bounding box center [556, 12] width 5 height 5
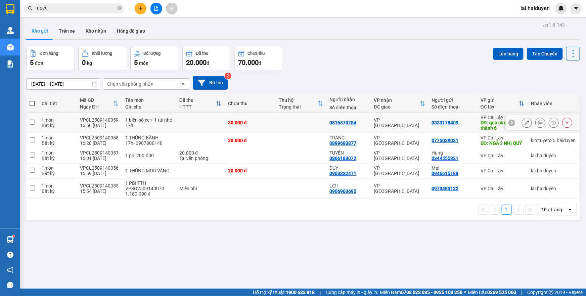
click at [397, 124] on div "VP [GEOGRAPHIC_DATA]" at bounding box center [399, 122] width 51 height 11
checkbox input "true"
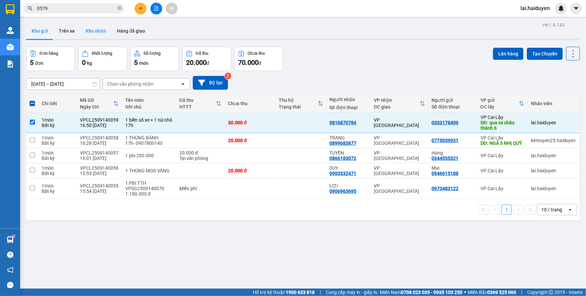
click at [83, 31] on button "Kho nhận" at bounding box center [95, 31] width 31 height 16
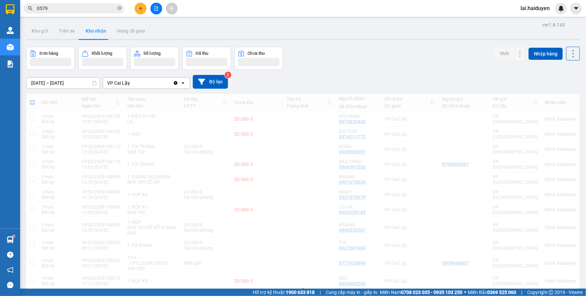
click at [35, 33] on button "Kho gửi" at bounding box center [39, 31] width 27 height 16
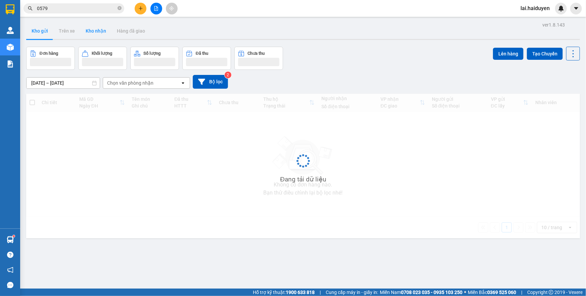
click at [35, 33] on button "Kho gửi" at bounding box center [39, 31] width 27 height 16
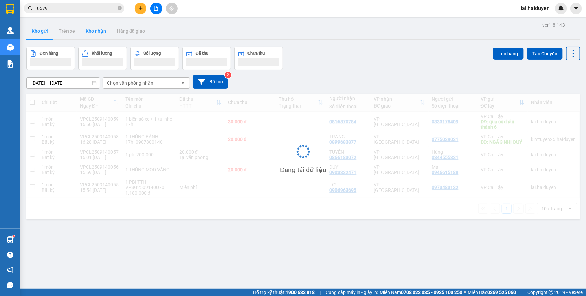
click at [35, 33] on button "Kho gửi" at bounding box center [39, 31] width 27 height 16
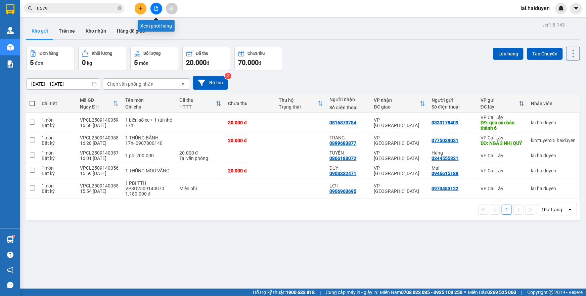
click at [157, 6] on icon "file-add" at bounding box center [157, 8] width 4 height 5
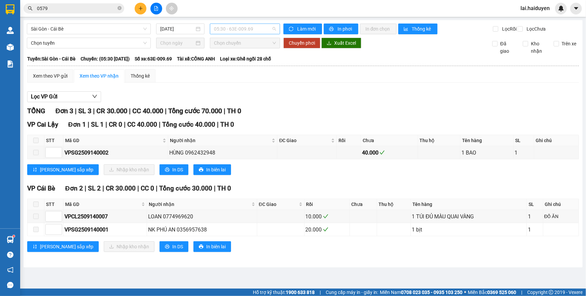
click at [238, 29] on span "05:30 - 63E-009.69" at bounding box center [245, 29] width 62 height 10
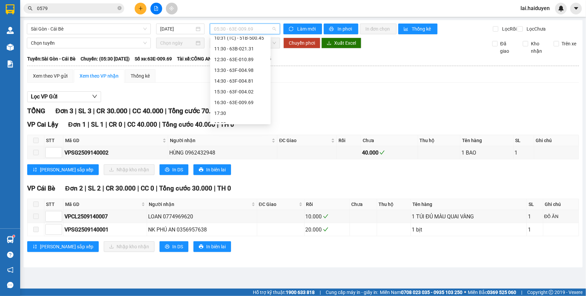
scroll to position [91, 0]
click at [246, 67] on div "14:30 - 63F-004.81" at bounding box center [240, 69] width 52 height 7
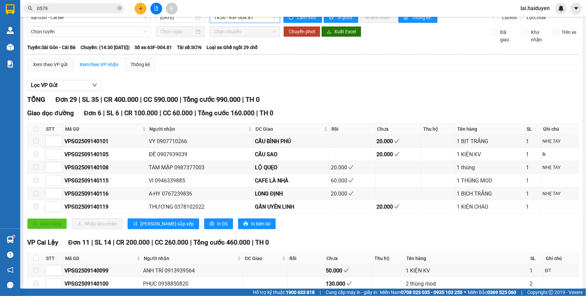
scroll to position [30, 0]
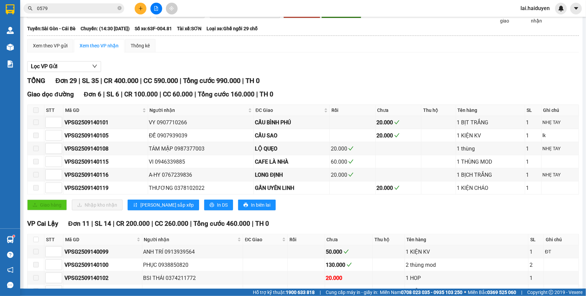
click at [101, 8] on input "0579" at bounding box center [76, 8] width 79 height 7
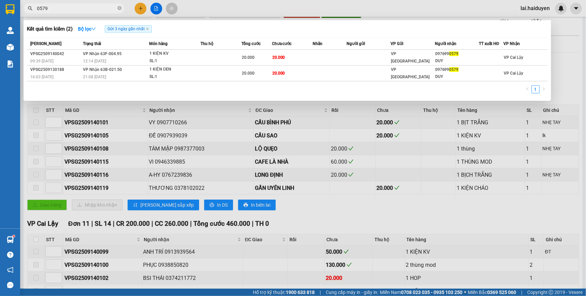
click at [101, 8] on input "0579" at bounding box center [76, 8] width 79 height 7
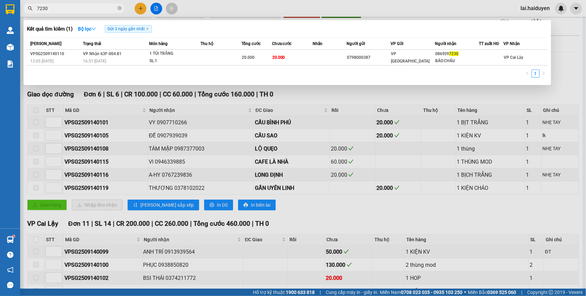
type input "7230"
click at [315, 9] on div at bounding box center [293, 148] width 586 height 296
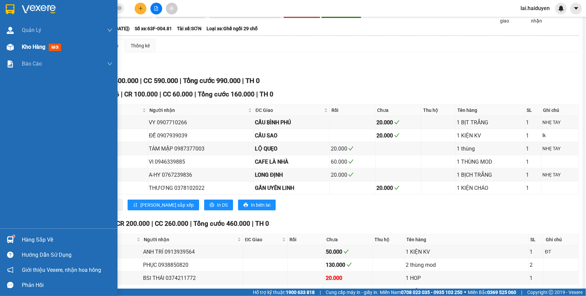
click at [34, 45] on span "Kho hàng" at bounding box center [34, 47] width 24 height 6
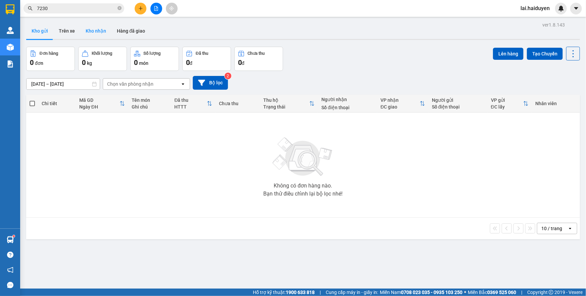
click at [98, 34] on button "Kho nhận" at bounding box center [95, 31] width 31 height 16
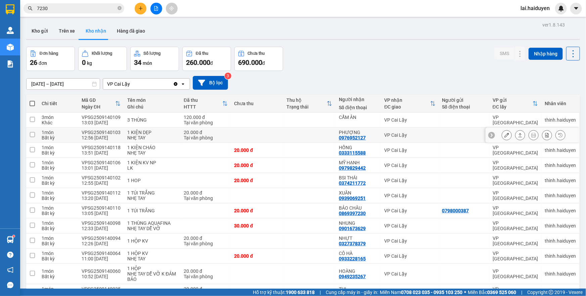
click at [294, 137] on td at bounding box center [309, 135] width 52 height 15
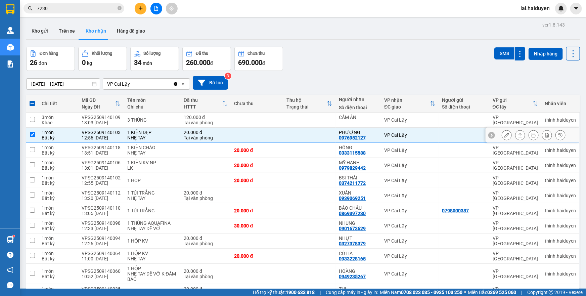
click at [295, 135] on td at bounding box center [309, 135] width 52 height 15
checkbox input "false"
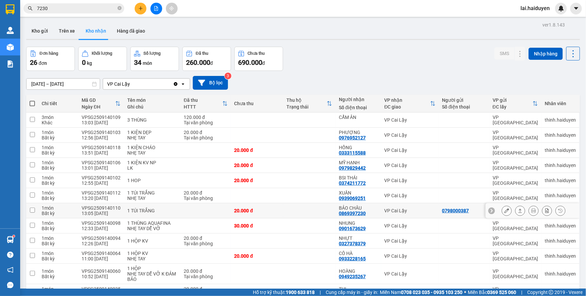
click at [286, 215] on td at bounding box center [309, 210] width 52 height 15
checkbox input "true"
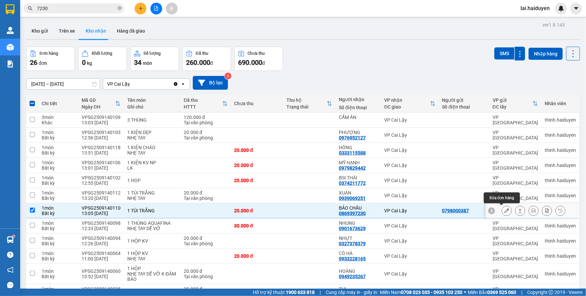
click at [505, 210] on icon at bounding box center [507, 210] width 5 height 5
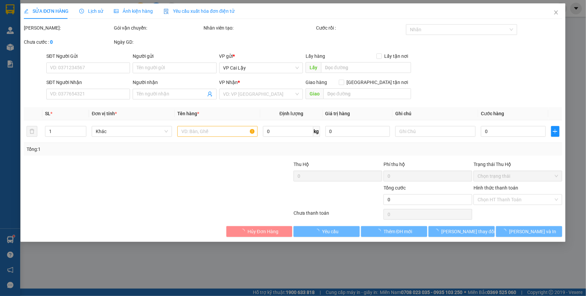
type input "0798000387"
type input "0869397230"
type input "BẢO CHÂU"
type input "20.000"
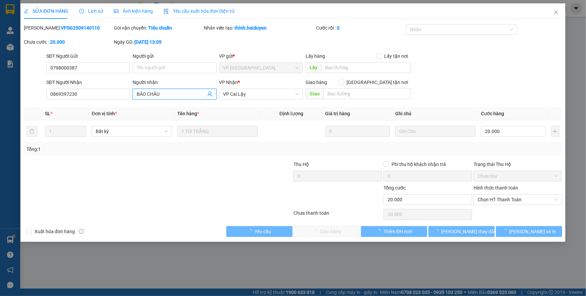
click at [185, 97] on span "BẢO CHÂU" at bounding box center [175, 94] width 84 height 11
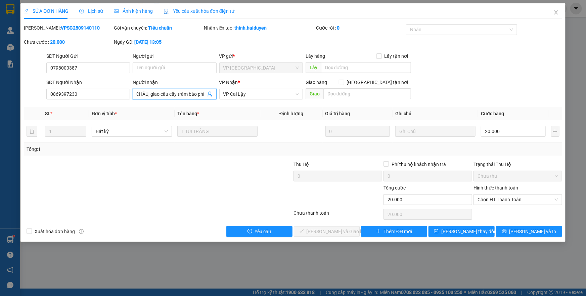
type input "BẢO CHÂU, giao cầu cây trâm báo phí"
click at [454, 236] on button "[PERSON_NAME] thay đổi" at bounding box center [462, 231] width 66 height 11
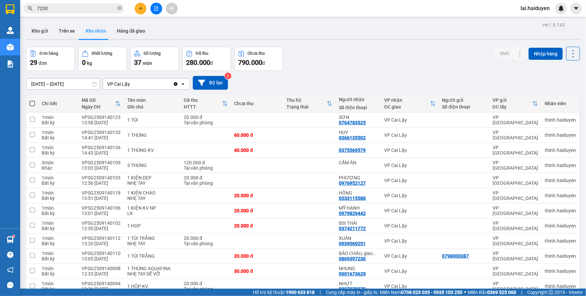
click at [113, 10] on input "7230" at bounding box center [76, 8] width 79 height 7
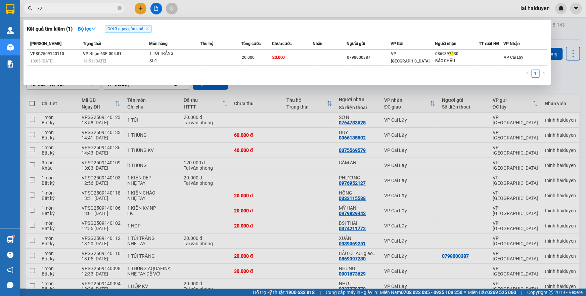
type input "7"
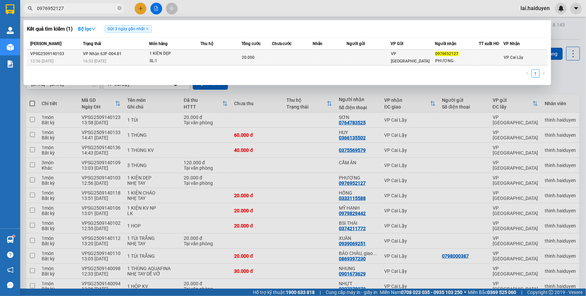
type input "0976952127"
click at [154, 55] on div "1 KIỆN DẸP" at bounding box center [175, 53] width 50 height 7
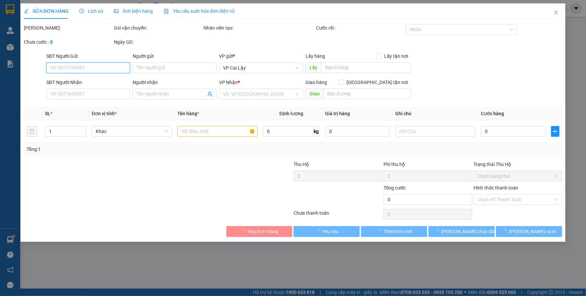
type input "0976952127"
type input "PHƯỢNG"
type input "20.000"
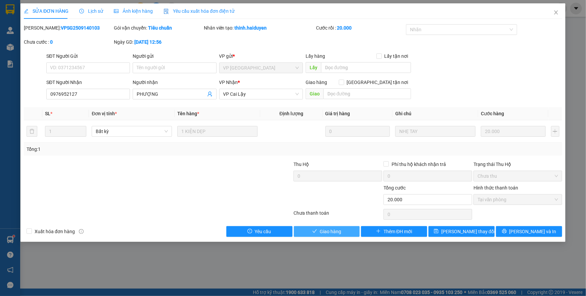
click at [348, 232] on button "Giao hàng" at bounding box center [327, 231] width 66 height 11
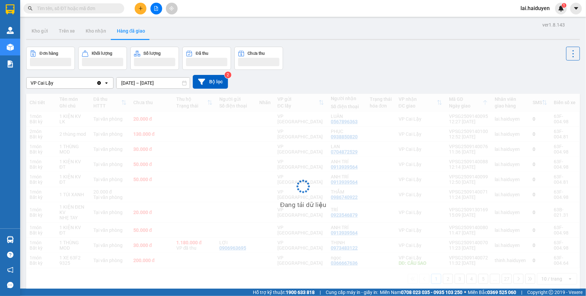
click at [140, 7] on icon "plus" at bounding box center [140, 8] width 5 height 5
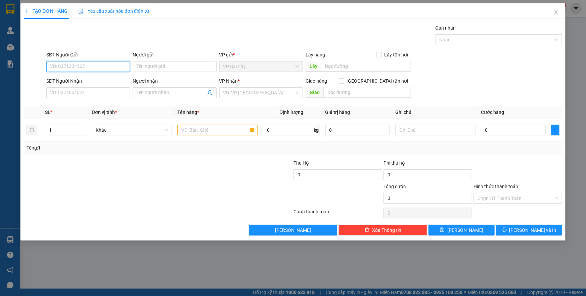
click at [112, 66] on input "SĐT Người Gửi" at bounding box center [88, 66] width 84 height 11
paste input "0973483122"
click at [110, 67] on input "0973483122" at bounding box center [88, 66] width 84 height 11
type input "0973483122"
click at [102, 97] on input "SĐT Người Nhận" at bounding box center [88, 92] width 84 height 11
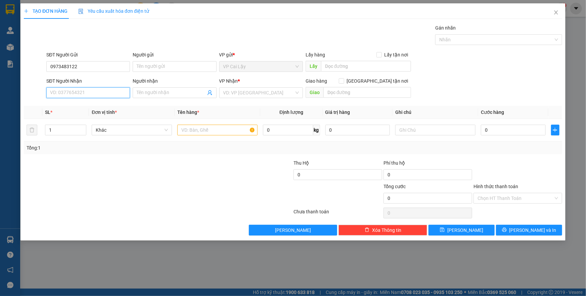
paste input "0906963695"
type input "0906963695"
click at [107, 93] on input "0906963695" at bounding box center [88, 92] width 84 height 11
click at [80, 106] on div "0906963695 - LỢI" at bounding box center [88, 105] width 76 height 7
type input "LỢI"
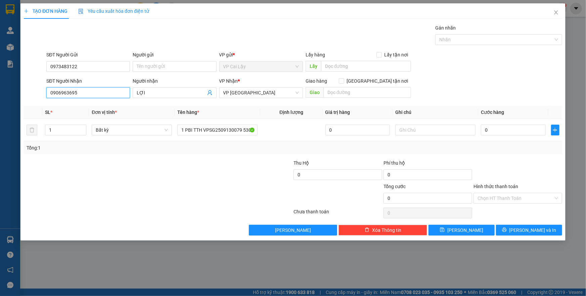
type input "0906963695"
click at [73, 67] on input "0973483122" at bounding box center [88, 66] width 84 height 11
click at [110, 44] on div "Gói vận chuyển * Tiêu chuẩn Gán nhãn Nhãn" at bounding box center [304, 36] width 519 height 24
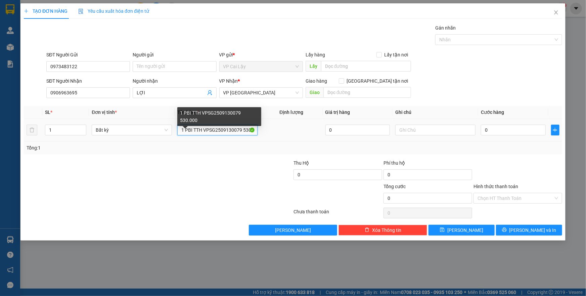
click at [210, 130] on input "1 PBI TTH VPSG2509130079 530.000" at bounding box center [217, 130] width 80 height 11
paste input "40070"
drag, startPoint x: 242, startPoint y: 128, endPoint x: 328, endPoint y: 128, distance: 86.0
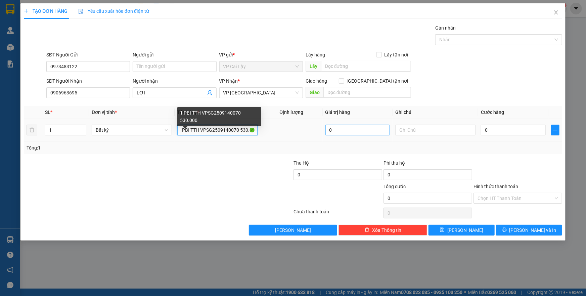
click at [328, 128] on tr "1 Bất kỳ 1 PBI TTH VPSG2509140070 530.000 0 0" at bounding box center [293, 130] width 539 height 23
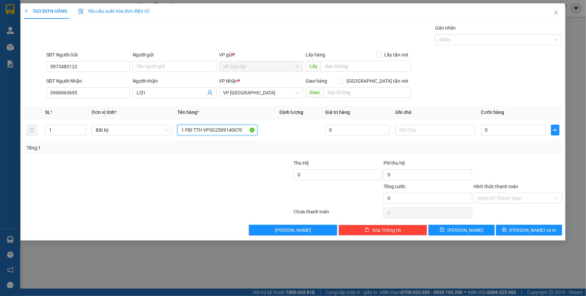
paste input "1.180.000 đ"
type input "1 PBI TTH VPSG2509140070 1.180.000 đ"
click at [497, 203] on div "Hình thức thanh toán Chọn HT Thanh Toán" at bounding box center [518, 195] width 89 height 24
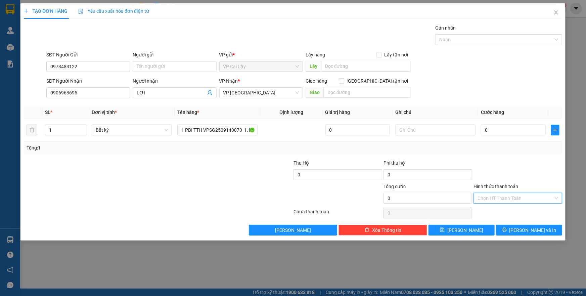
click at [499, 201] on input "Hình thức thanh toán" at bounding box center [516, 198] width 76 height 10
click at [492, 222] on div "Miễn phí" at bounding box center [518, 221] width 81 height 7
click at [513, 176] on div at bounding box center [518, 171] width 90 height 24
click at [507, 232] on span "printer" at bounding box center [504, 229] width 5 height 5
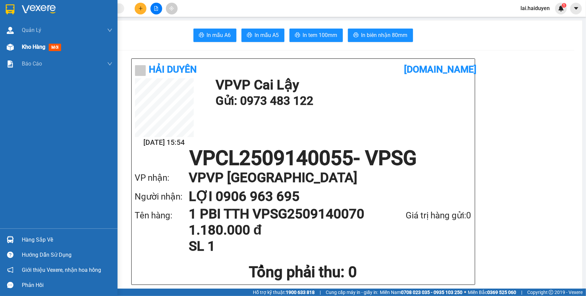
click at [24, 46] on span "Kho hàng" at bounding box center [34, 47] width 24 height 6
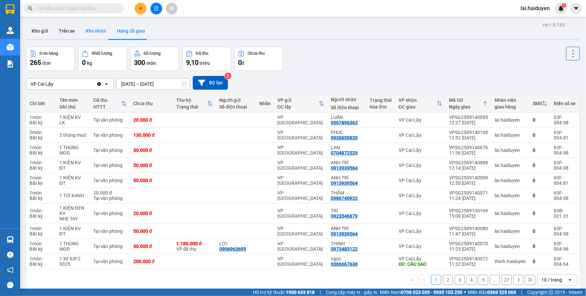
click at [92, 30] on button "Kho nhận" at bounding box center [95, 31] width 31 height 16
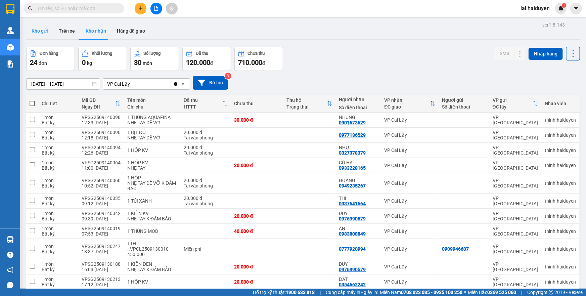
click at [33, 31] on button "Kho gửi" at bounding box center [39, 31] width 27 height 16
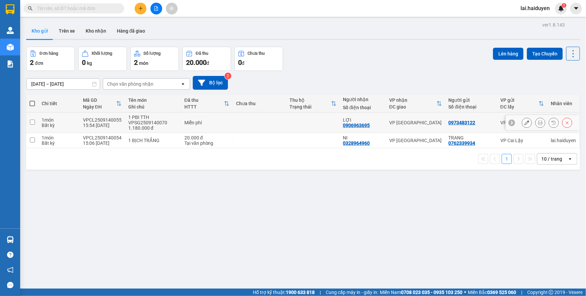
click at [536, 120] on button at bounding box center [540, 123] width 9 height 12
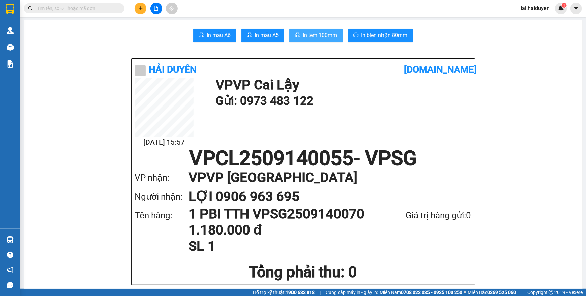
click at [324, 34] on span "In tem 100mm" at bounding box center [320, 35] width 35 height 8
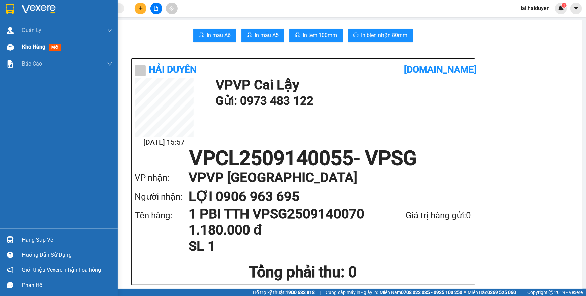
click at [9, 48] on img at bounding box center [10, 47] width 7 height 7
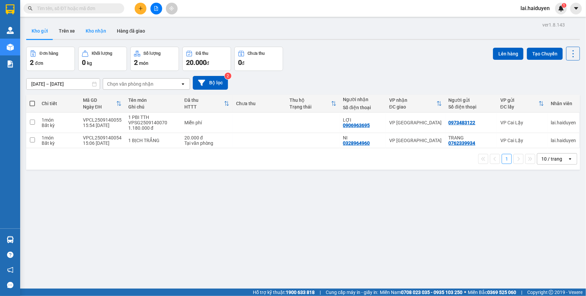
click at [94, 30] on button "Kho nhận" at bounding box center [95, 31] width 31 height 16
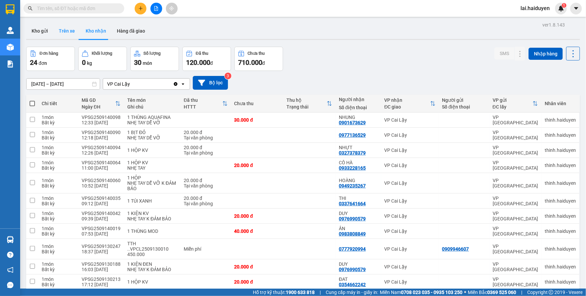
click at [65, 30] on button "Trên xe" at bounding box center [66, 31] width 27 height 16
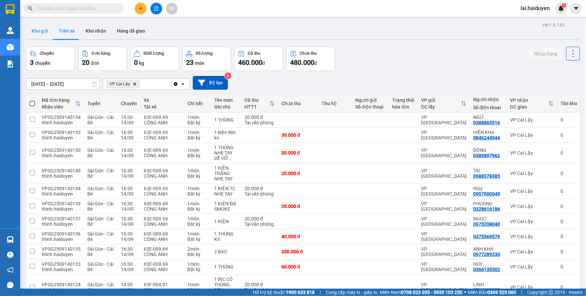
click at [34, 31] on button "Kho gửi" at bounding box center [39, 31] width 27 height 16
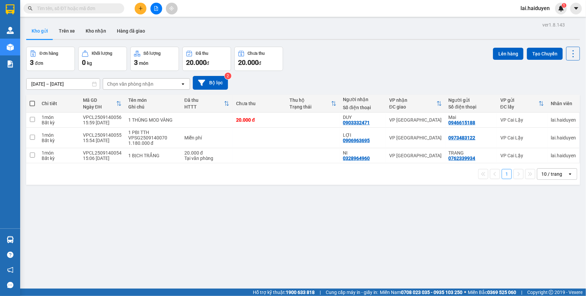
click at [143, 5] on button at bounding box center [141, 9] width 12 height 12
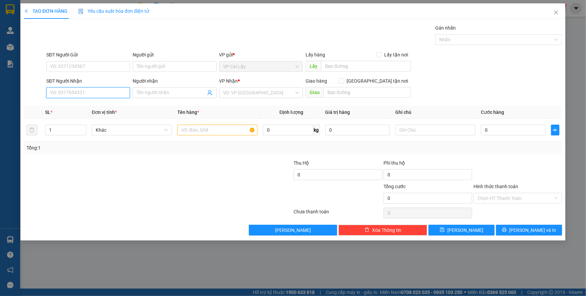
click at [100, 91] on input "SĐT Người Nhận" at bounding box center [88, 92] width 84 height 11
type input "0866183072"
click at [102, 107] on div "0866183072 - TUYỀN" at bounding box center [88, 105] width 76 height 7
type input "TUYỀN"
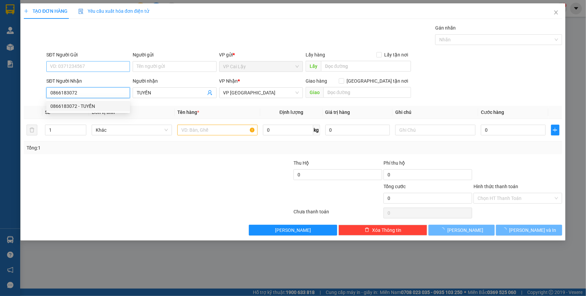
type input "0866183072"
type input "20.000"
click at [108, 61] on input "SĐT Người Gửi" at bounding box center [88, 66] width 84 height 11
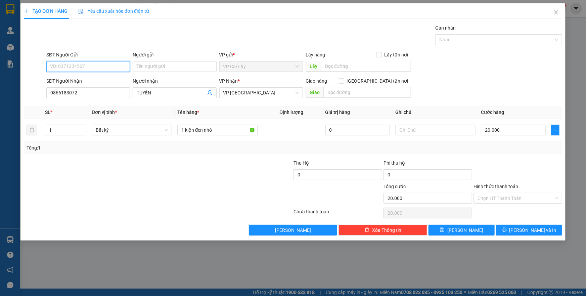
click at [106, 65] on input "SĐT Người Gửi" at bounding box center [88, 66] width 84 height 11
click at [98, 81] on div "0344555321 - Hùng" at bounding box center [88, 79] width 76 height 7
type input "0344555321"
type input "Hùng"
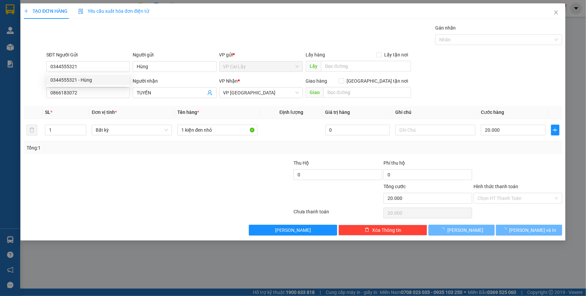
click at [120, 41] on div "Gói vận chuyển * Tiêu chuẩn Gán nhãn Nhãn" at bounding box center [304, 36] width 519 height 24
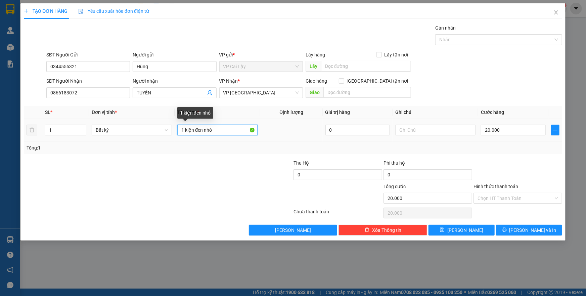
drag, startPoint x: 216, startPoint y: 130, endPoint x: 185, endPoint y: 129, distance: 31.6
click at [185, 129] on input "1 kiện đen nhỏ" at bounding box center [217, 130] width 80 height 11
type input "1 pbi 200.000"
click at [513, 198] on input "Hình thức thanh toán" at bounding box center [516, 198] width 76 height 10
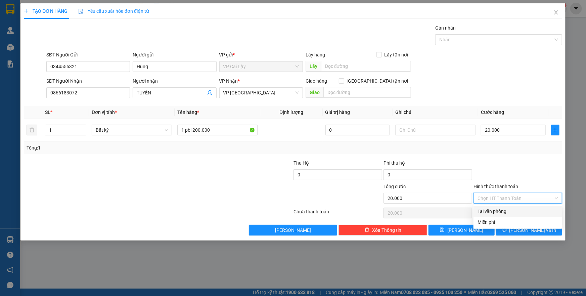
click at [515, 212] on div "Tại văn phòng" at bounding box center [518, 211] width 81 height 7
type input "0"
click at [535, 167] on div at bounding box center [518, 171] width 90 height 24
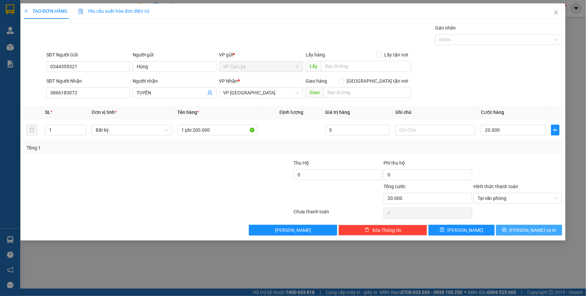
click at [507, 230] on icon "printer" at bounding box center [504, 229] width 5 height 5
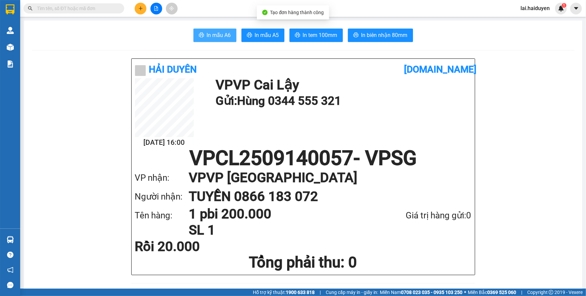
click at [211, 36] on span "In mẫu A6" at bounding box center [219, 35] width 24 height 8
click at [257, 92] on h1 "Gửi: Hùng 0344 555 321" at bounding box center [342, 101] width 253 height 18
click at [321, 172] on h1 "VP VP Sài Gòn" at bounding box center [323, 177] width 269 height 19
click at [215, 34] on span "In mẫu A6" at bounding box center [219, 35] width 24 height 8
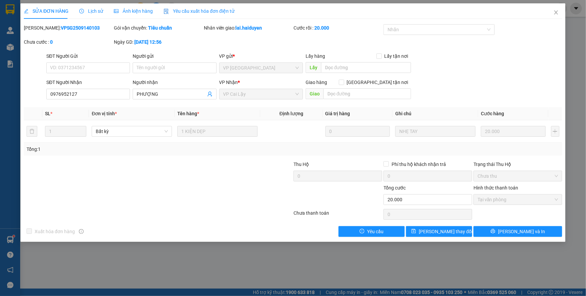
click at [578, 32] on div "SỬA ĐƠN HÀNG Lịch sử Ảnh kiện hàng Yêu cầu xuất hóa đơn điện tử Total Paid Fee …" at bounding box center [293, 148] width 586 height 296
click at [557, 15] on icon "close" at bounding box center [556, 12] width 5 height 5
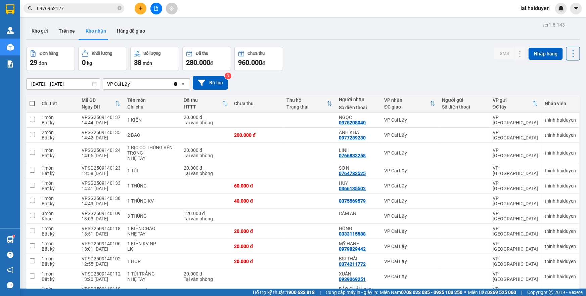
click at [102, 8] on input "0976952127" at bounding box center [76, 8] width 79 height 7
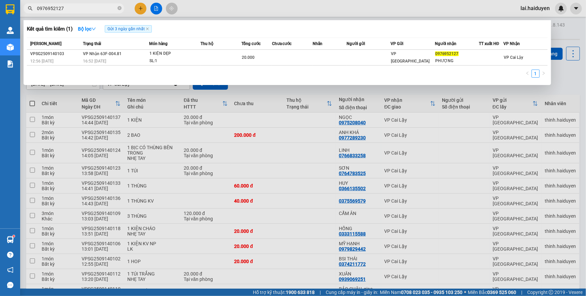
click at [102, 8] on input "0976952127" at bounding box center [76, 8] width 79 height 7
type input "093906925"
click at [343, 66] on div "[PERSON_NAME] thái Món hàng Thu hộ Tổng cước Chưa cước Nhãn Người gửi VP Gửi Ng…" at bounding box center [287, 60] width 521 height 44
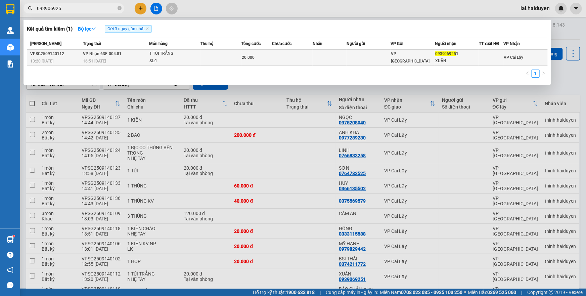
click at [336, 58] on td at bounding box center [330, 58] width 34 height 16
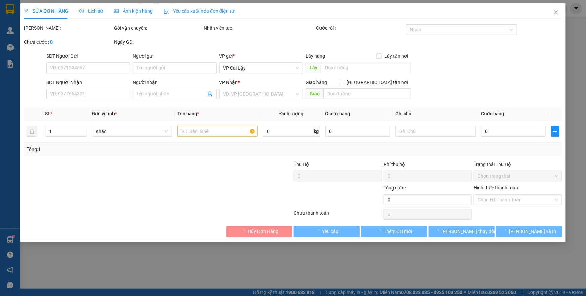
type input "0939069251"
type input "XUÂN"
type input "20.000"
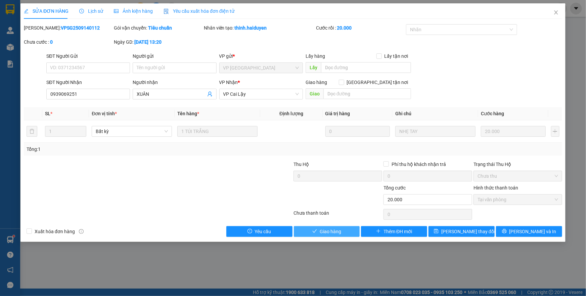
click at [322, 232] on span "Giao hàng" at bounding box center [331, 231] width 22 height 7
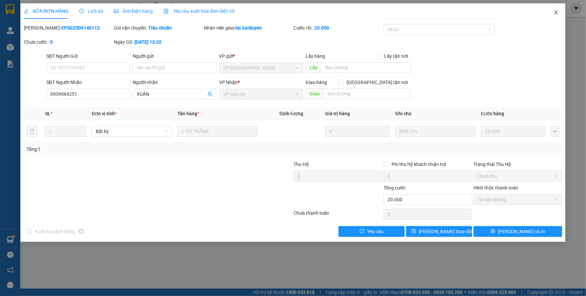
click at [554, 11] on icon "close" at bounding box center [556, 12] width 5 height 5
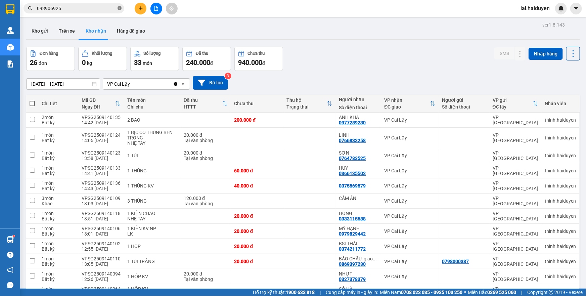
click at [120, 8] on icon "close-circle" at bounding box center [120, 8] width 4 height 4
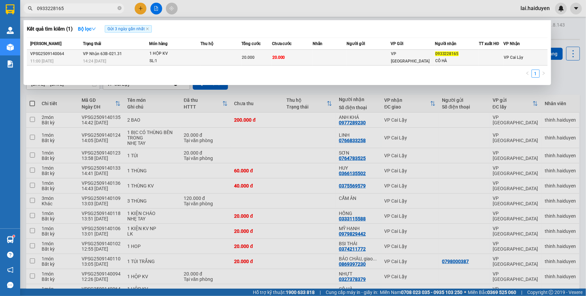
type input "0933228165"
click at [183, 56] on div "1 HỘP KV" at bounding box center [175, 53] width 50 height 7
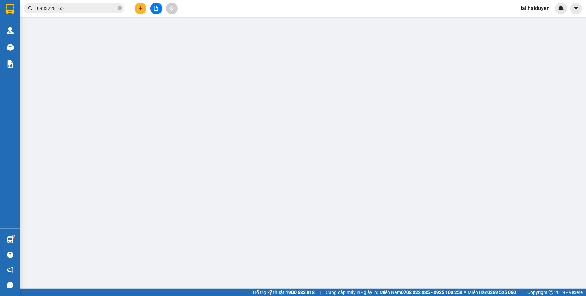
type input "0933228165"
type input "CÔ HÀ"
type input "20.000"
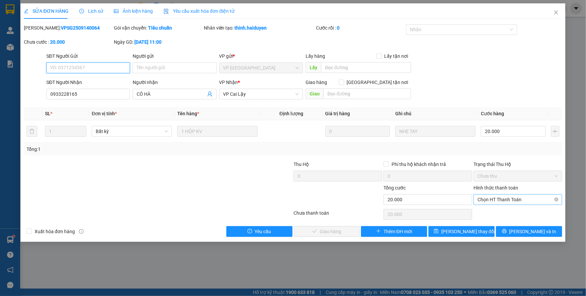
click at [490, 200] on span "Chọn HT Thanh Toán" at bounding box center [518, 200] width 81 height 10
click at [487, 215] on div "Tại văn phòng" at bounding box center [518, 212] width 81 height 7
type input "0"
click at [336, 233] on span "[PERSON_NAME] và Giao hàng" at bounding box center [339, 231] width 65 height 7
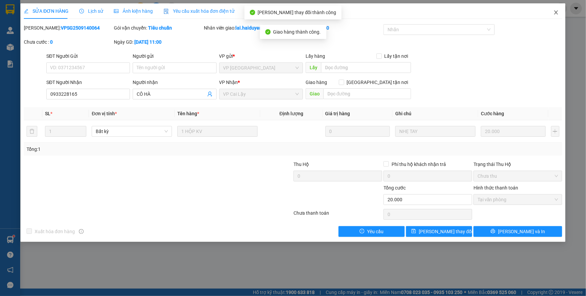
click at [554, 13] on icon "close" at bounding box center [556, 12] width 5 height 5
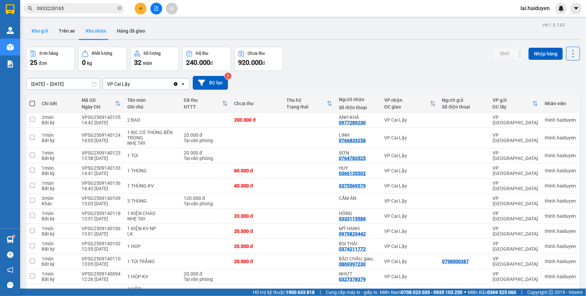
click at [42, 31] on button "Kho gửi" at bounding box center [39, 31] width 27 height 16
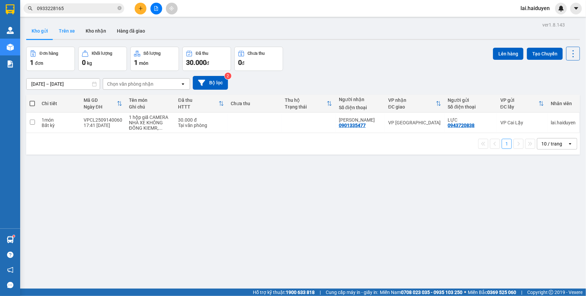
click at [71, 30] on button "Trên xe" at bounding box center [66, 31] width 27 height 16
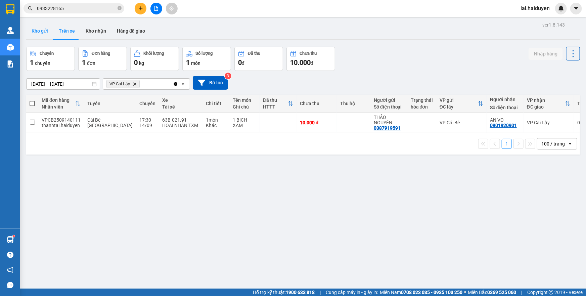
click at [38, 32] on button "Kho gửi" at bounding box center [39, 31] width 27 height 16
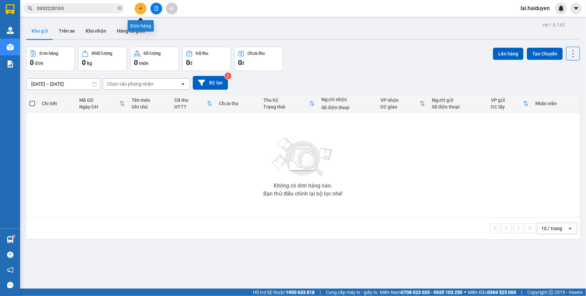
click at [139, 9] on icon "plus" at bounding box center [140, 8] width 5 height 5
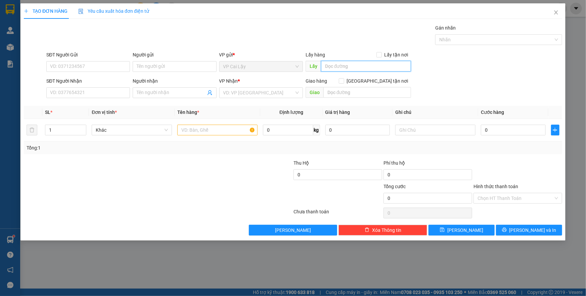
click at [360, 70] on input "text" at bounding box center [366, 66] width 90 height 11
type input "[DEMOGRAPHIC_DATA][GEOGRAPHIC_DATA]"
click at [102, 96] on input "SĐT Người Nhận" at bounding box center [88, 92] width 84 height 11
click at [102, 95] on input "SĐT Người Nhận" at bounding box center [88, 92] width 84 height 11
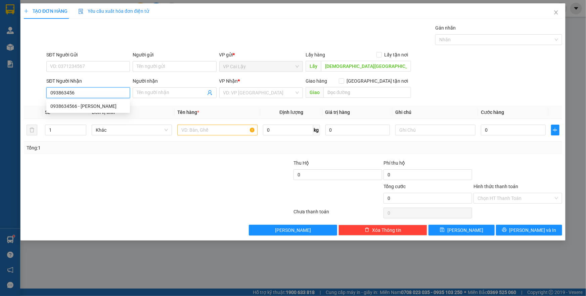
type input "0938634566"
click at [101, 108] on div "0938634566 - [PERSON_NAME]" at bounding box center [88, 105] width 76 height 7
type input "[PERSON_NAME]"
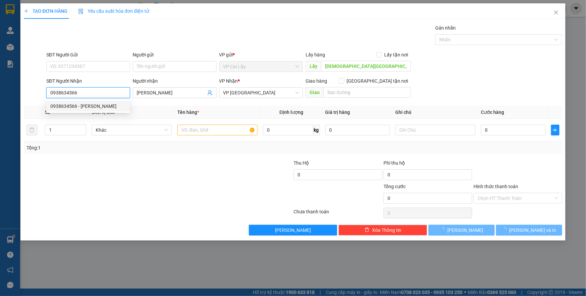
type input "20.000"
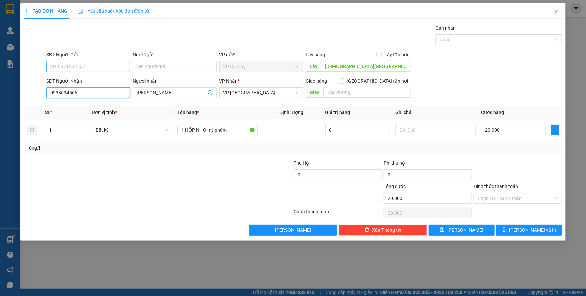
type input "0938634566"
click at [101, 66] on input "SĐT Người Gửi" at bounding box center [88, 66] width 84 height 11
click at [97, 82] on div "0907946166 - HOÀ" at bounding box center [88, 79] width 76 height 7
type input "0907946166"
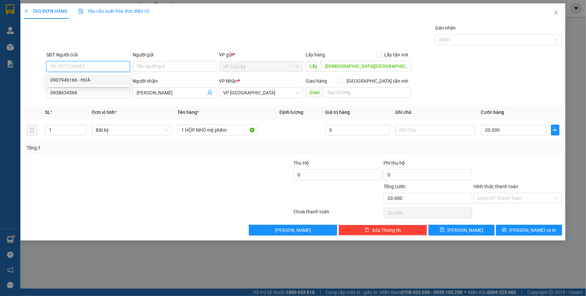
type input "HOÀ"
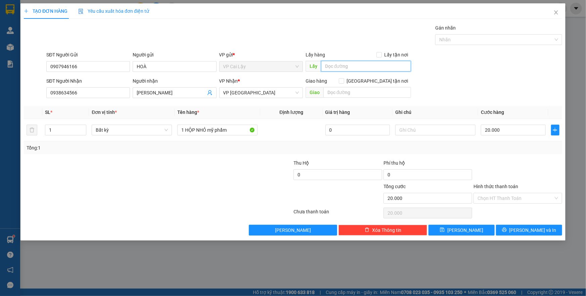
click at [340, 65] on input "text" at bounding box center [366, 66] width 90 height 11
type input "[DEMOGRAPHIC_DATA][GEOGRAPHIC_DATA]"
click at [398, 132] on input "text" at bounding box center [436, 130] width 80 height 11
type input "6"
type input "5h"
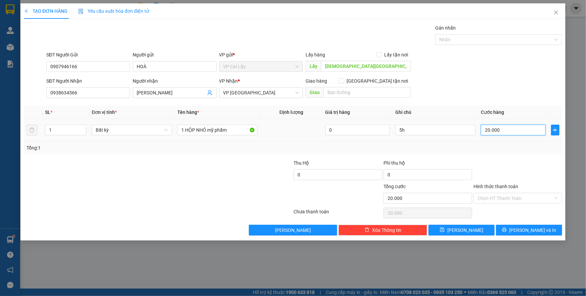
click at [493, 132] on input "20.000" at bounding box center [513, 130] width 65 height 11
type input "0"
type input "3"
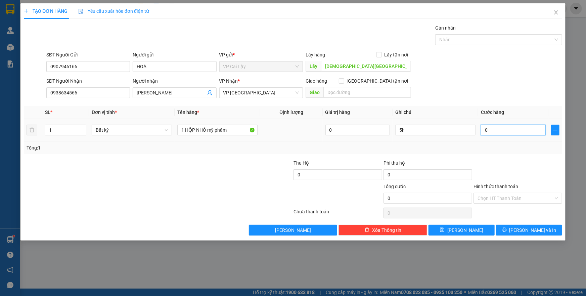
type input "3"
type input "030"
type input "30"
type input "030"
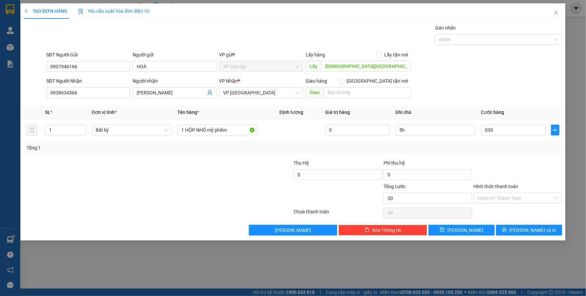
type input "30.000"
click at [214, 156] on div "Transit Pickup Surcharge Ids Transit Deliver Surcharge Ids Transit Deliver Surc…" at bounding box center [293, 129] width 539 height 211
click at [234, 130] on input "1 HỘP NHỎ mỹ phẩm" at bounding box center [217, 130] width 80 height 11
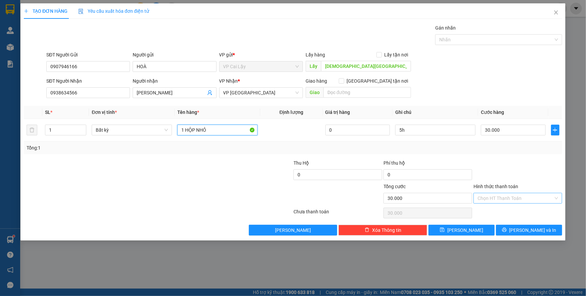
type input "1 HỘP NHỎ"
click at [492, 198] on input "Hình thức thanh toán" at bounding box center [516, 198] width 76 height 10
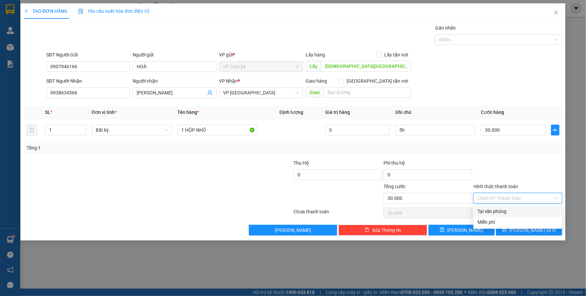
drag, startPoint x: 499, startPoint y: 209, endPoint x: 524, endPoint y: 172, distance: 45.3
click at [499, 209] on div "Tại văn phòng" at bounding box center [518, 211] width 81 height 7
type input "0"
click at [526, 164] on div at bounding box center [518, 171] width 90 height 24
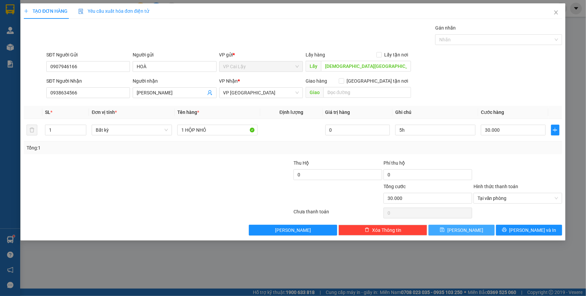
click at [474, 230] on button "[PERSON_NAME]" at bounding box center [462, 230] width 66 height 11
type input "0"
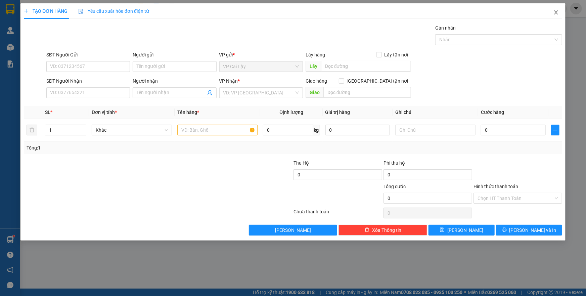
click at [554, 11] on icon "close" at bounding box center [556, 12] width 5 height 5
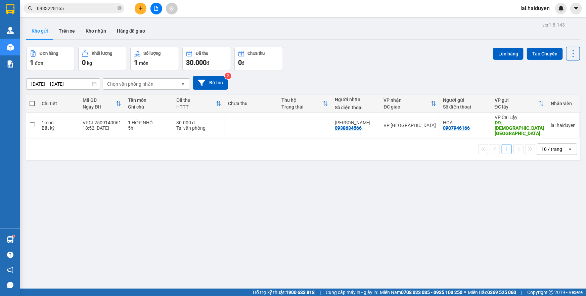
click at [94, 9] on input "0933228165" at bounding box center [76, 8] width 79 height 7
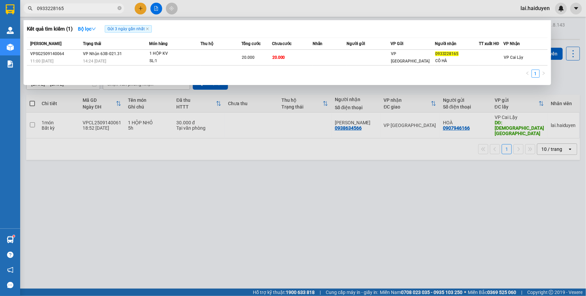
click at [94, 9] on input "0933228165" at bounding box center [76, 8] width 79 height 7
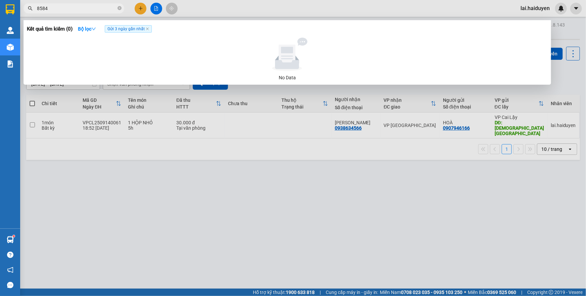
type input "8584"
click at [208, 9] on div at bounding box center [293, 148] width 586 height 296
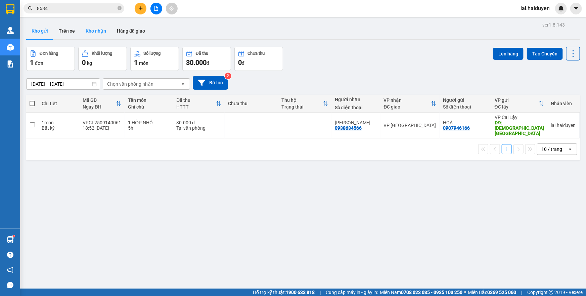
click at [95, 33] on button "Kho nhận" at bounding box center [95, 31] width 31 height 16
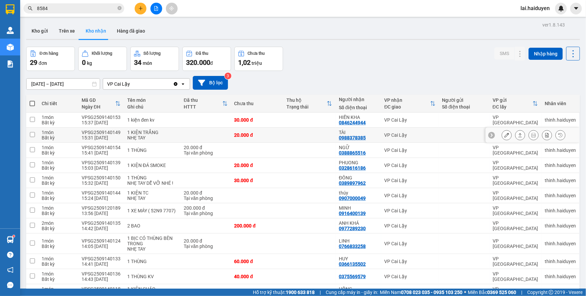
click at [324, 137] on td at bounding box center [309, 135] width 52 height 15
checkbox input "true"
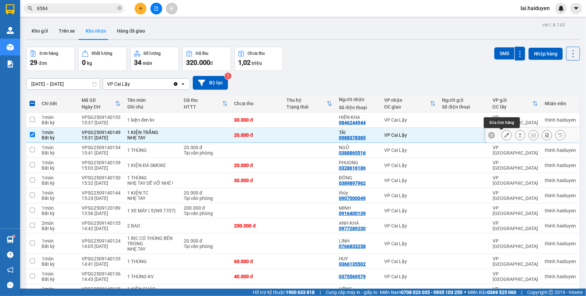
click at [505, 136] on icon at bounding box center [507, 135] width 5 height 5
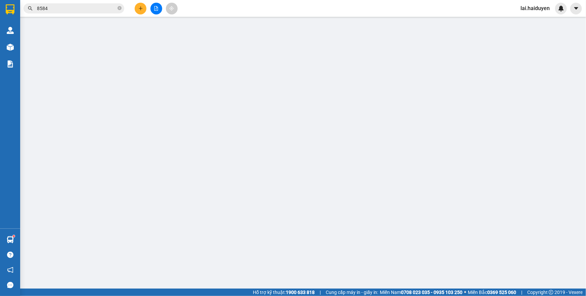
type input "0988378385"
type input "TÀI"
type input "20.000"
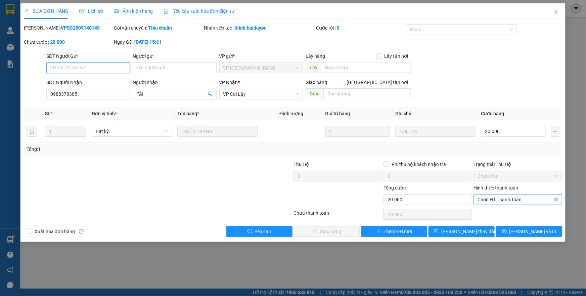
click at [504, 201] on span "Chọn HT Thanh Toán" at bounding box center [518, 200] width 81 height 10
click at [503, 211] on div "Tại văn phòng" at bounding box center [518, 212] width 81 height 7
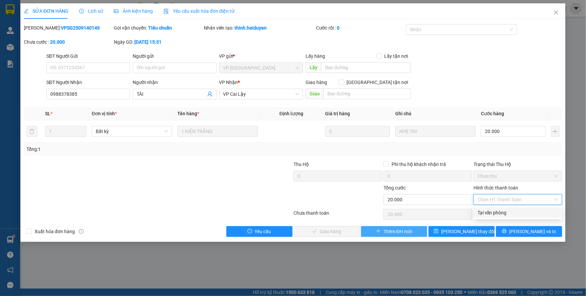
type input "0"
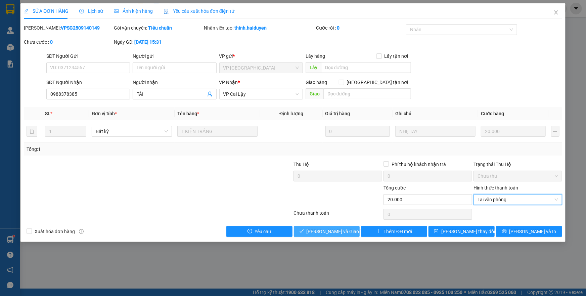
click at [358, 232] on button "[PERSON_NAME] và Giao hàng" at bounding box center [327, 231] width 66 height 11
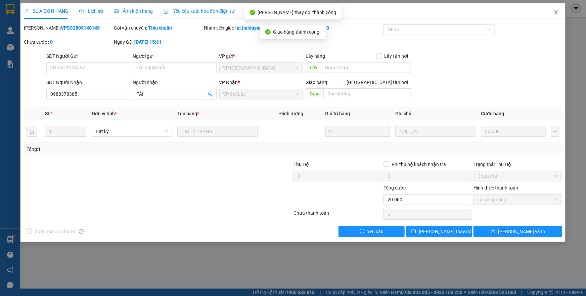
click at [557, 13] on icon "close" at bounding box center [556, 12] width 4 height 4
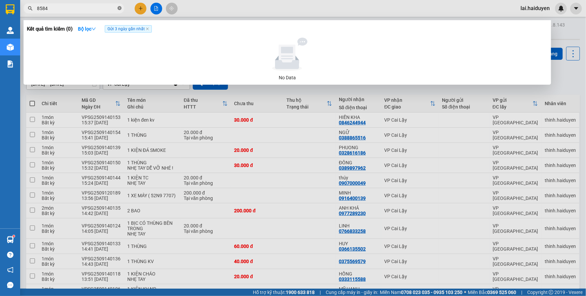
click at [120, 7] on icon "close-circle" at bounding box center [120, 8] width 4 height 4
click at [39, 8] on input "85588" at bounding box center [76, 8] width 79 height 7
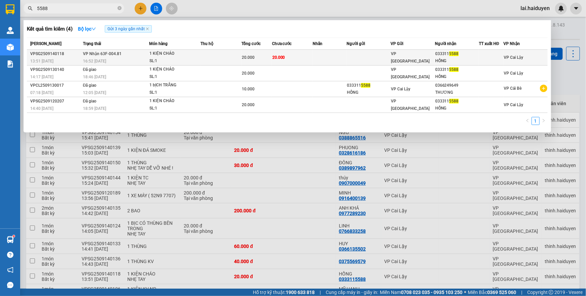
type input "5588"
click at [223, 53] on td at bounding box center [221, 58] width 41 height 16
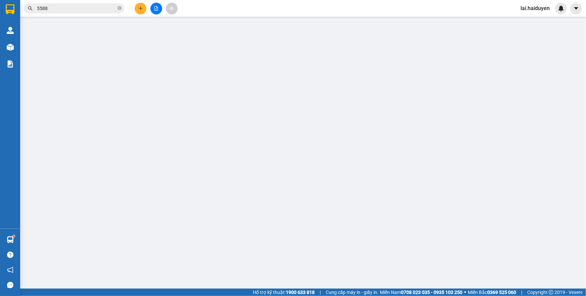
type input "0333115588"
type input "HỒNG"
type input "20.000"
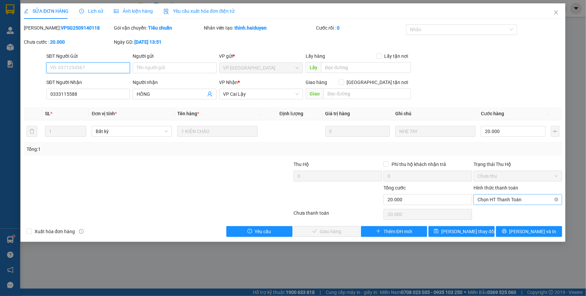
click at [489, 199] on span "Chọn HT Thanh Toán" at bounding box center [518, 200] width 81 height 10
click at [489, 211] on div "Tại văn phòng" at bounding box center [518, 212] width 81 height 7
type input "0"
click at [321, 234] on span "[PERSON_NAME] và Giao hàng" at bounding box center [339, 231] width 65 height 7
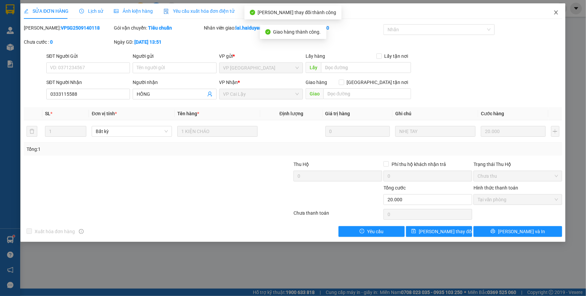
click at [555, 14] on icon "close" at bounding box center [556, 12] width 5 height 5
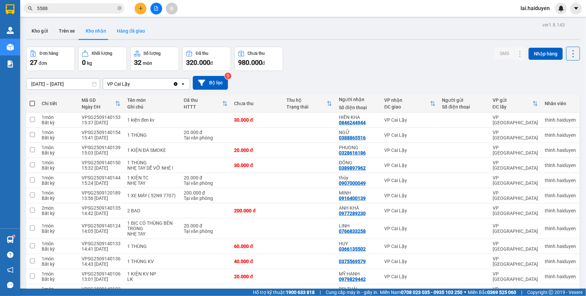
click at [128, 31] on button "Hàng đã giao" at bounding box center [131, 31] width 39 height 16
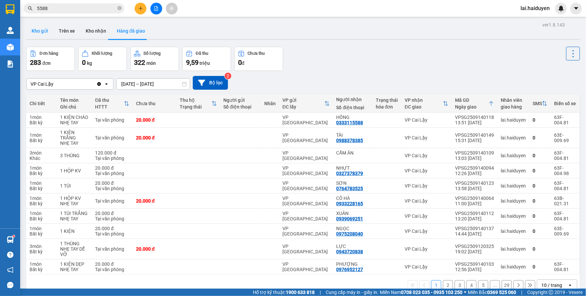
click at [42, 30] on button "Kho gửi" at bounding box center [39, 31] width 27 height 16
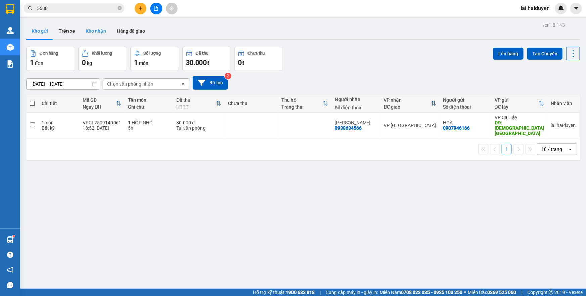
click at [97, 31] on button "Kho nhận" at bounding box center [95, 31] width 31 height 16
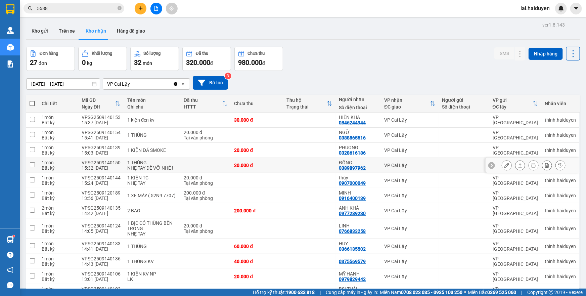
click at [289, 163] on td at bounding box center [309, 165] width 52 height 15
checkbox input "true"
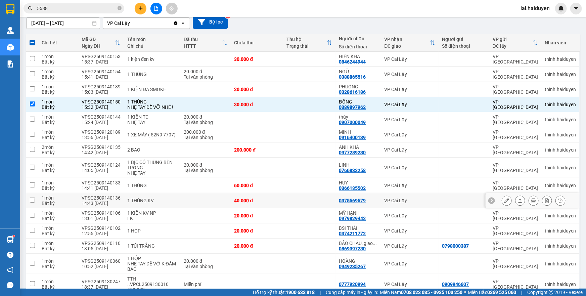
scroll to position [91, 0]
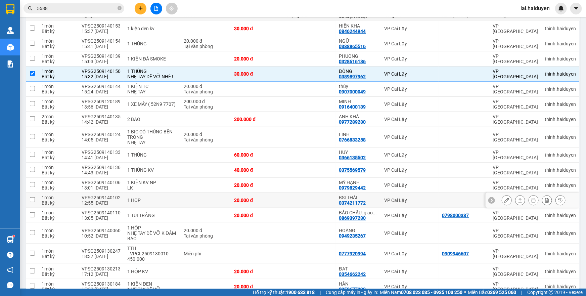
click at [303, 193] on td at bounding box center [309, 200] width 52 height 15
checkbox input "true"
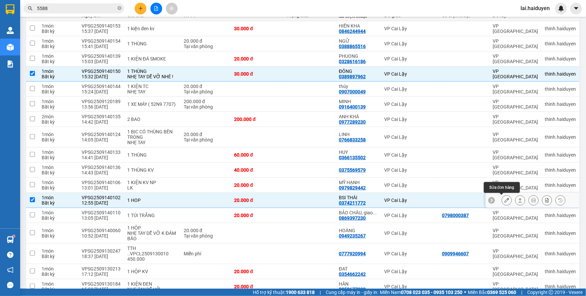
click at [505, 198] on icon at bounding box center [507, 200] width 5 height 5
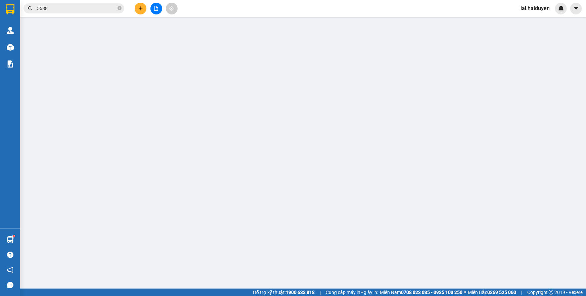
type input "0374211772"
type input "BSI THÁI"
type input "20.000"
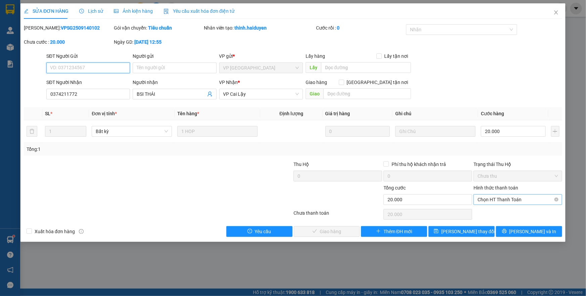
click at [494, 200] on span "Chọn HT Thanh Toán" at bounding box center [518, 200] width 81 height 10
click at [487, 215] on div "Tại văn phòng" at bounding box center [518, 212] width 81 height 7
type input "0"
click at [325, 230] on span "[PERSON_NAME] và Giao hàng" at bounding box center [339, 231] width 65 height 7
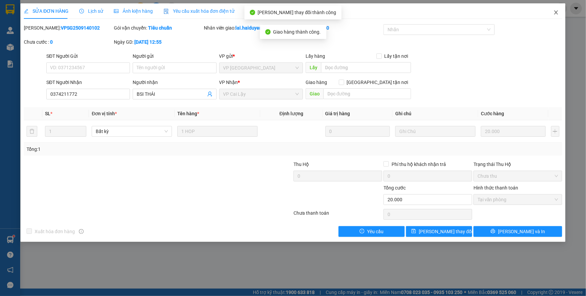
click at [558, 11] on icon "close" at bounding box center [556, 12] width 5 height 5
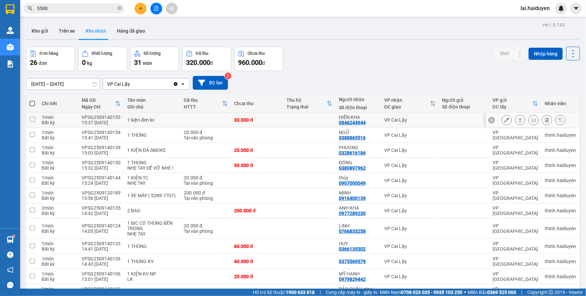
click at [314, 121] on td at bounding box center [309, 120] width 52 height 15
checkbox input "true"
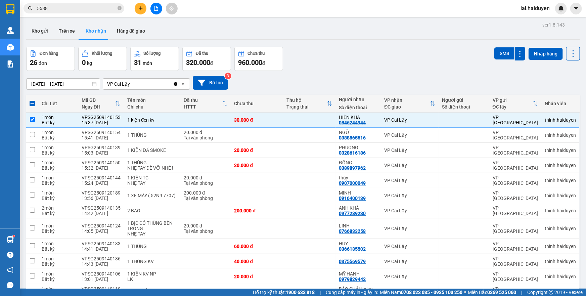
click at [91, 7] on input "5588" at bounding box center [76, 8] width 79 height 7
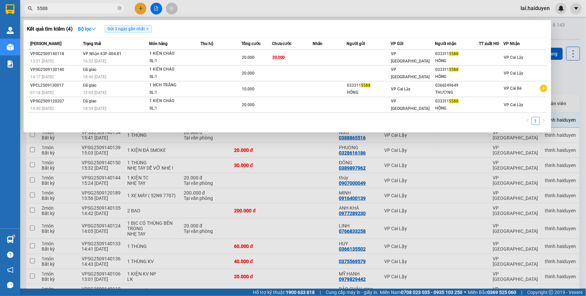
click at [91, 7] on input "5588" at bounding box center [76, 8] width 79 height 7
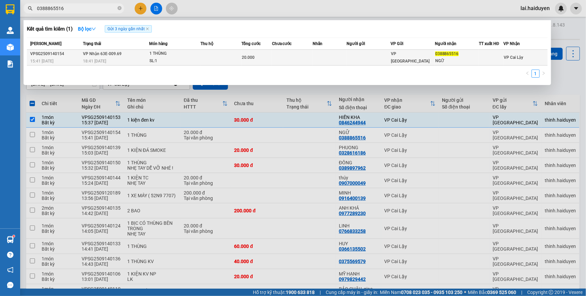
type input "0388865516"
click at [236, 55] on td at bounding box center [221, 58] width 41 height 16
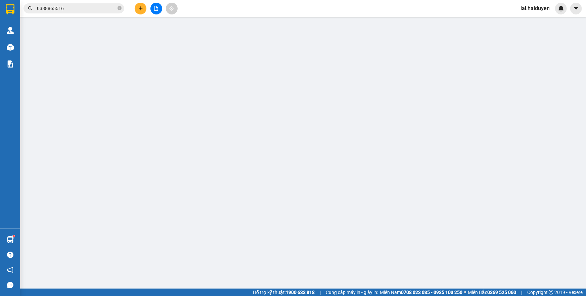
type input "0388865516"
type input "NGỮ"
type input "20.000"
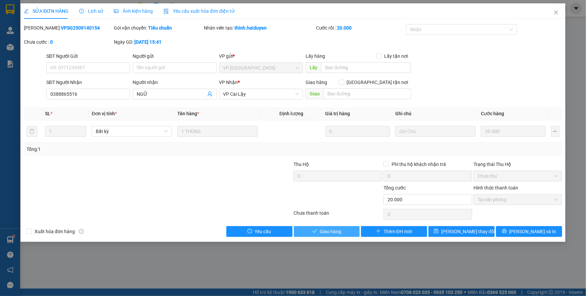
click at [323, 228] on span "Giao hàng" at bounding box center [331, 231] width 22 height 7
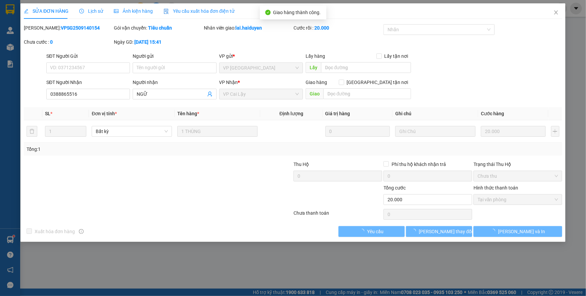
click at [323, 232] on div "Xuất hóa đơn hàng Yêu cầu [PERSON_NAME] thay đổi [PERSON_NAME] và In" at bounding box center [293, 231] width 540 height 11
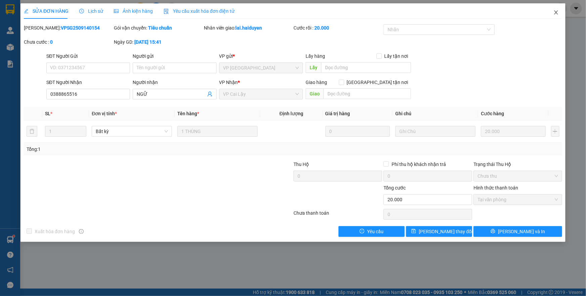
click at [554, 14] on icon "close" at bounding box center [556, 12] width 5 height 5
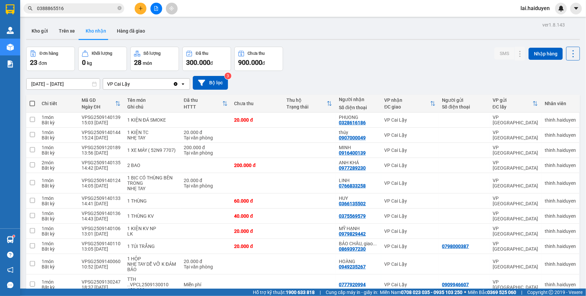
click at [36, 20] on div "ver 1.8.143 Kho gửi Trên xe Kho nhận Hàng đã giao Đơn hàng 23 đơn Khối lượng 0 …" at bounding box center [303, 260] width 559 height 481
click at [35, 31] on button "Kho gửi" at bounding box center [39, 31] width 27 height 16
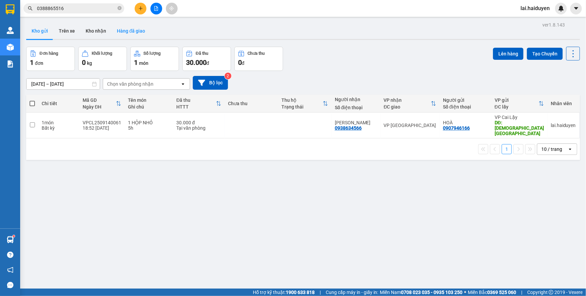
click at [139, 35] on button "Hàng đã giao" at bounding box center [131, 31] width 39 height 16
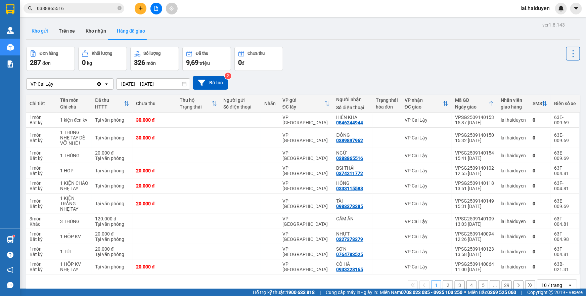
click at [40, 36] on button "Kho gửi" at bounding box center [39, 31] width 27 height 16
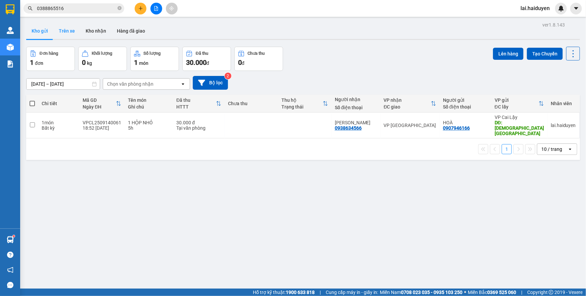
click at [58, 30] on button "Trên xe" at bounding box center [66, 31] width 27 height 16
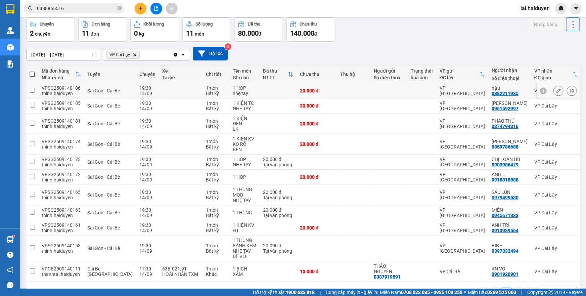
scroll to position [52, 0]
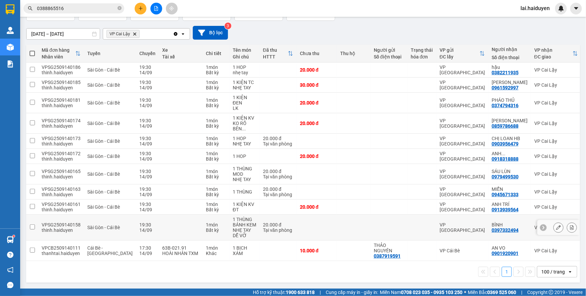
click at [379, 228] on td at bounding box center [389, 228] width 37 height 26
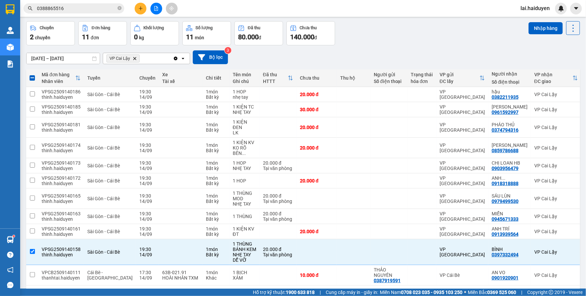
scroll to position [0, 0]
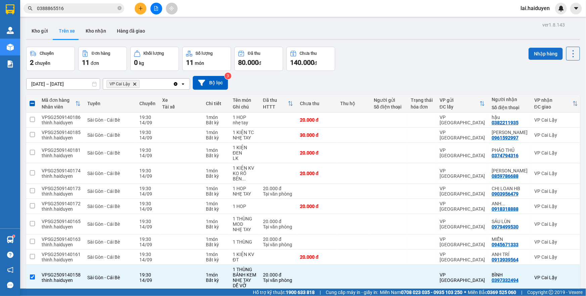
click at [536, 54] on button "Nhập hàng" at bounding box center [546, 54] width 34 height 12
checkbox input "false"
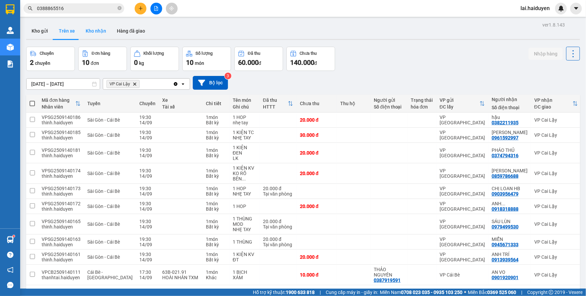
click at [89, 33] on button "Kho nhận" at bounding box center [95, 31] width 31 height 16
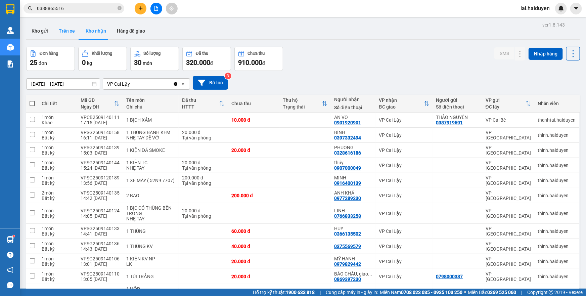
click at [67, 30] on button "Trên xe" at bounding box center [66, 31] width 27 height 16
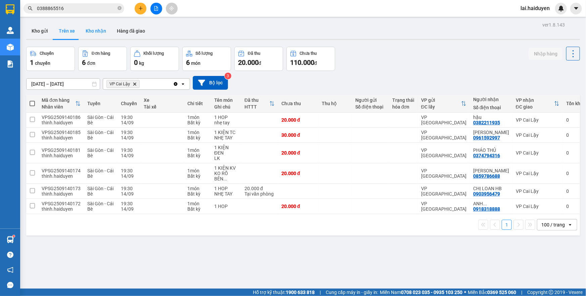
click at [91, 33] on button "Kho nhận" at bounding box center [95, 31] width 31 height 16
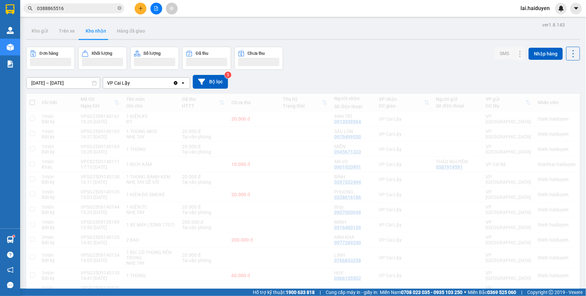
click at [85, 8] on input "0388865516" at bounding box center [76, 8] width 79 height 7
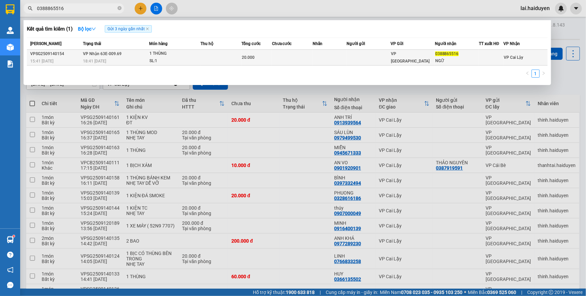
click at [199, 52] on div "1 THÙNG" at bounding box center [175, 53] width 50 height 7
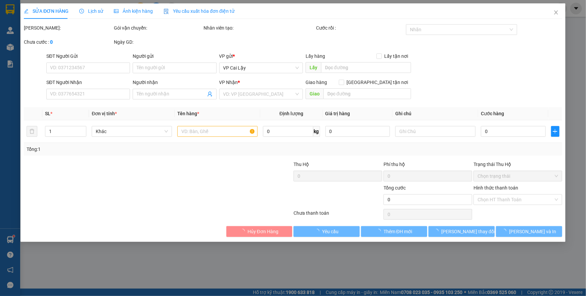
type input "0388865516"
type input "NGỮ"
type input "20.000"
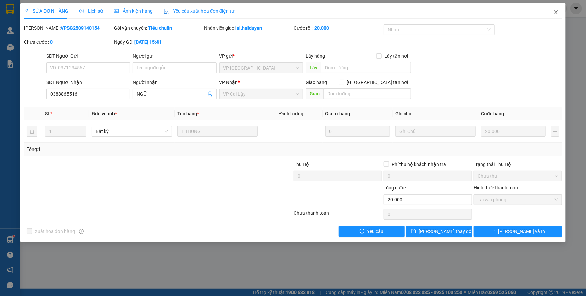
click at [554, 14] on icon "close" at bounding box center [556, 12] width 5 height 5
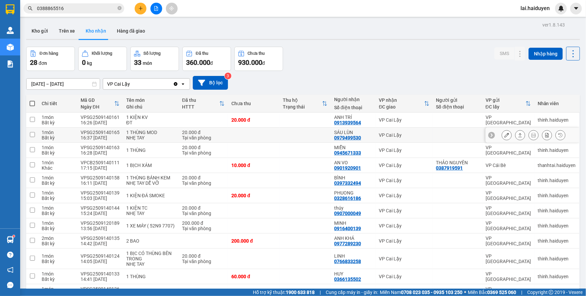
click at [280, 133] on td at bounding box center [305, 135] width 51 height 15
checkbox input "true"
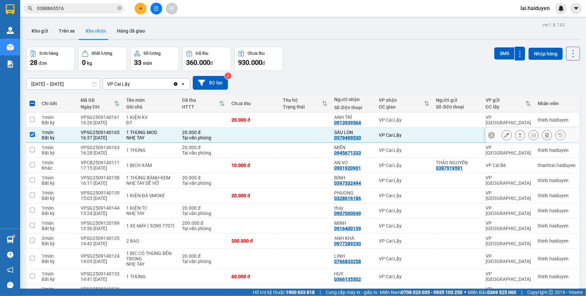
click at [505, 133] on icon at bounding box center [507, 135] width 5 height 5
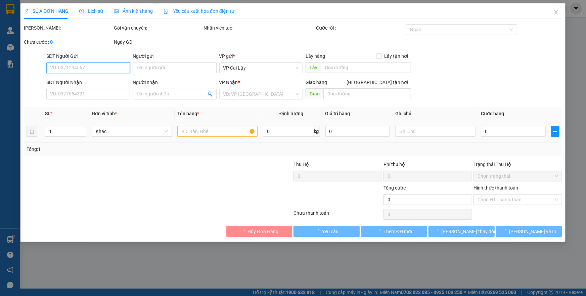
type input "0979499530"
type input "SÁU LÙN"
type input "20.000"
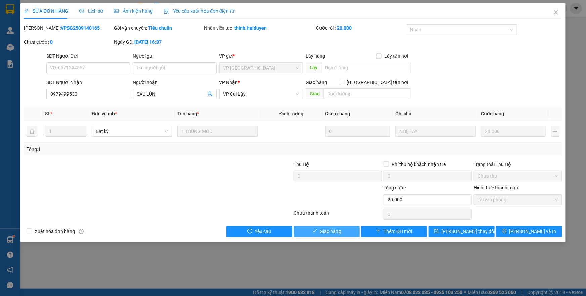
click at [324, 233] on span "Giao hàng" at bounding box center [331, 231] width 22 height 7
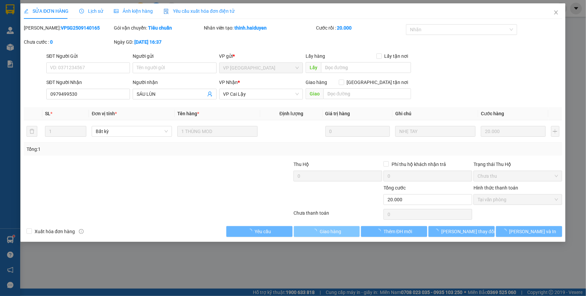
click at [325, 229] on span "Giao hàng" at bounding box center [331, 231] width 22 height 7
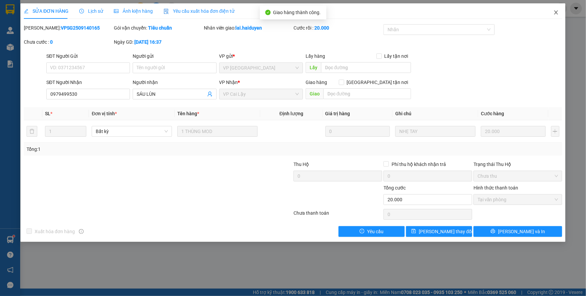
click at [555, 13] on icon "close" at bounding box center [556, 12] width 5 height 5
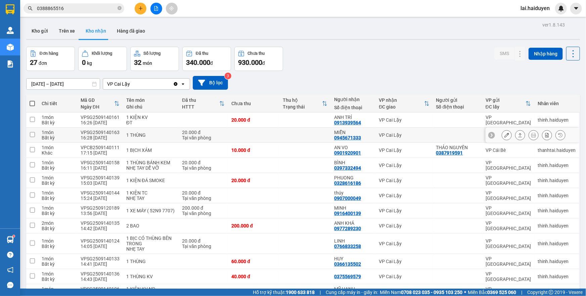
scroll to position [61, 0]
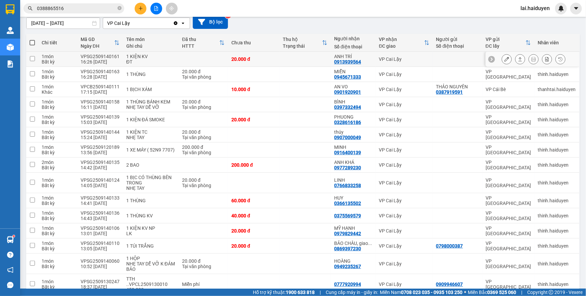
click at [284, 62] on td at bounding box center [305, 59] width 51 height 15
checkbox input "true"
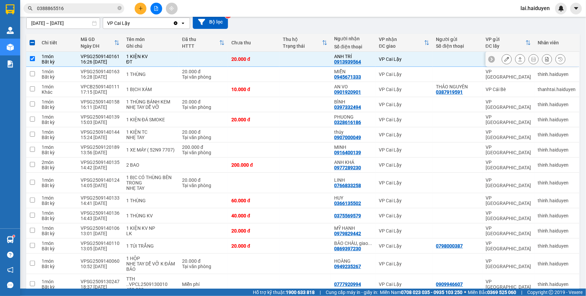
click at [502, 56] on button at bounding box center [506, 59] width 9 height 12
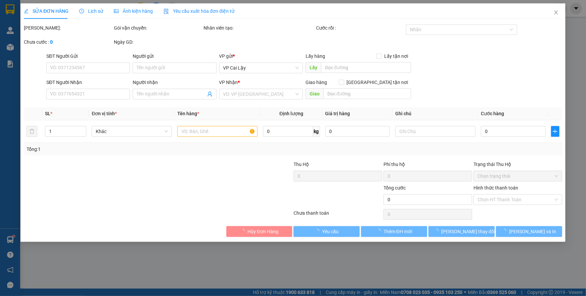
type input "0913939564"
type input "ANH TRÍ"
type input "20.000"
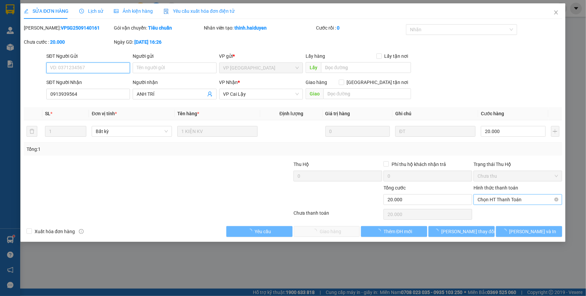
click at [497, 201] on span "Chọn HT Thanh Toán" at bounding box center [518, 200] width 81 height 10
click at [494, 211] on div "Tại văn phòng" at bounding box center [518, 212] width 81 height 7
type input "0"
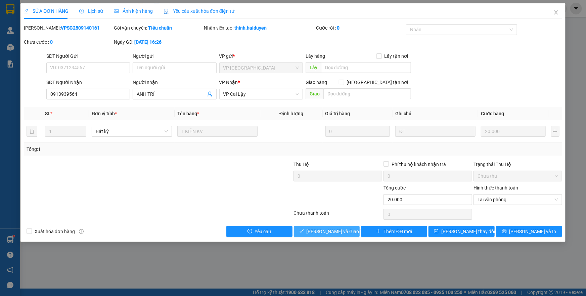
click at [324, 231] on span "[PERSON_NAME] và Giao hàng" at bounding box center [339, 231] width 65 height 7
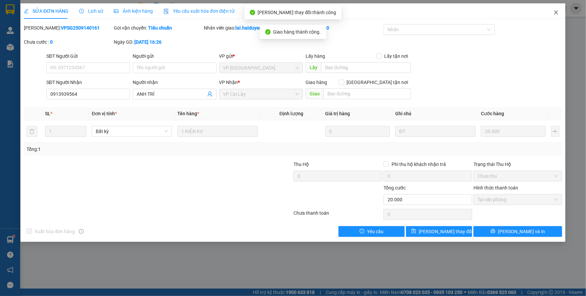
click at [556, 15] on icon "close" at bounding box center [556, 12] width 5 height 5
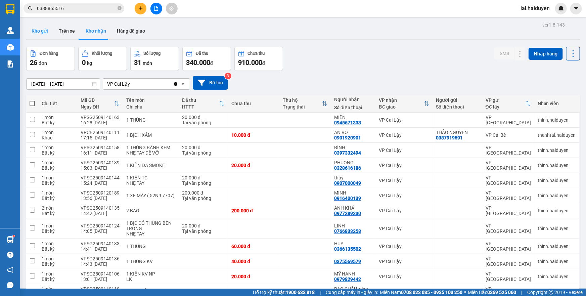
click at [40, 33] on button "Kho gửi" at bounding box center [39, 31] width 27 height 16
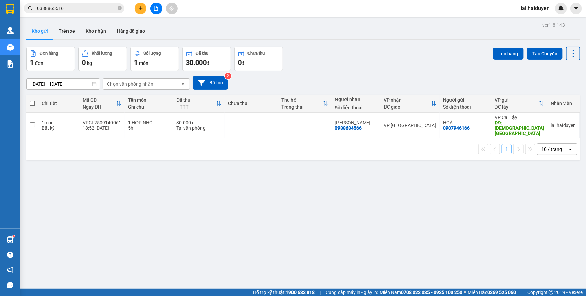
click at [48, 9] on input "0388865516" at bounding box center [76, 8] width 79 height 7
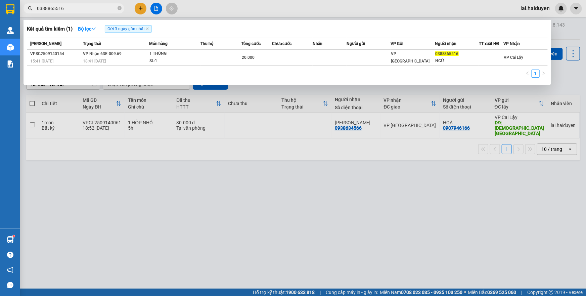
click at [48, 9] on input "0388865516" at bounding box center [76, 8] width 79 height 7
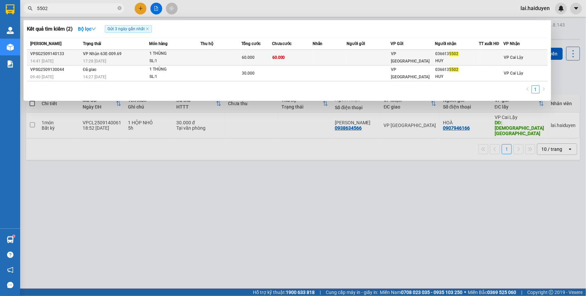
type input "5502"
click at [339, 57] on td at bounding box center [330, 58] width 34 height 16
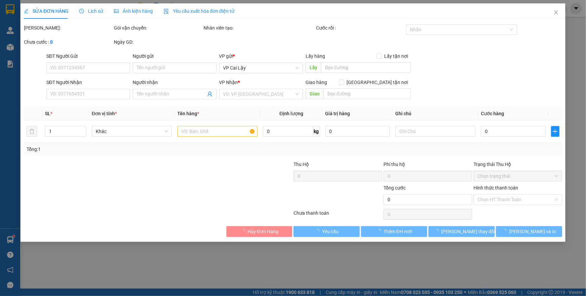
type input "0366135502"
type input "HUY"
type input "60.000"
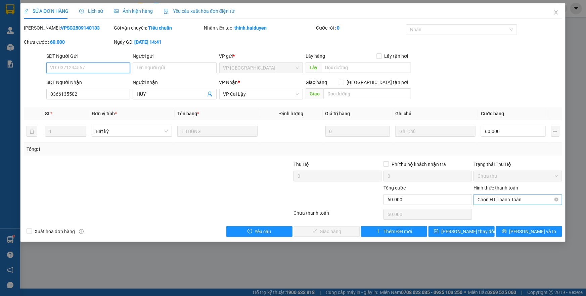
click at [489, 200] on span "Chọn HT Thanh Toán" at bounding box center [518, 200] width 81 height 10
click at [487, 214] on div "Tại văn phòng" at bounding box center [518, 212] width 81 height 7
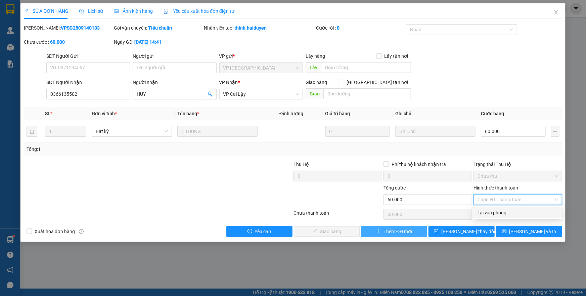
type input "0"
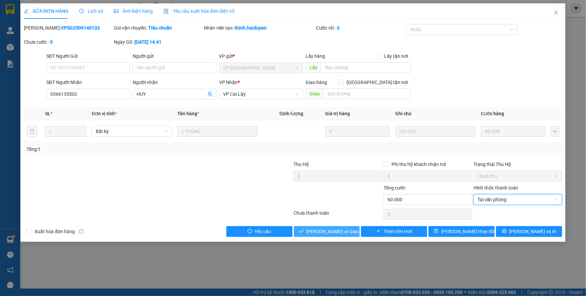
click at [332, 233] on span "[PERSON_NAME] và Giao hàng" at bounding box center [339, 231] width 65 height 7
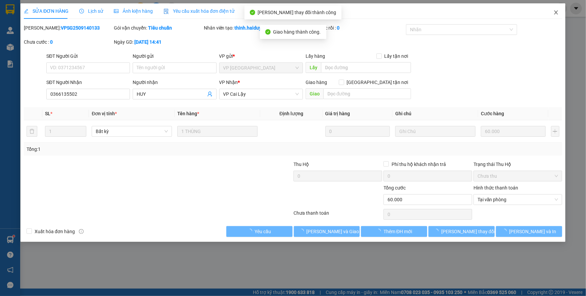
click at [557, 14] on icon "close" at bounding box center [556, 12] width 4 height 4
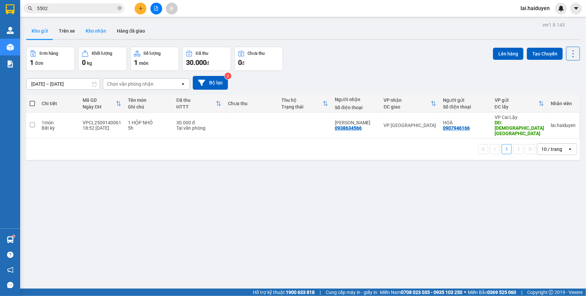
click at [87, 33] on button "Kho nhận" at bounding box center [95, 31] width 31 height 16
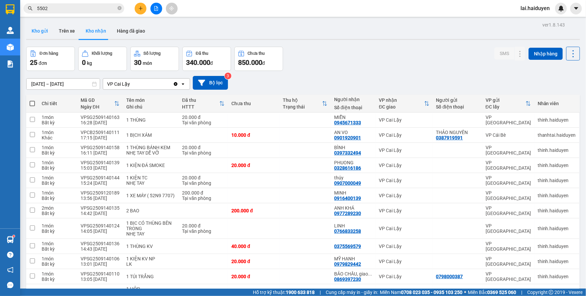
click at [40, 32] on button "Kho gửi" at bounding box center [39, 31] width 27 height 16
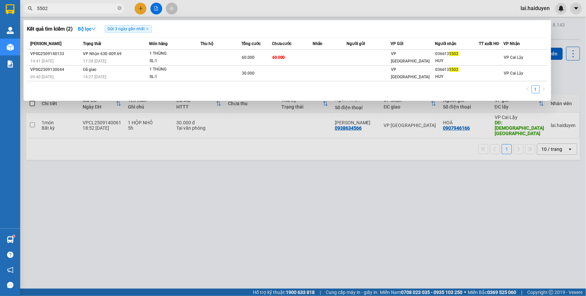
click at [122, 8] on span "5502" at bounding box center [74, 8] width 101 height 10
click at [121, 8] on icon "close-circle" at bounding box center [120, 8] width 4 height 4
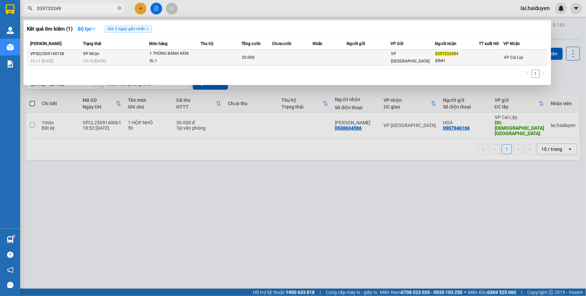
type input "039733249"
click at [221, 56] on td at bounding box center [221, 58] width 41 height 16
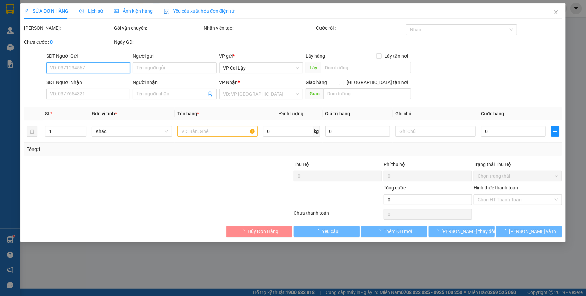
type input "0397332494"
type input "BÌNH"
type input "20.000"
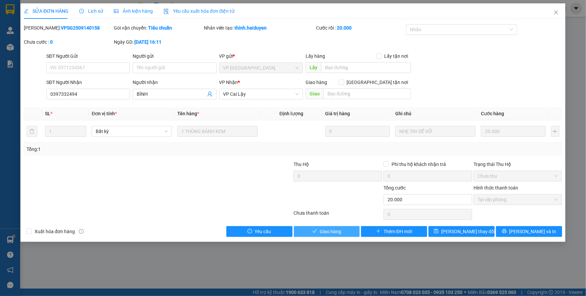
click at [331, 230] on span "Giao hàng" at bounding box center [331, 231] width 22 height 7
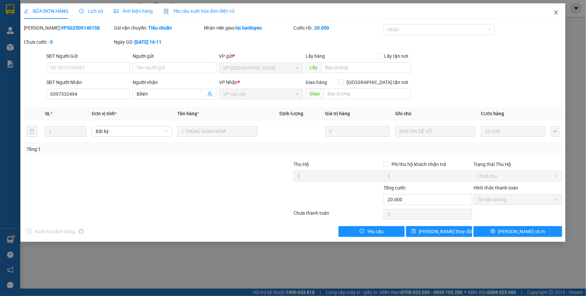
click at [558, 11] on icon "close" at bounding box center [556, 12] width 4 height 4
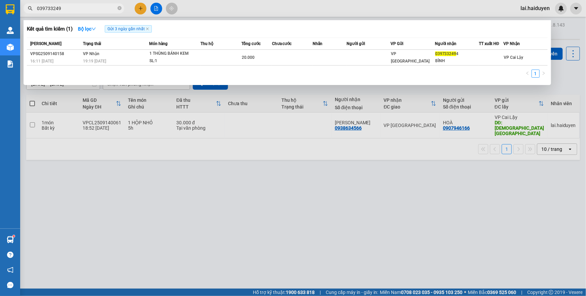
click at [89, 10] on input "039733249" at bounding box center [76, 8] width 79 height 7
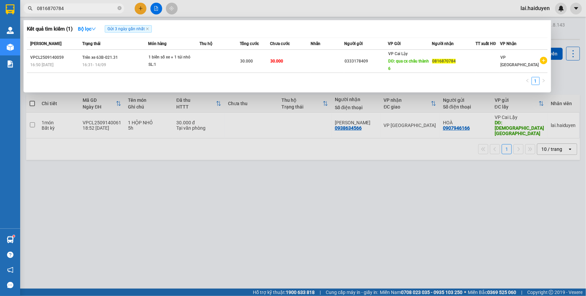
type input "0816870784"
click at [207, 13] on div at bounding box center [293, 148] width 586 height 296
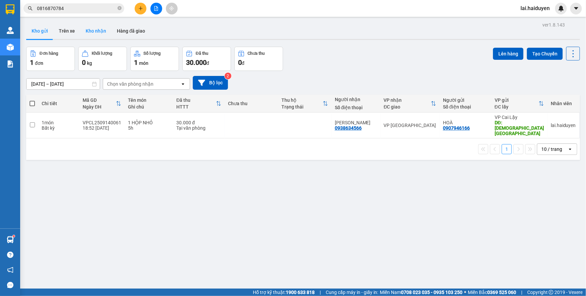
click at [96, 24] on button "Kho nhận" at bounding box center [95, 31] width 31 height 16
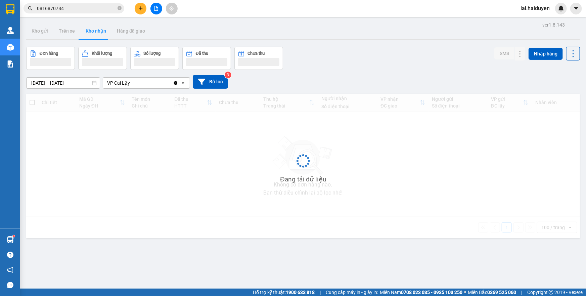
click at [95, 27] on button "Kho nhận" at bounding box center [95, 31] width 31 height 16
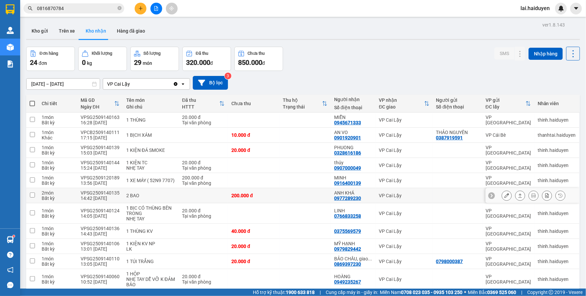
click at [291, 192] on td at bounding box center [305, 195] width 51 height 15
checkbox input "true"
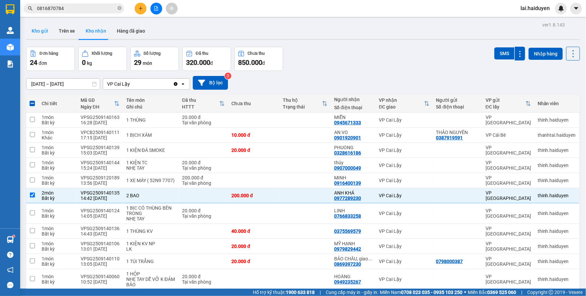
click at [40, 33] on button "Kho gửi" at bounding box center [39, 31] width 27 height 16
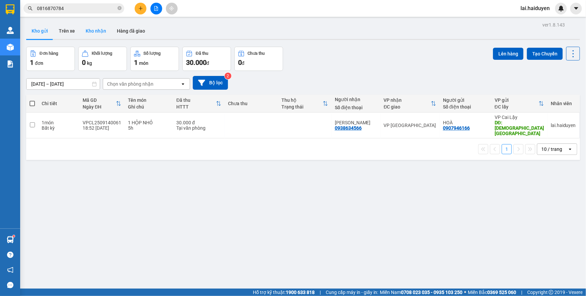
click at [86, 32] on button "Kho nhận" at bounding box center [95, 31] width 31 height 16
